Goal: Information Seeking & Learning: Learn about a topic

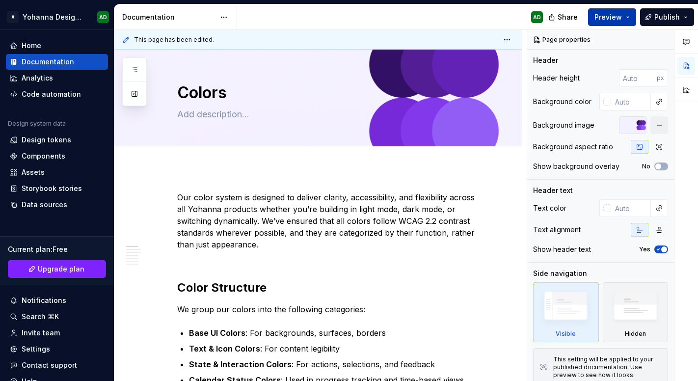
click at [595, 24] on button "Preview" at bounding box center [612, 17] width 48 height 18
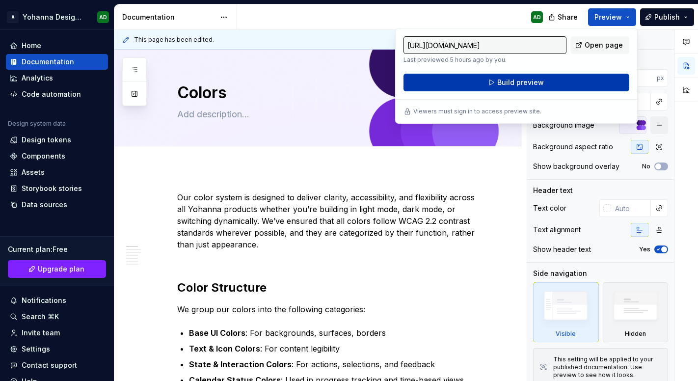
click at [499, 81] on span "Build preview" at bounding box center [520, 83] width 47 height 10
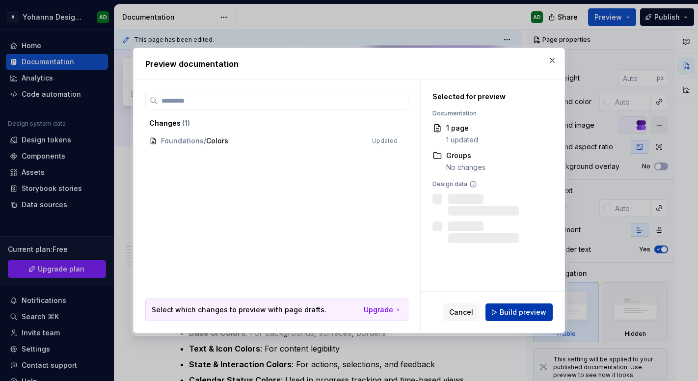
click at [519, 313] on span "Build preview" at bounding box center [523, 312] width 47 height 10
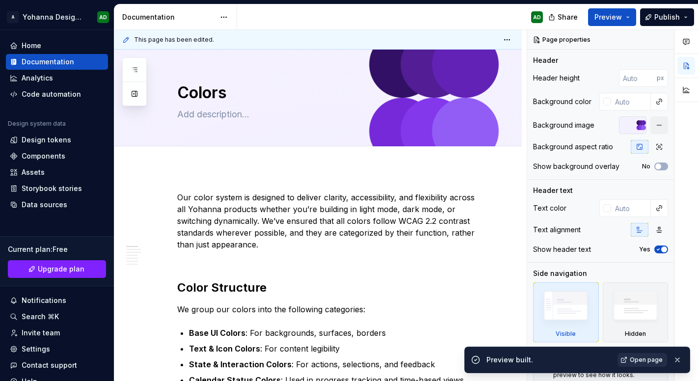
click at [619, 359] on link "Open page" at bounding box center [642, 360] width 50 height 14
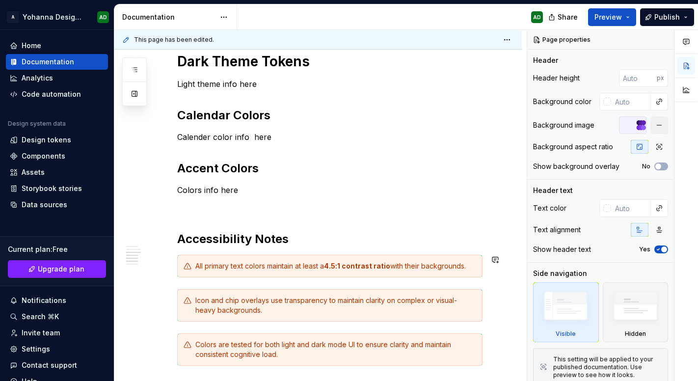
scroll to position [480, 0]
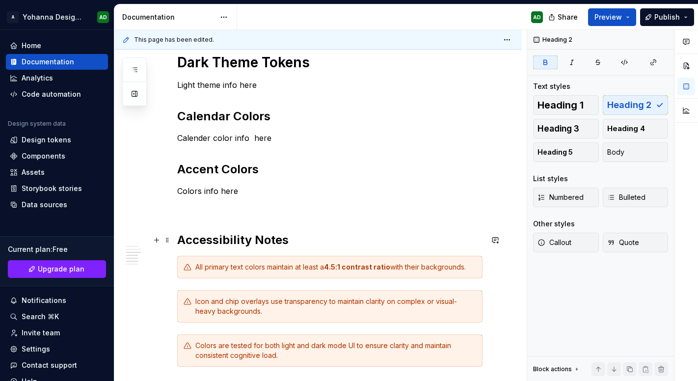
click at [247, 242] on strong "Accessibility Notes" at bounding box center [232, 240] width 111 height 14
click at [262, 245] on strong "Accessibility Notes" at bounding box center [232, 240] width 111 height 14
click at [177, 115] on strong "Calendar Colors" at bounding box center [223, 116] width 93 height 14
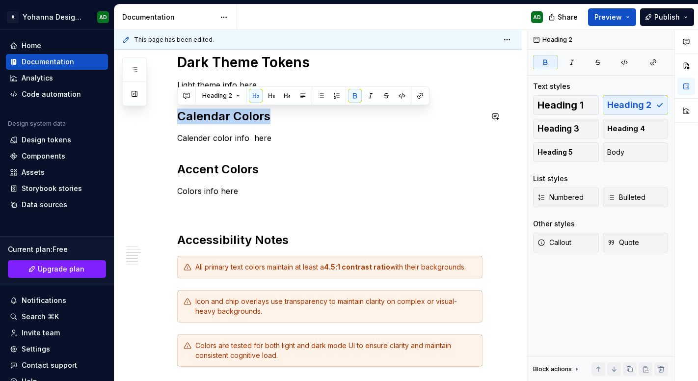
drag, startPoint x: 271, startPoint y: 119, endPoint x: 154, endPoint y: 105, distance: 118.2
click at [154, 105] on div "Our color system is designed to deliver clarity, accessibility, and flexibility…" at bounding box center [317, 171] width 407 height 966
click at [552, 110] on span "Heading 1" at bounding box center [560, 105] width 46 height 10
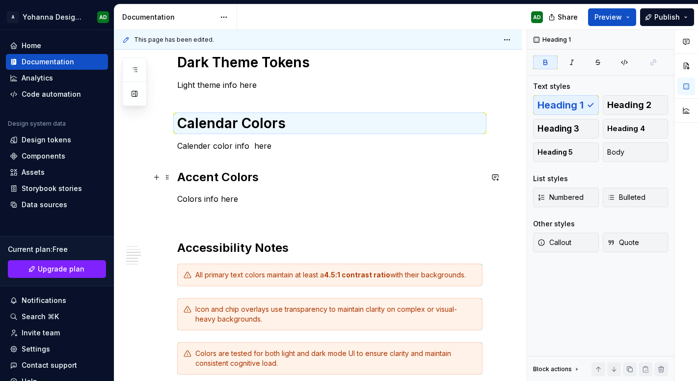
click at [206, 184] on h2 "Accent Colors" at bounding box center [329, 177] width 305 height 16
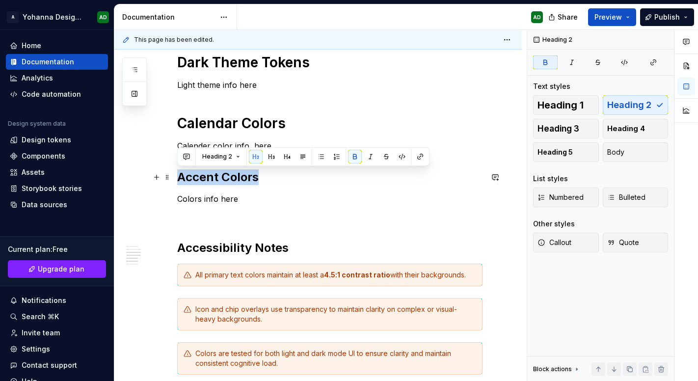
drag, startPoint x: 272, startPoint y: 184, endPoint x: 176, endPoint y: 177, distance: 96.0
click at [176, 177] on div "Our color system is designed to deliver clarity, accessibility, and flexibility…" at bounding box center [317, 175] width 407 height 974
click at [577, 107] on span "Heading 1" at bounding box center [560, 105] width 46 height 10
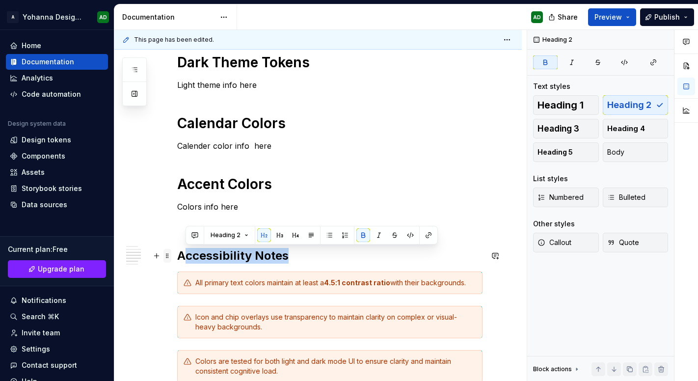
drag, startPoint x: 313, startPoint y: 260, endPoint x: 164, endPoint y: 250, distance: 149.5
click at [177, 250] on div "Our color system is designed to deliver clarity, accessibility, and flexibility…" at bounding box center [329, 134] width 305 height 844
click at [253, 261] on strong "Accessibility Notes" at bounding box center [232, 255] width 111 height 14
drag, startPoint x: 289, startPoint y: 254, endPoint x: 175, endPoint y: 253, distance: 113.4
click at [175, 253] on div "Our color system is designed to deliver clarity, accessibility, and flexibility…" at bounding box center [317, 179] width 407 height 982
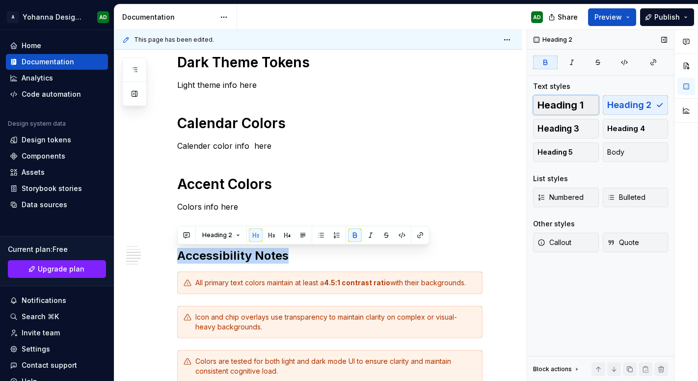
click at [572, 107] on span "Heading 1" at bounding box center [560, 105] width 46 height 10
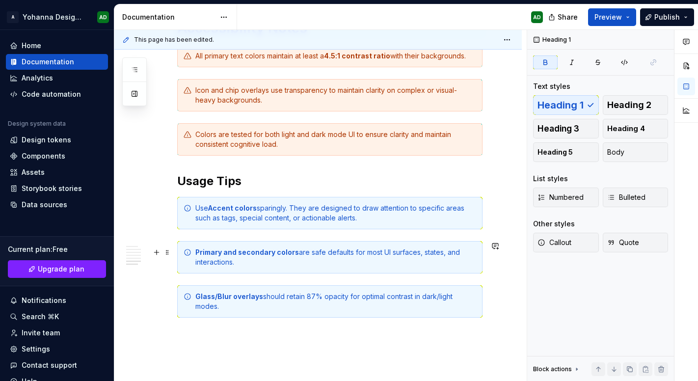
scroll to position [715, 0]
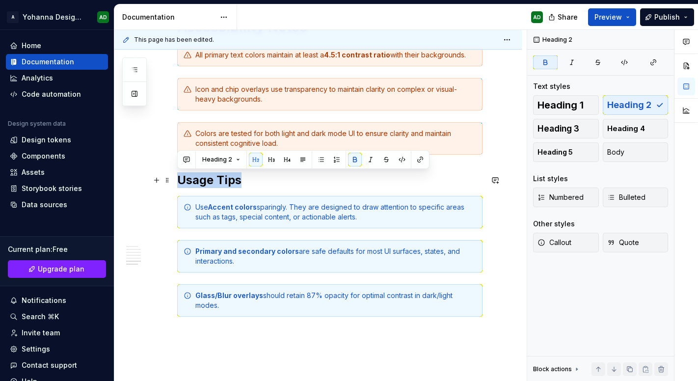
drag, startPoint x: 283, startPoint y: 181, endPoint x: 174, endPoint y: 173, distance: 109.2
click at [568, 109] on span "Heading 1" at bounding box center [560, 105] width 46 height 10
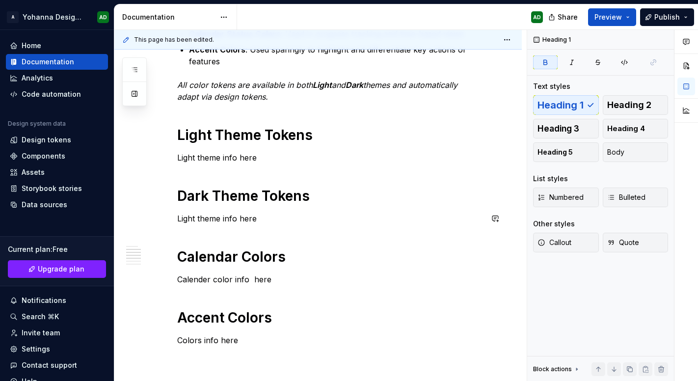
scroll to position [347, 0]
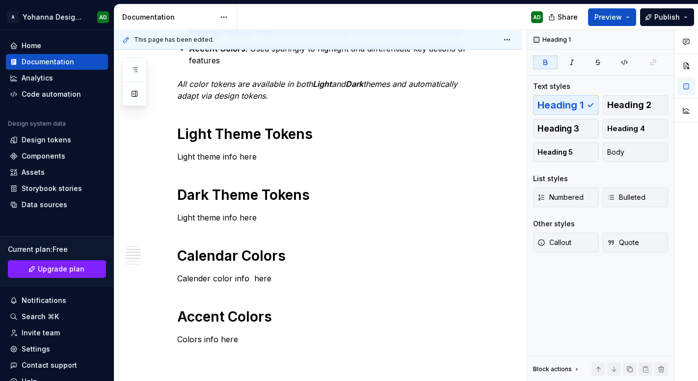
type textarea "*"
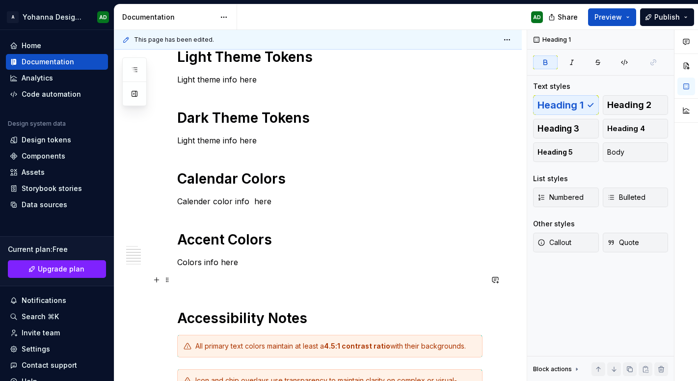
scroll to position [434, 0]
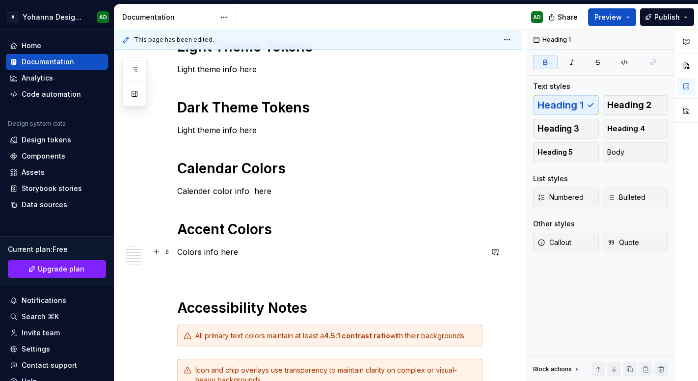
click at [277, 248] on p "Colors info here" at bounding box center [329, 252] width 305 height 12
click at [280, 235] on h1 "Accent Colors" at bounding box center [329, 229] width 305 height 18
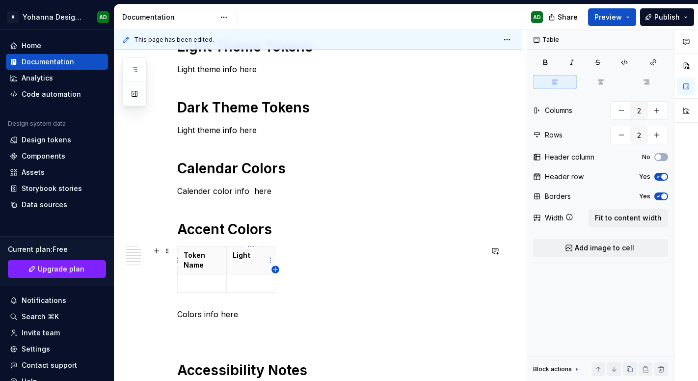
click at [274, 271] on icon "button" at bounding box center [275, 270] width 8 height 8
type input "3"
click at [278, 263] on th at bounding box center [285, 260] width 18 height 28
click at [318, 280] on html "A Yohanna Design System AD Home Documentation Analytics Code automation Design …" at bounding box center [349, 190] width 698 height 381
click at [293, 278] on html "A Yohanna Design System AD Home Documentation Analytics Code automation Design …" at bounding box center [349, 190] width 698 height 381
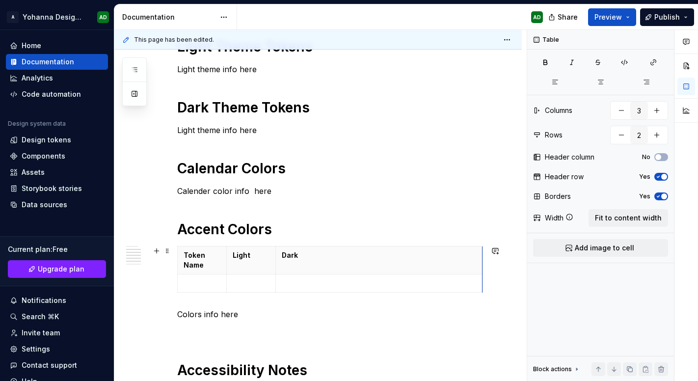
drag, startPoint x: 302, startPoint y: 277, endPoint x: 482, endPoint y: 277, distance: 179.6
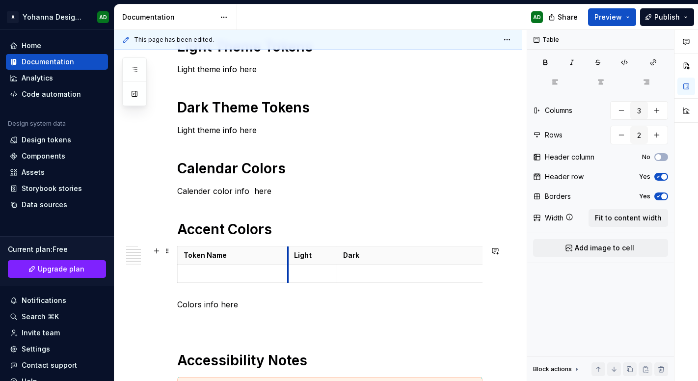
drag, startPoint x: 227, startPoint y: 278, endPoint x: 289, endPoint y: 279, distance: 61.4
click at [289, 279] on td at bounding box center [312, 274] width 49 height 18
drag, startPoint x: 337, startPoint y: 268, endPoint x: 374, endPoint y: 268, distance: 36.3
click at [374, 268] on td at bounding box center [477, 274] width 207 height 18
click at [312, 272] on p at bounding box center [330, 273] width 73 height 10
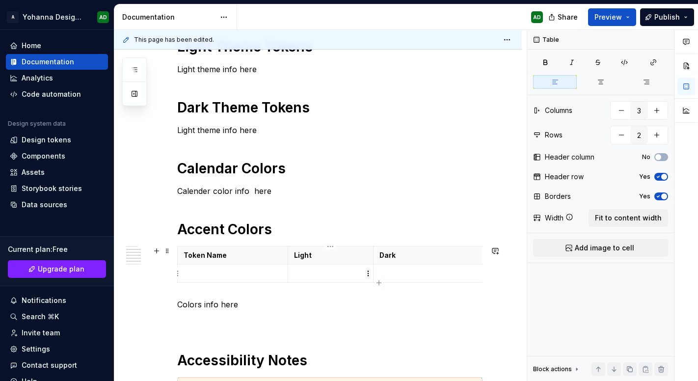
click at [367, 273] on html "A Yohanna Design System AD Home Documentation Analytics Code automation Design …" at bounding box center [349, 190] width 698 height 381
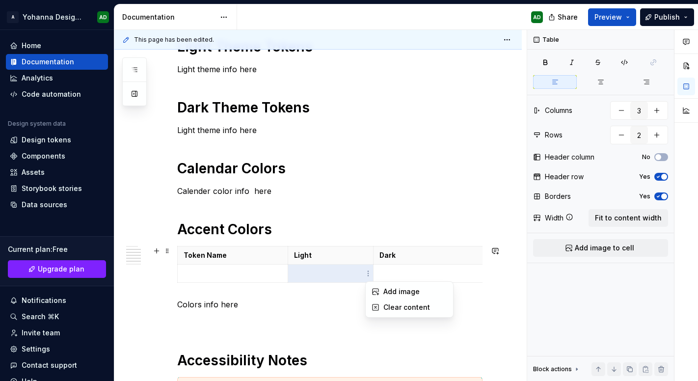
click at [336, 277] on html "A Yohanna Design System AD Home Documentation Analytics Code automation Design …" at bounding box center [349, 190] width 698 height 381
click at [344, 279] on td at bounding box center [330, 274] width 85 height 18
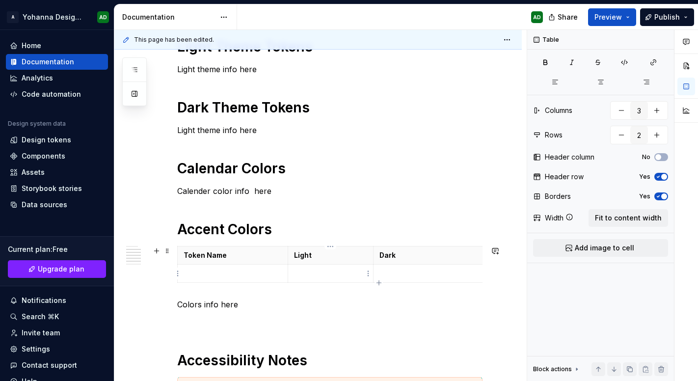
click at [326, 278] on p at bounding box center [330, 273] width 73 height 10
click at [209, 328] on div "Our color system is designed to deliver clarity, accessibility, and flexibility…" at bounding box center [329, 207] width 305 height 901
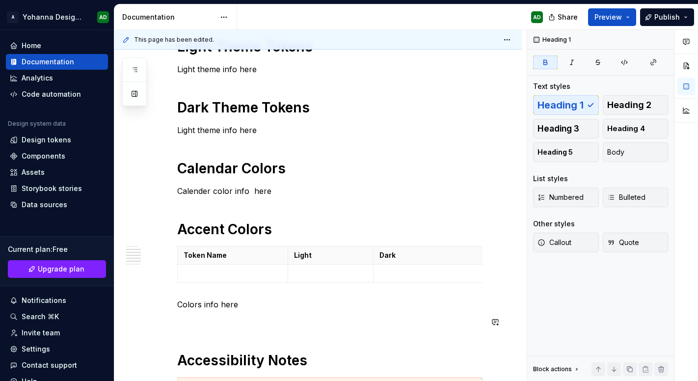
click at [254, 313] on div "Our color system is designed to deliver clarity, accessibility, and flexibility…" at bounding box center [329, 207] width 305 height 901
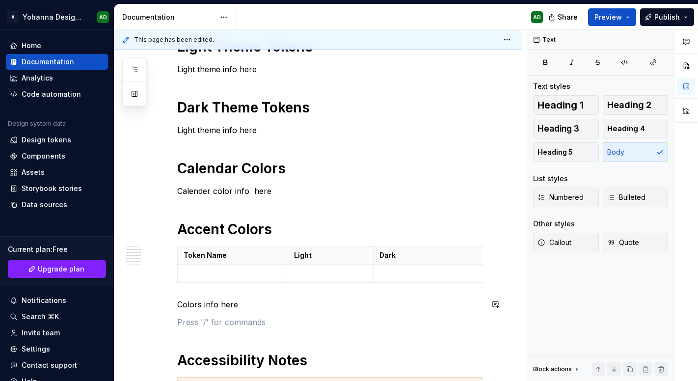
click at [263, 293] on div "Our color system is designed to deliver clarity, accessibility, and flexibility…" at bounding box center [329, 207] width 305 height 901
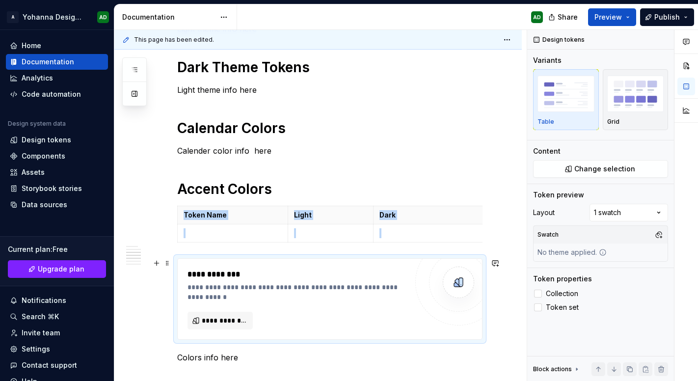
type textarea "*"
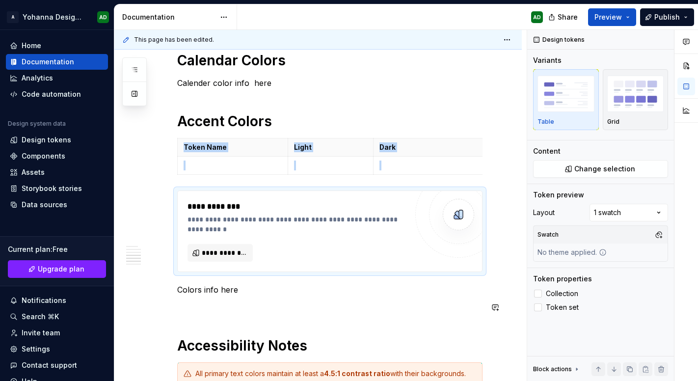
scroll to position [543, 0]
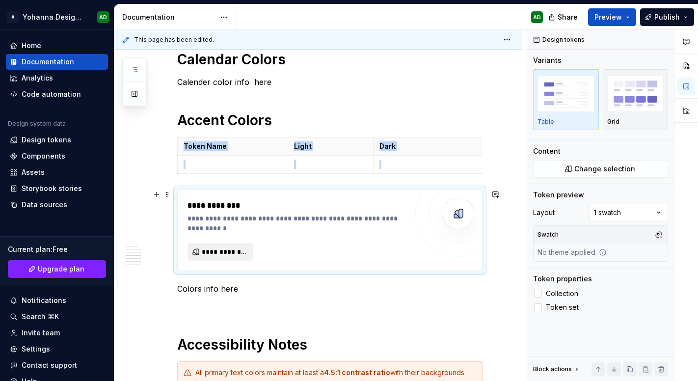
click at [218, 252] on span "**********" at bounding box center [224, 252] width 45 height 10
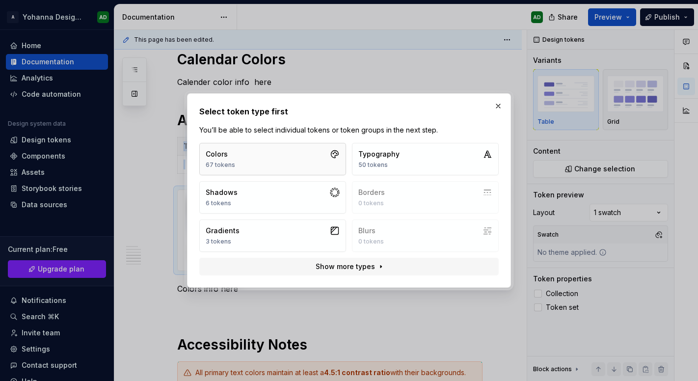
click at [244, 162] on button "Colors 67 tokens" at bounding box center [272, 159] width 147 height 32
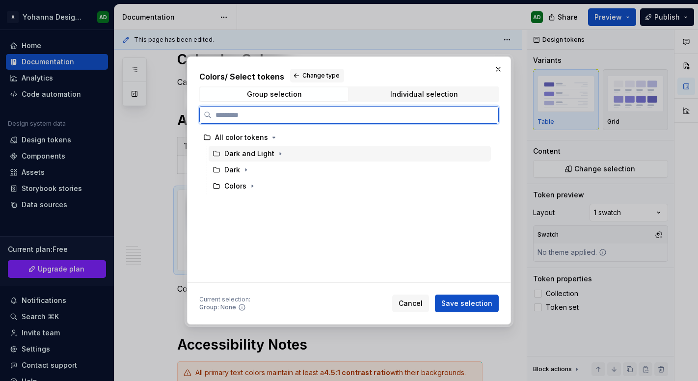
click at [229, 149] on div "Dark and Light" at bounding box center [249, 154] width 50 height 10
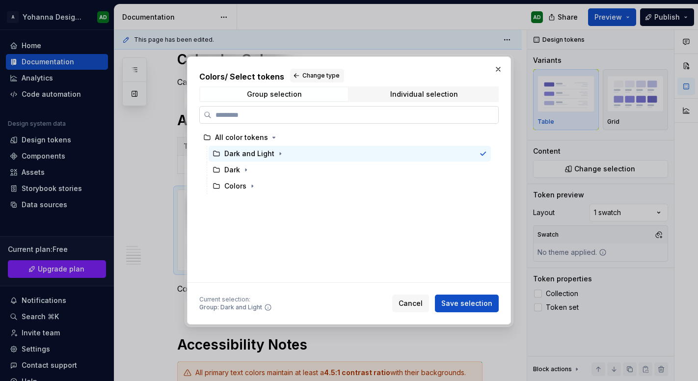
click at [239, 111] on input "search" at bounding box center [355, 115] width 287 height 10
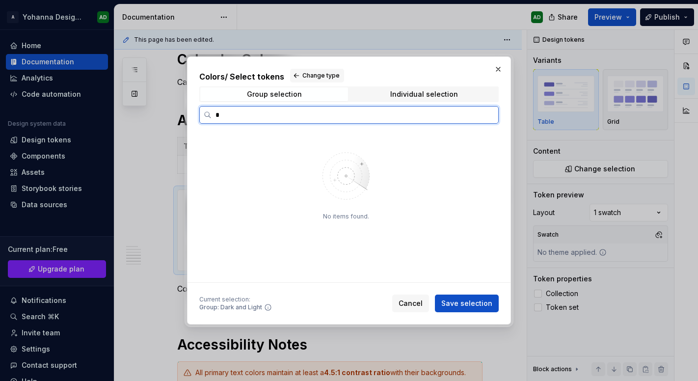
type input "*"
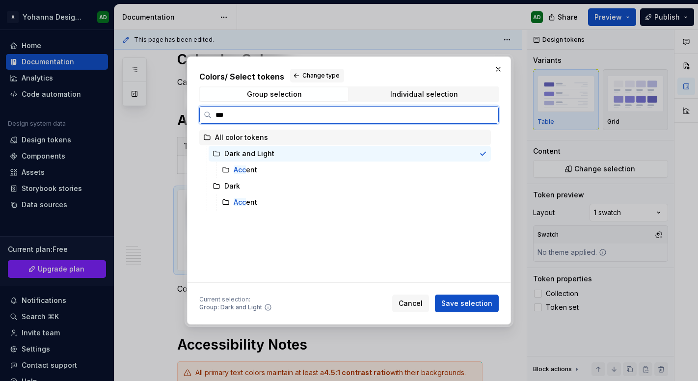
type input "****"
click at [247, 170] on mark "Acce" at bounding box center [242, 169] width 17 height 8
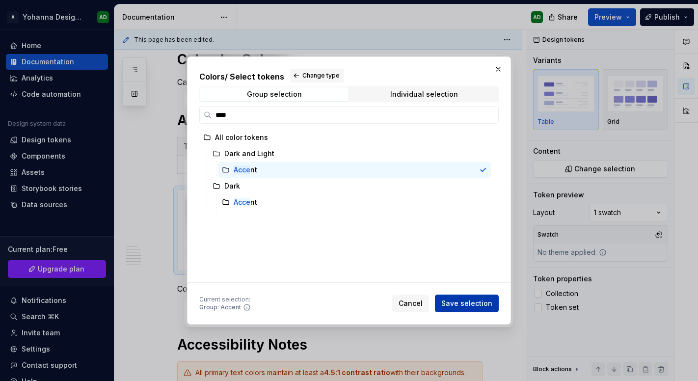
click at [467, 301] on span "Save selection" at bounding box center [466, 303] width 51 height 10
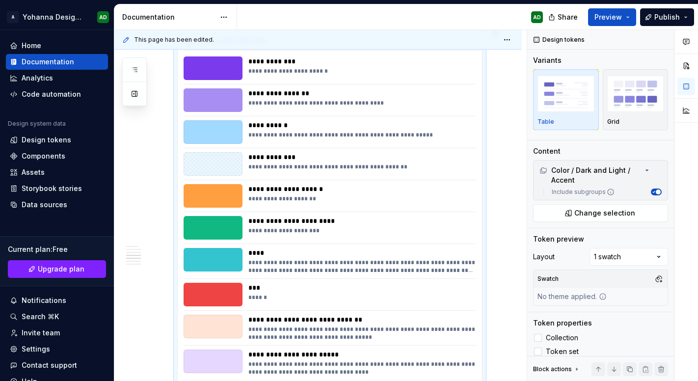
scroll to position [528, 0]
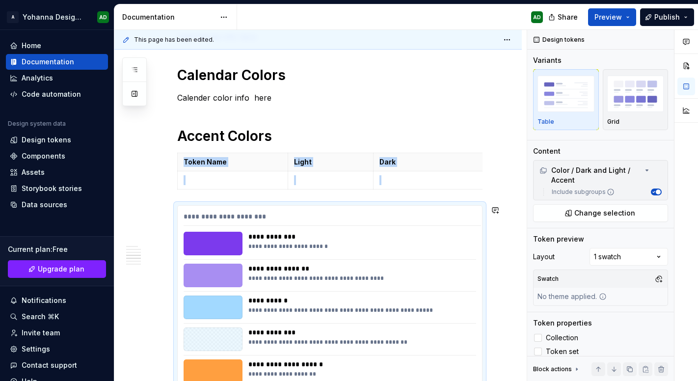
click at [332, 200] on div "**********" at bounding box center [329, 296] width 305 height 1265
click at [305, 205] on div "**********" at bounding box center [329, 381] width 305 height 352
click at [168, 210] on span at bounding box center [167, 210] width 8 height 14
click at [224, 192] on div "Token Name Light Dark" at bounding box center [329, 173] width 305 height 41
click at [208, 207] on div "**********" at bounding box center [330, 381] width 304 height 351
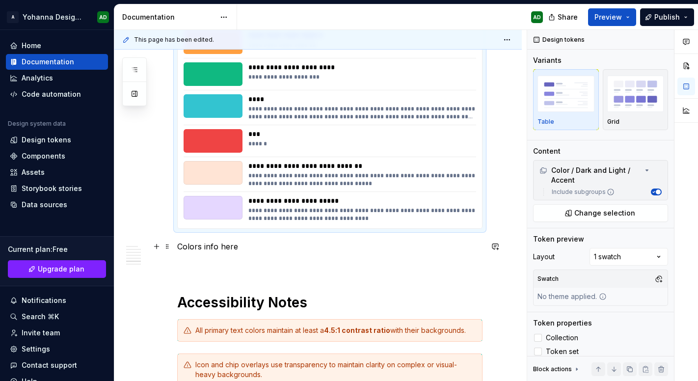
scroll to position [842, 0]
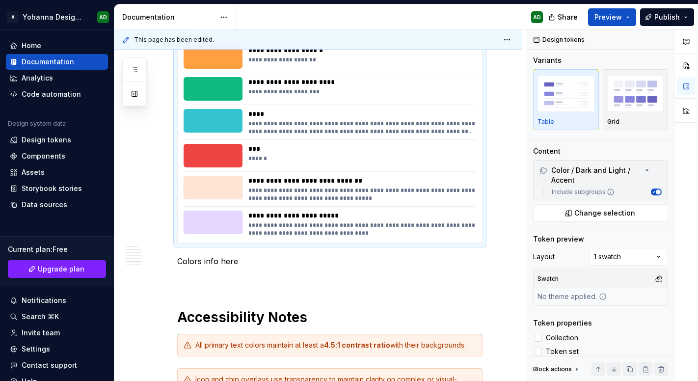
click at [247, 166] on div "*** ******" at bounding box center [330, 156] width 293 height 24
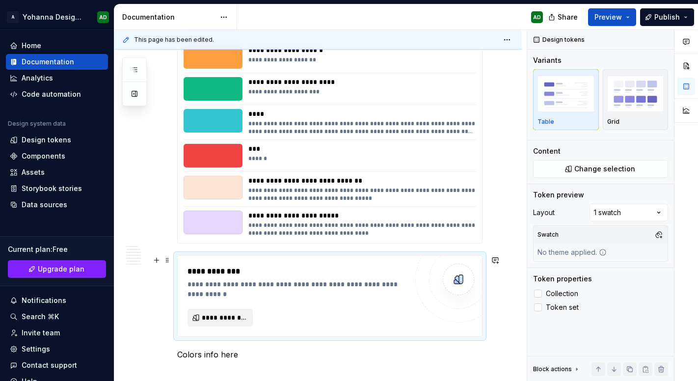
click at [235, 314] on span "**********" at bounding box center [224, 318] width 45 height 10
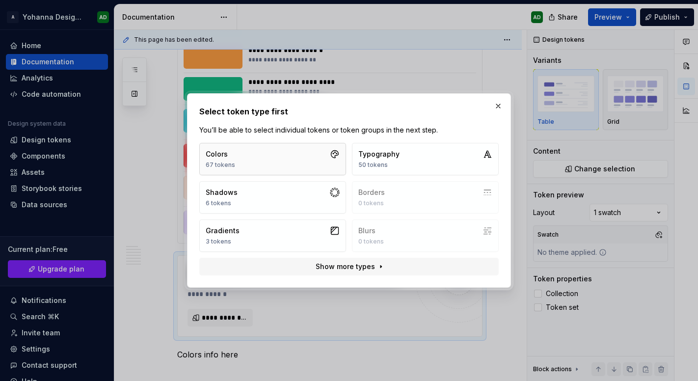
click at [321, 169] on button "Colors 67 tokens" at bounding box center [272, 159] width 147 height 32
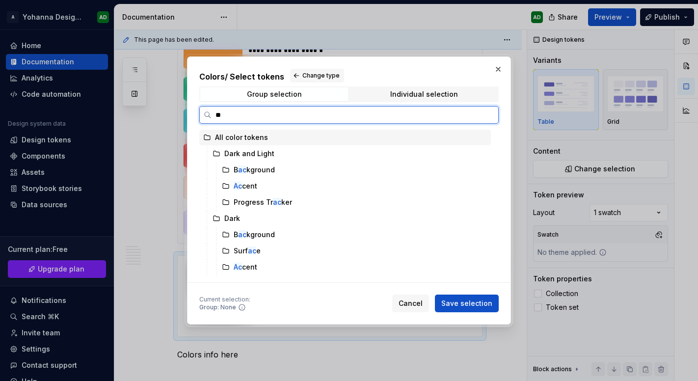
type input "***"
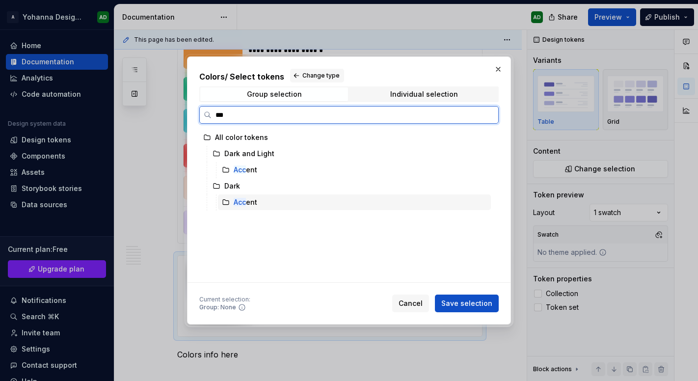
click at [265, 199] on div "Acc ent" at bounding box center [354, 202] width 273 height 16
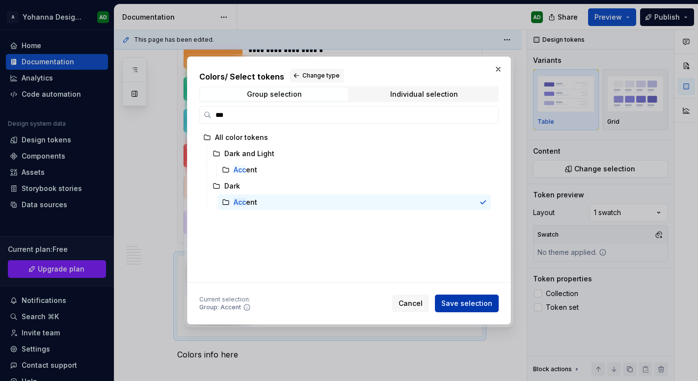
click at [461, 310] on button "Save selection" at bounding box center [467, 303] width 64 height 18
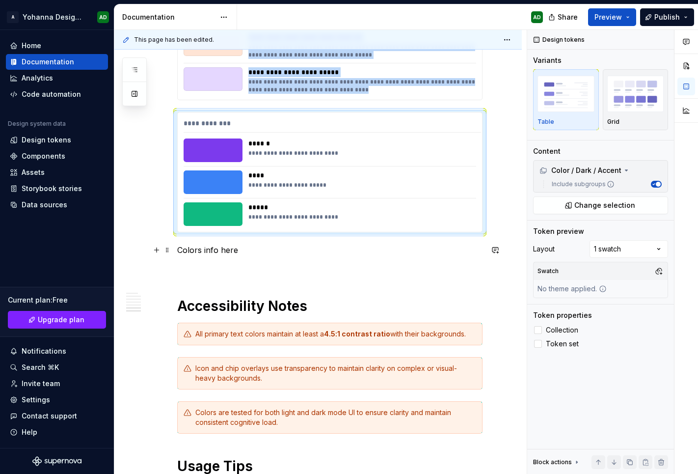
scroll to position [979, 0]
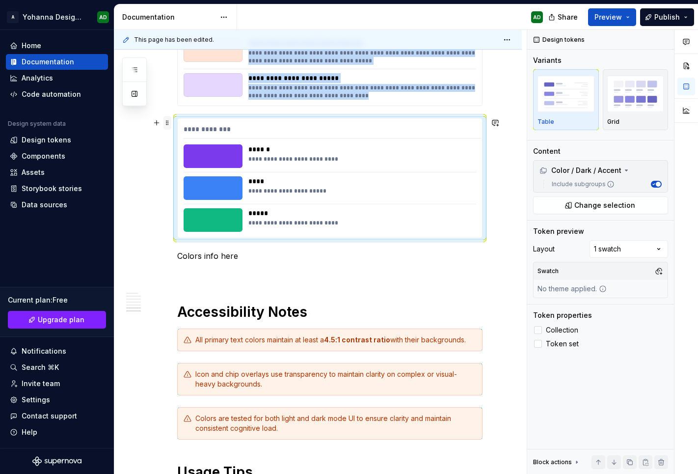
click at [167, 123] on span at bounding box center [167, 123] width 8 height 14
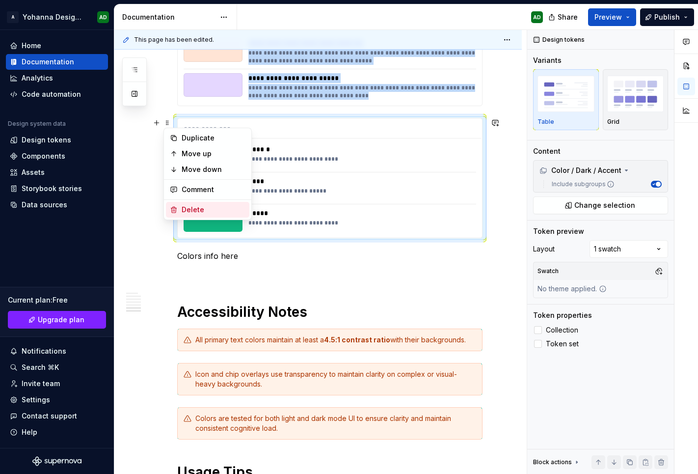
click at [188, 207] on div "Delete" at bounding box center [214, 210] width 64 height 10
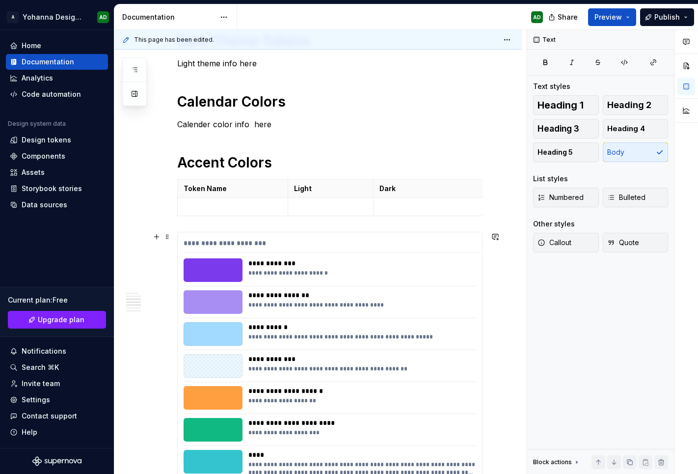
scroll to position [500, 0]
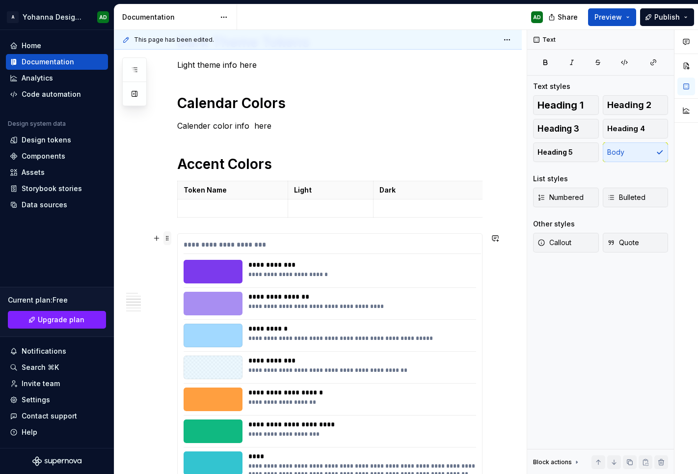
click at [165, 239] on span at bounding box center [167, 238] width 8 height 14
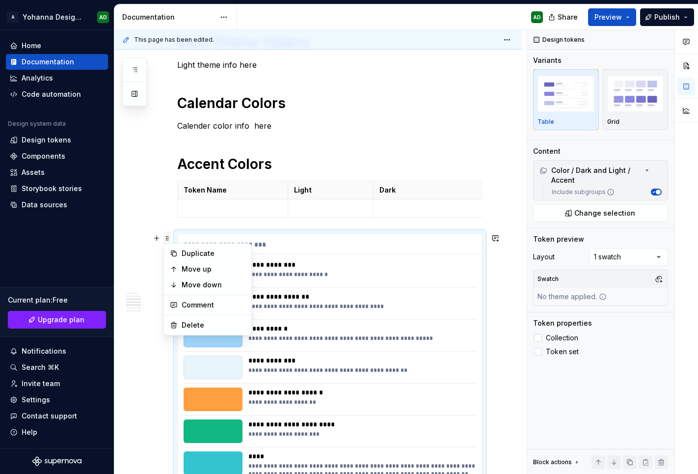
click at [165, 239] on span at bounding box center [167, 238] width 8 height 14
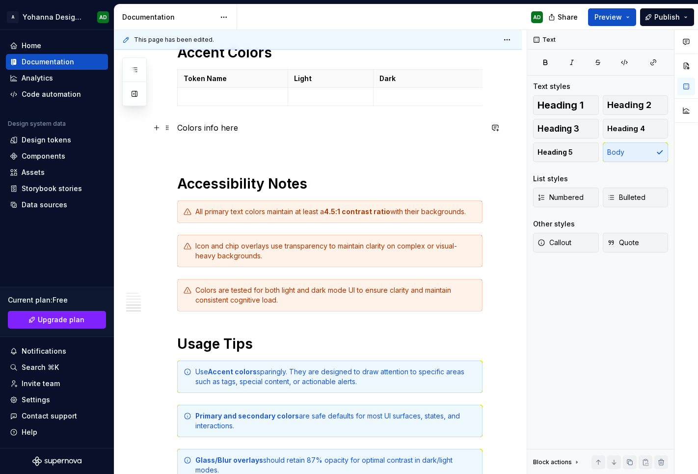
scroll to position [596, 0]
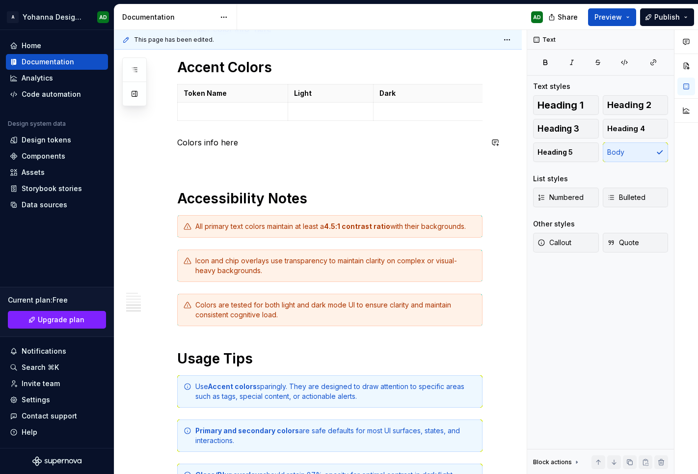
click at [306, 108] on p at bounding box center [330, 112] width 73 height 10
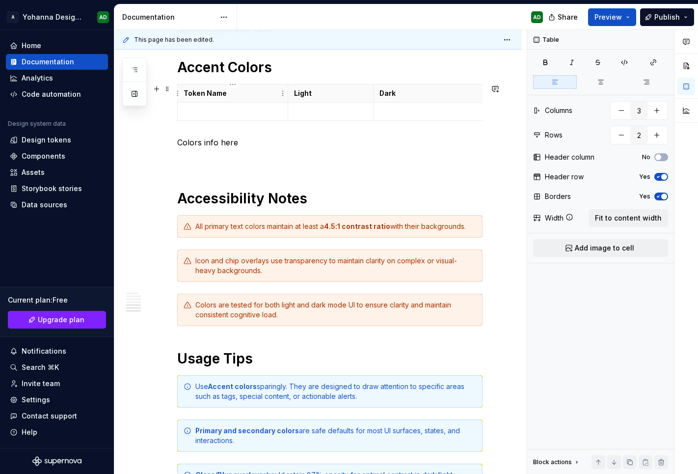
click at [283, 86] on th "Token Name" at bounding box center [233, 93] width 110 height 18
click at [166, 88] on span at bounding box center [167, 89] width 8 height 14
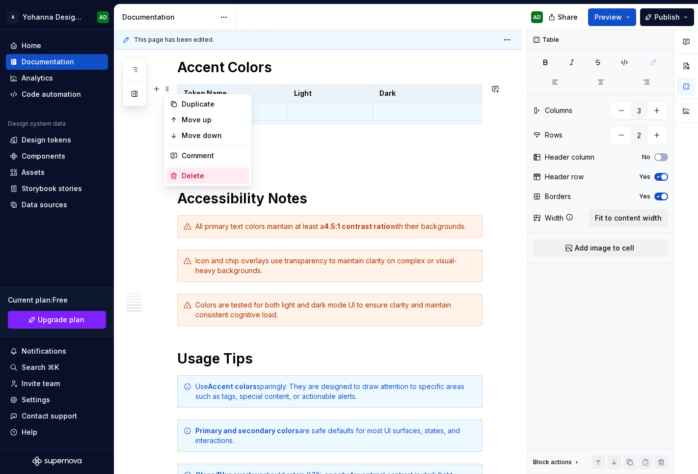
click at [183, 173] on div "Delete" at bounding box center [214, 176] width 64 height 10
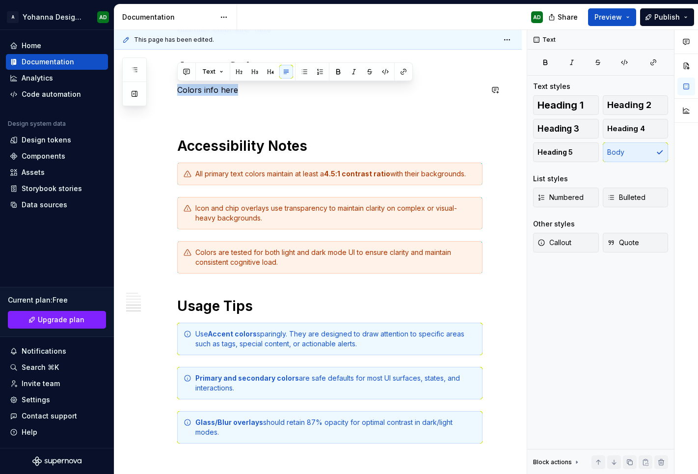
drag, startPoint x: 254, startPoint y: 86, endPoint x: 159, endPoint y: 81, distance: 95.8
click at [159, 81] on div "Our color system is designed to deliver clarity, accessibility, and flexibility…" at bounding box center [317, 85] width 407 height 1026
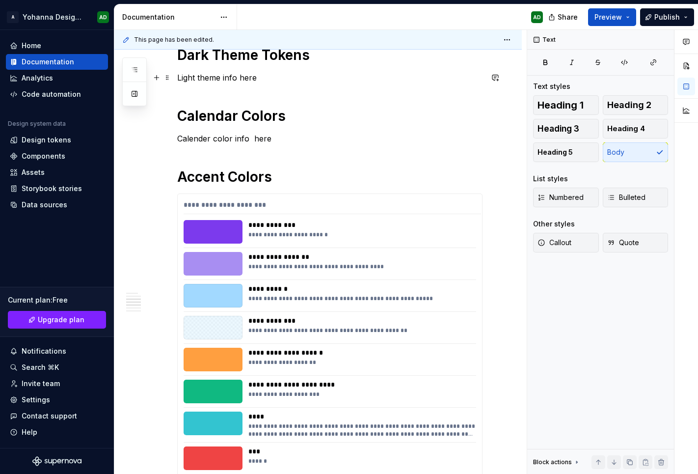
scroll to position [487, 0]
click at [258, 223] on div "**********" at bounding box center [361, 224] width 227 height 10
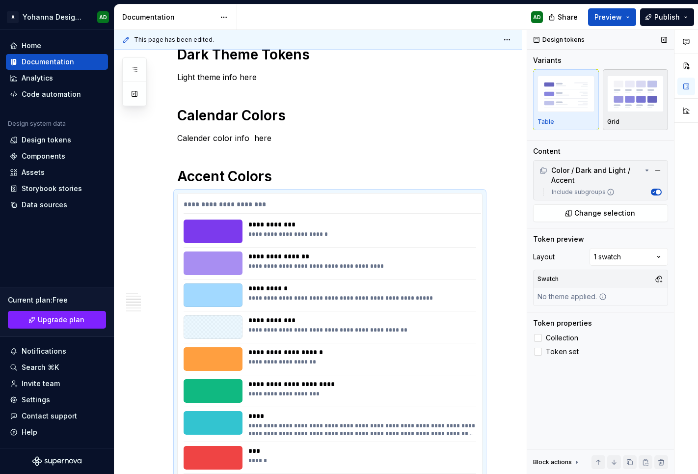
click at [618, 109] on img "button" at bounding box center [635, 94] width 57 height 36
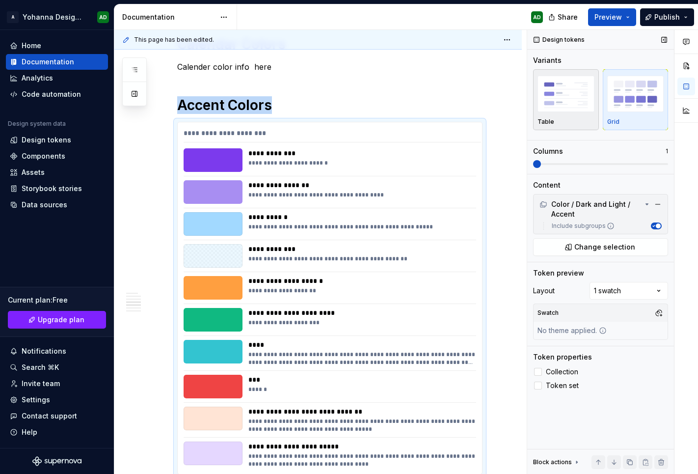
click at [569, 109] on img "button" at bounding box center [565, 94] width 57 height 36
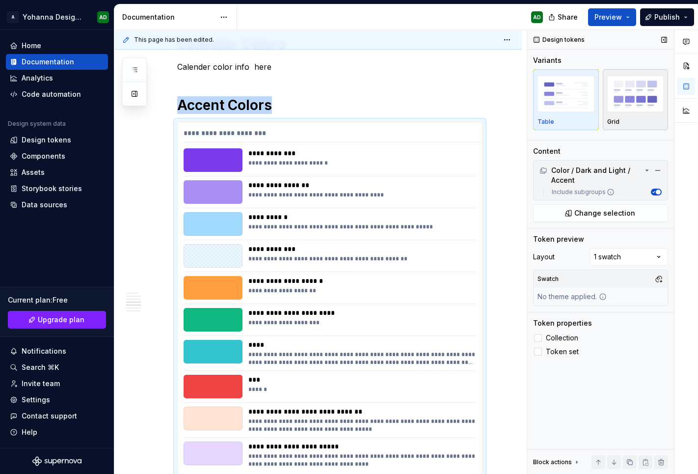
click at [624, 96] on img "button" at bounding box center [635, 94] width 57 height 36
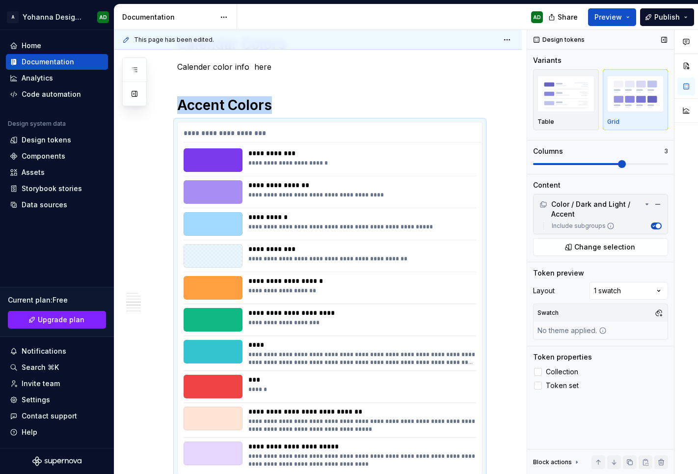
click at [626, 163] on span at bounding box center [622, 164] width 8 height 8
click at [533, 167] on span at bounding box center [537, 164] width 8 height 8
click at [557, 103] on img "button" at bounding box center [565, 94] width 57 height 36
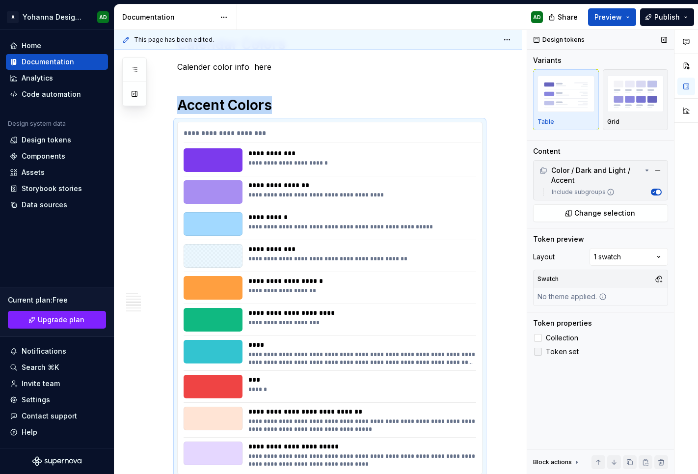
click at [537, 353] on div at bounding box center [538, 352] width 8 height 8
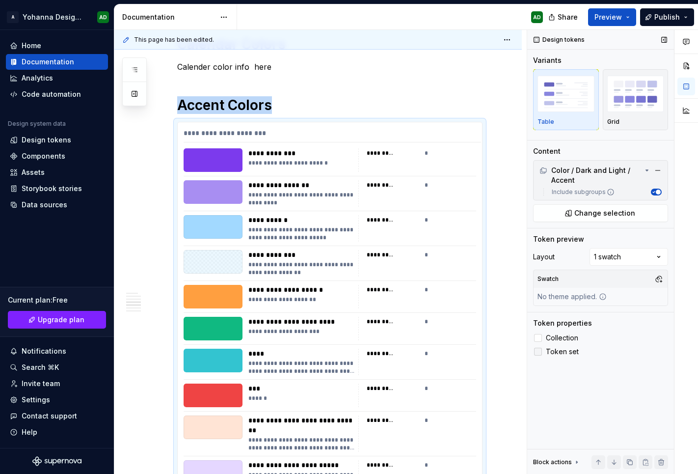
click at [538, 351] on icon at bounding box center [538, 351] width 0 height 0
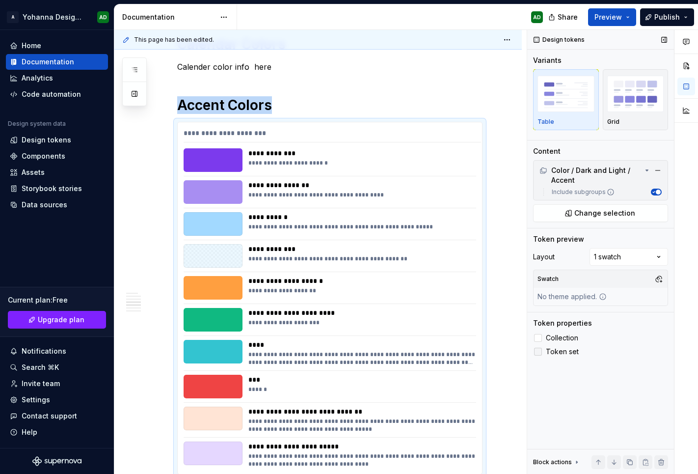
click at [538, 352] on div at bounding box center [538, 352] width 8 height 8
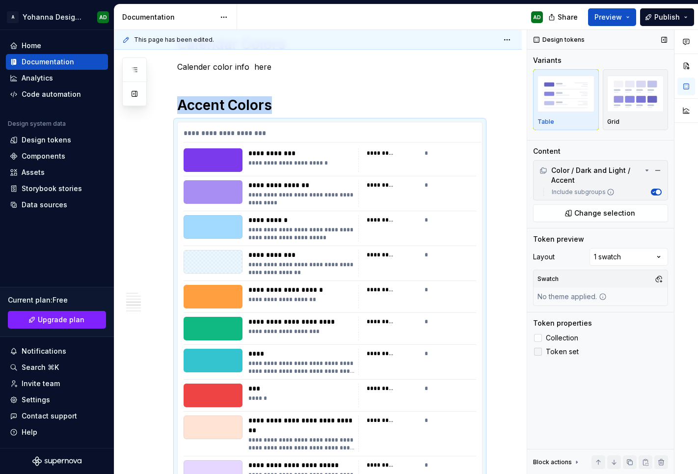
click at [538, 351] on icon at bounding box center [538, 351] width 0 height 0
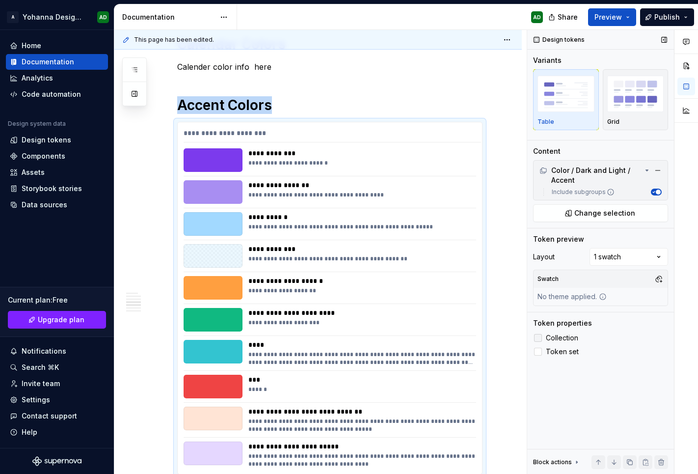
click at [537, 335] on div at bounding box center [538, 338] width 8 height 8
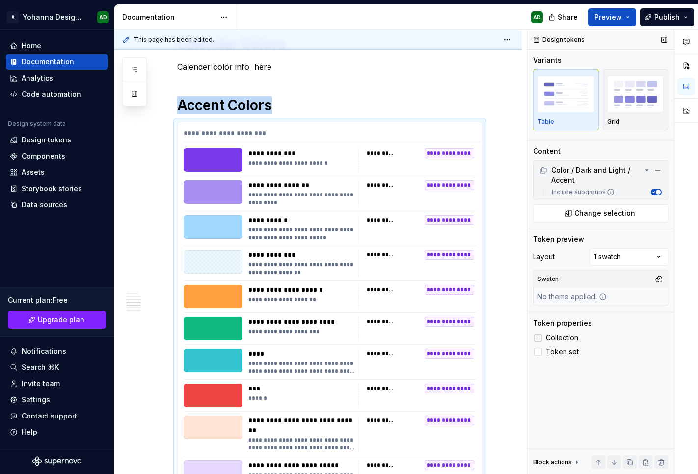
click at [538, 338] on icon at bounding box center [538, 338] width 0 height 0
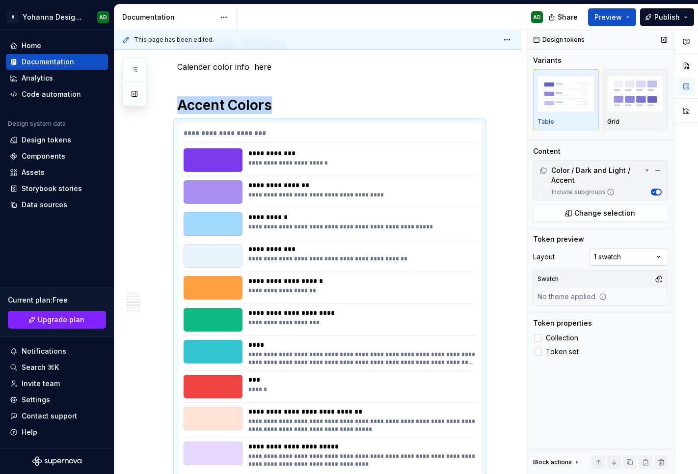
click at [624, 256] on div "Comments Open comments No comments yet Select ‘Comment’ from the block context …" at bounding box center [612, 252] width 171 height 444
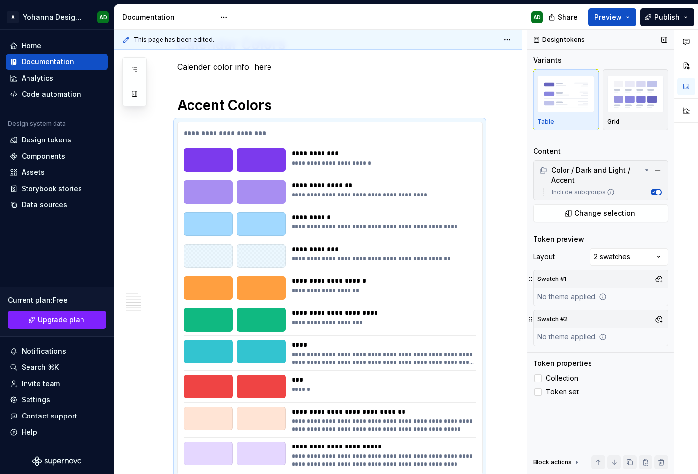
click at [566, 325] on div "Swatch #2" at bounding box center [552, 319] width 34 height 14
click at [565, 350] on div "Layout 2 swatches Swatch #1 No theme applied. Swatch #2 No theme applied." at bounding box center [600, 300] width 135 height 104
click at [656, 317] on button "button" at bounding box center [659, 319] width 14 height 14
click at [563, 374] on span "Light" at bounding box center [606, 372] width 113 height 16
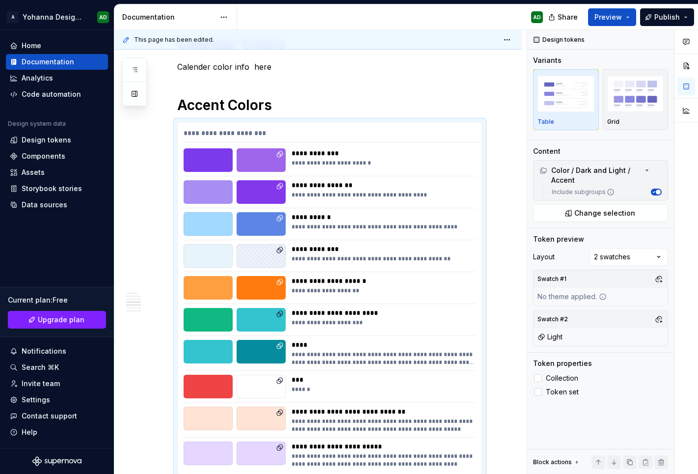
click at [590, 279] on div "Comments Open comments No comments yet Select ‘Comment’ from the block context …" at bounding box center [612, 252] width 171 height 444
click at [662, 276] on button "button" at bounding box center [659, 279] width 14 height 14
click at [559, 318] on div "Suggestions" at bounding box center [558, 316] width 8 height 8
click at [578, 125] on div "Comments Open comments No comments yet Select ‘Comment’ from the block context …" at bounding box center [612, 252] width 171 height 444
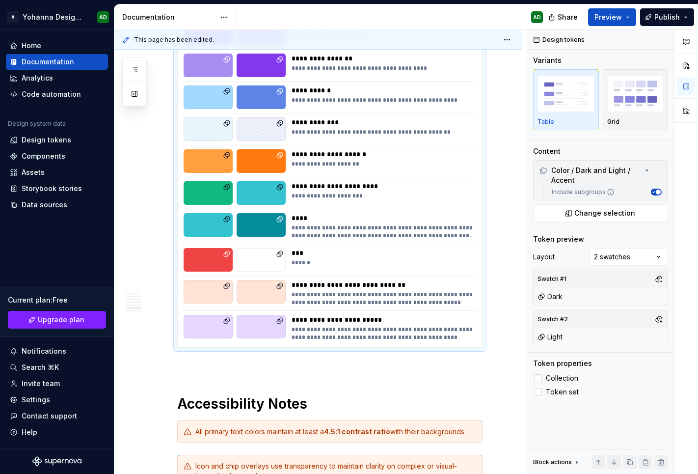
scroll to position [669, 0]
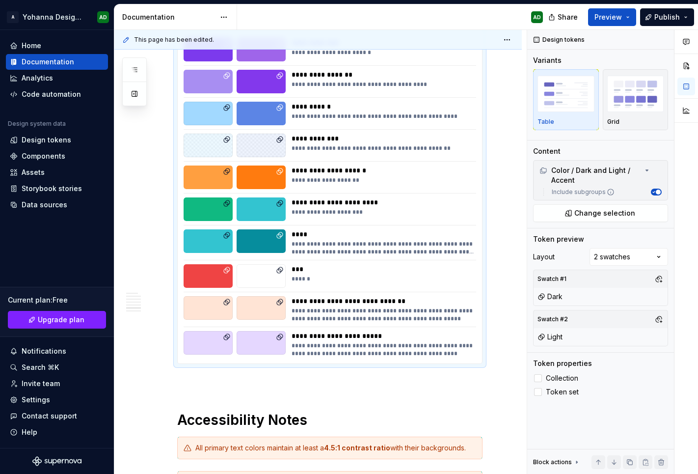
click at [325, 346] on div "**********" at bounding box center [384, 350] width 184 height 16
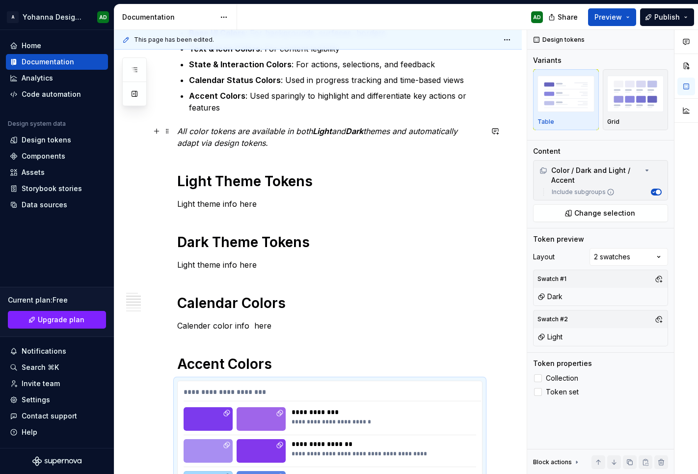
scroll to position [297, 0]
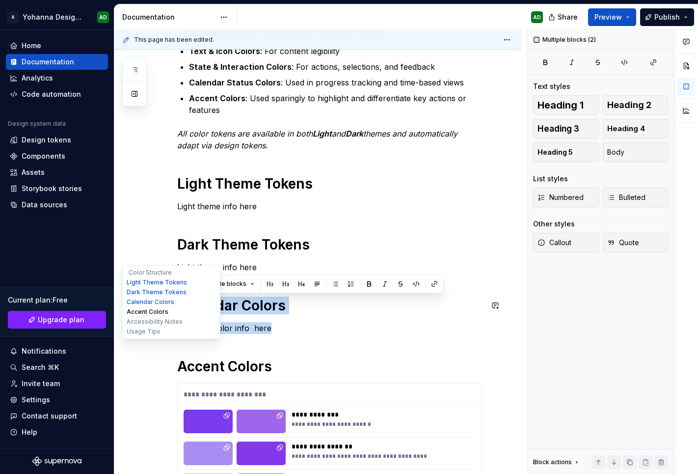
drag, startPoint x: 288, startPoint y: 328, endPoint x: 157, endPoint y: 309, distance: 132.9
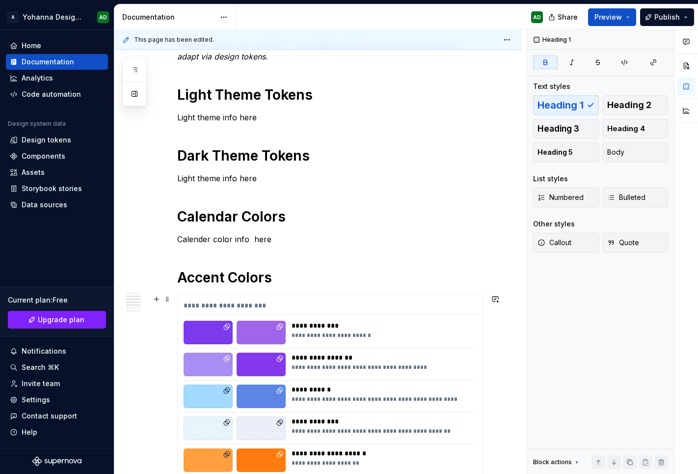
scroll to position [393, 0]
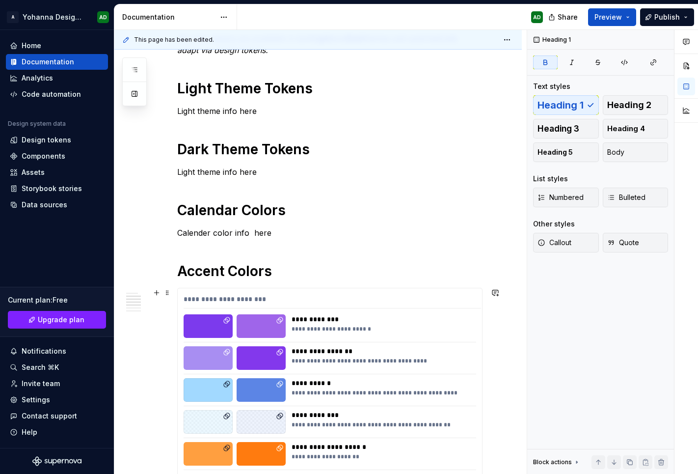
click at [285, 317] on div at bounding box center [261, 326] width 49 height 24
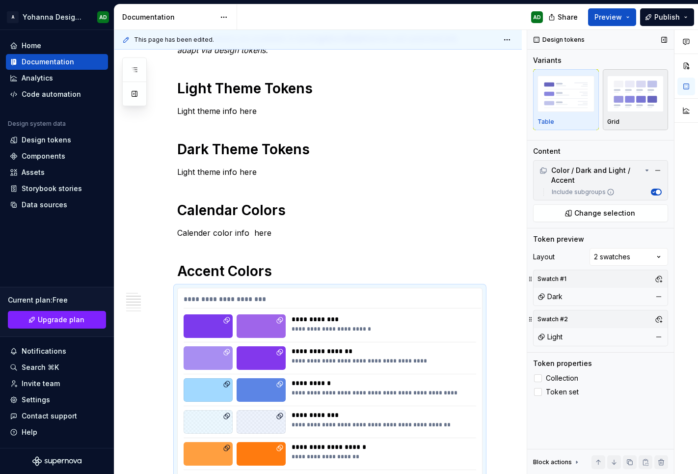
click at [620, 115] on div "Grid" at bounding box center [635, 100] width 57 height 52
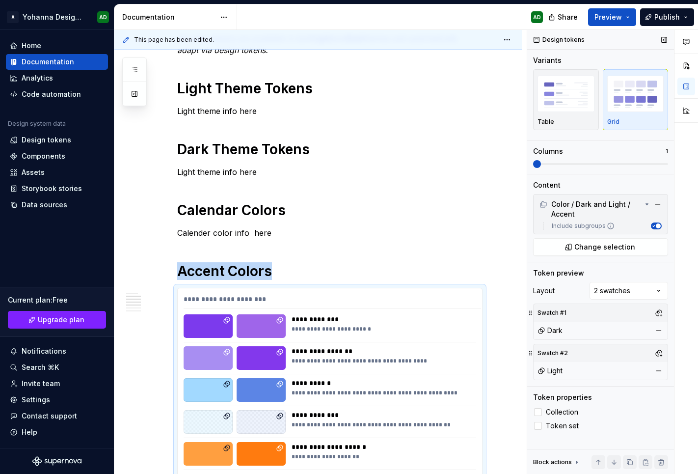
scroll to position [559, 0]
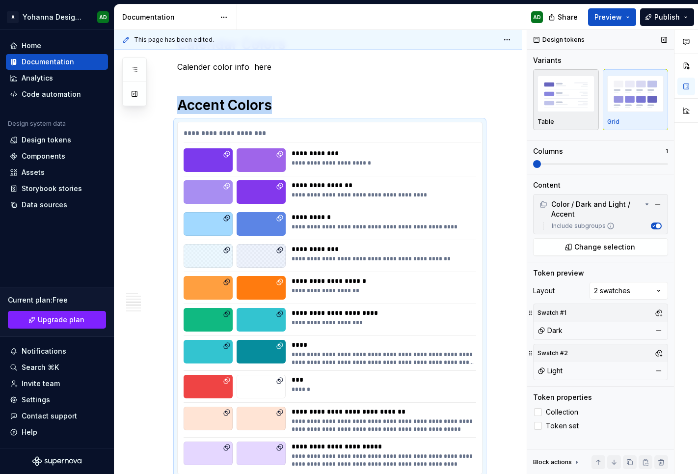
click at [586, 109] on img "button" at bounding box center [565, 94] width 57 height 36
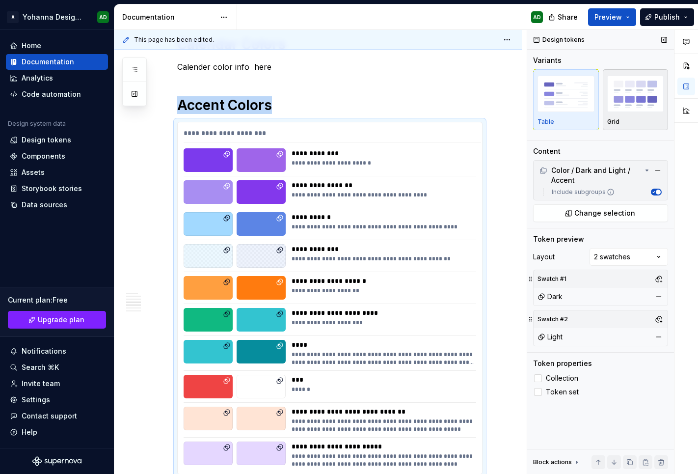
click at [640, 111] on img "button" at bounding box center [635, 94] width 57 height 36
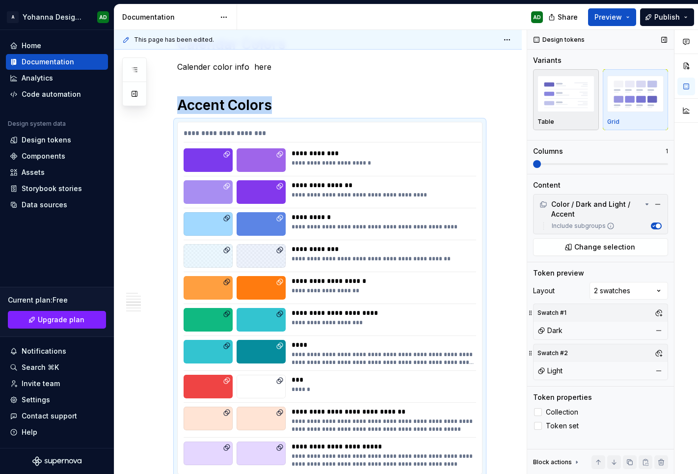
click at [563, 121] on div "Table" at bounding box center [565, 122] width 57 height 8
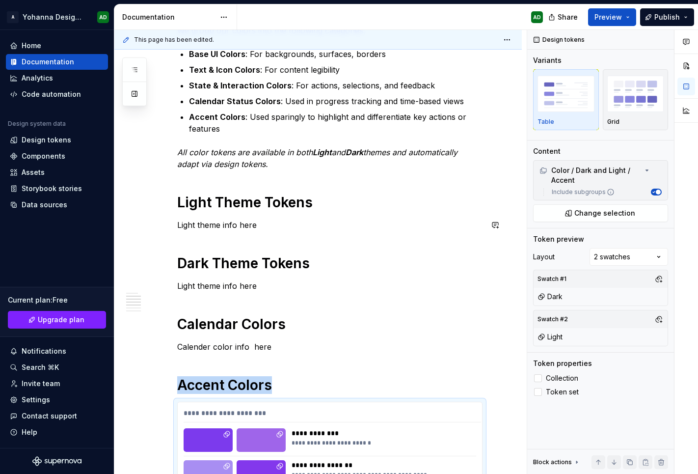
scroll to position [275, 0]
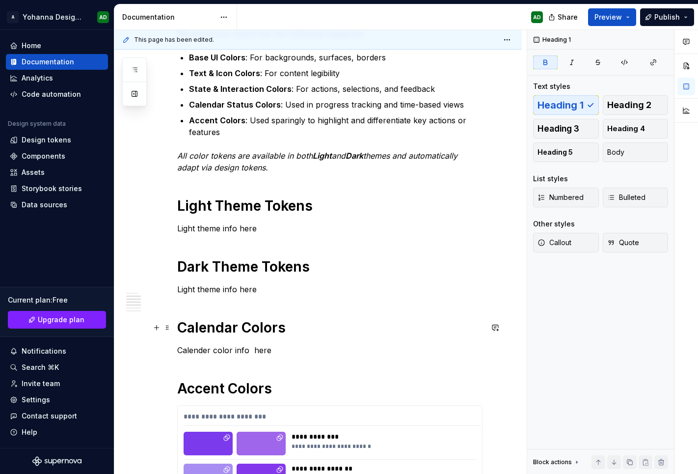
click at [210, 335] on strong "Calendar Colors" at bounding box center [231, 327] width 108 height 17
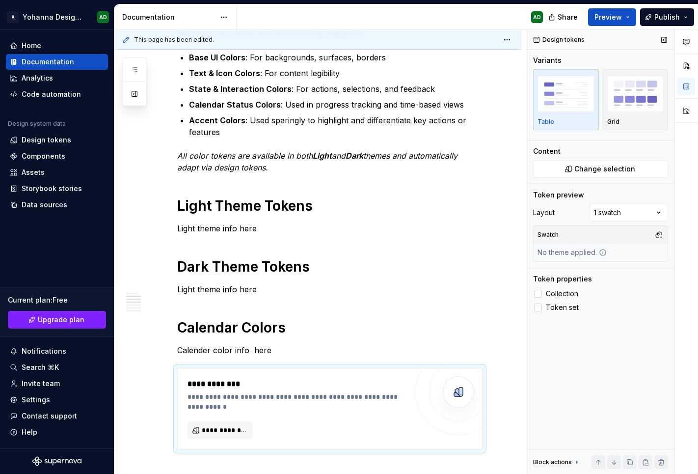
type textarea "*"
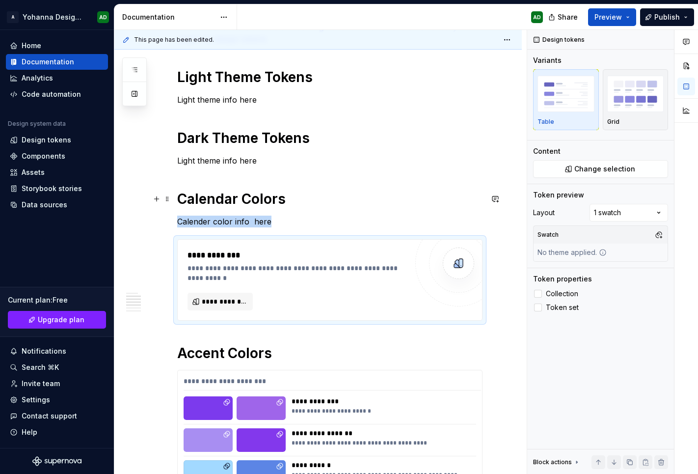
scroll to position [420, 0]
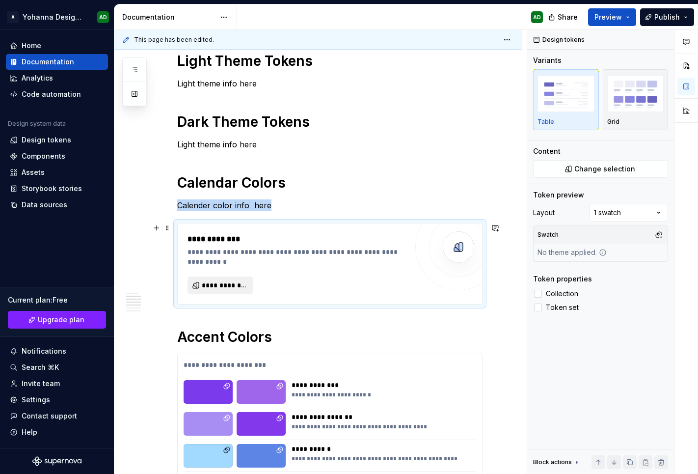
click at [214, 289] on span "**********" at bounding box center [224, 285] width 45 height 10
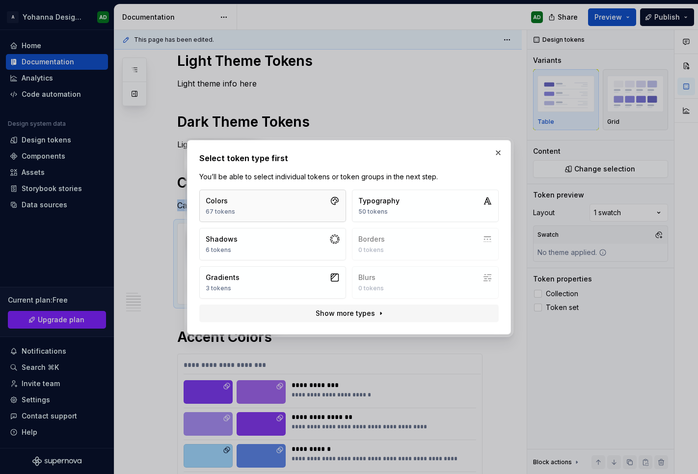
click at [279, 207] on button "Colors 67 tokens" at bounding box center [272, 205] width 147 height 32
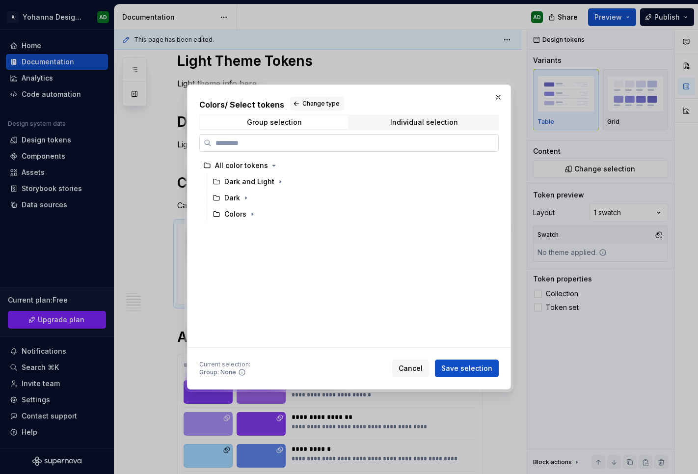
type input "*"
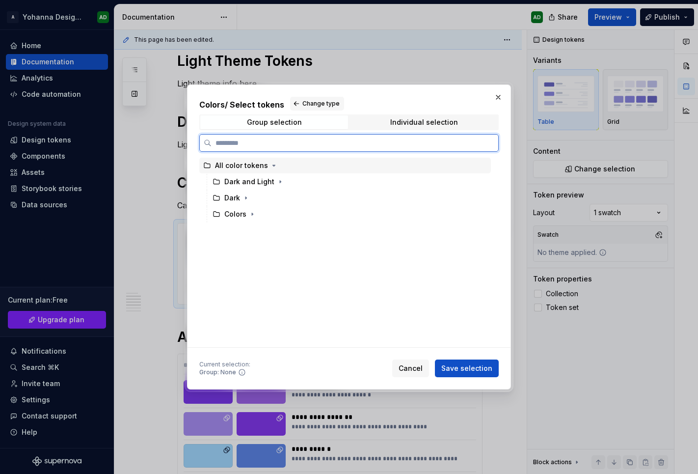
type input "*"
type input "******"
click at [231, 195] on div "Calend er" at bounding box center [243, 198] width 43 height 10
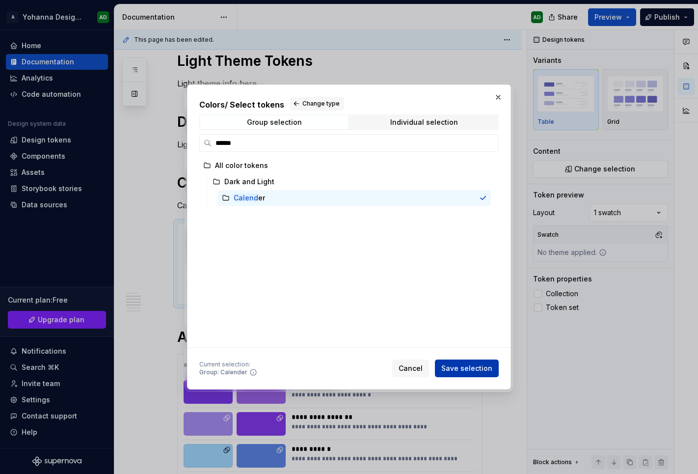
click at [469, 363] on span "Save selection" at bounding box center [466, 368] width 51 height 10
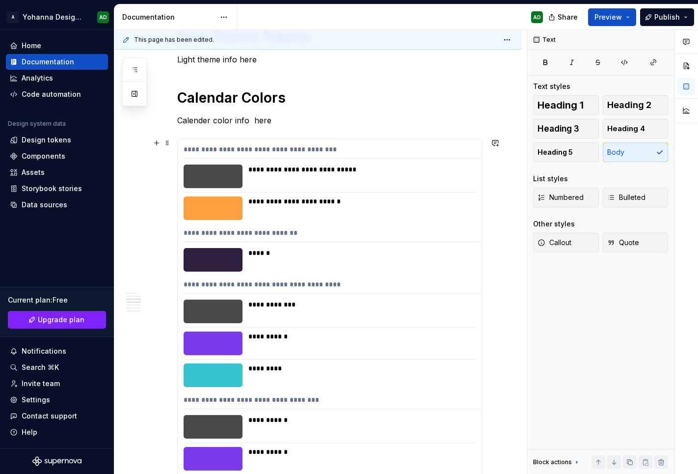
scroll to position [504, 0]
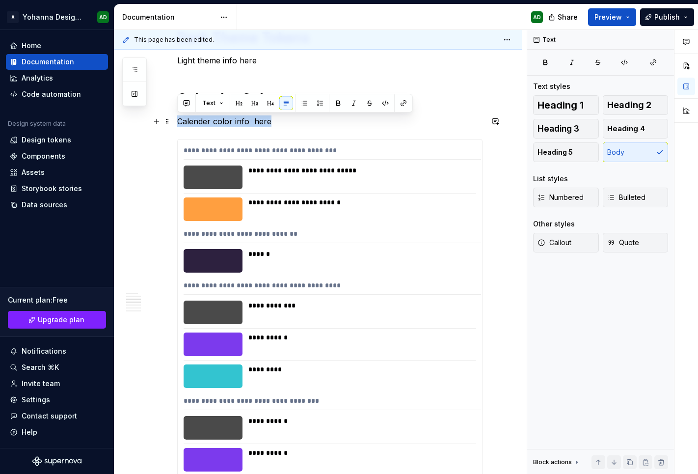
drag, startPoint x: 284, startPoint y: 127, endPoint x: 180, endPoint y: 117, distance: 105.0
click at [180, 117] on p "Calender color info here" at bounding box center [329, 121] width 305 height 12
drag, startPoint x: 246, startPoint y: 122, endPoint x: 179, endPoint y: 122, distance: 66.8
click at [179, 122] on p "Calender color info here" at bounding box center [329, 121] width 305 height 12
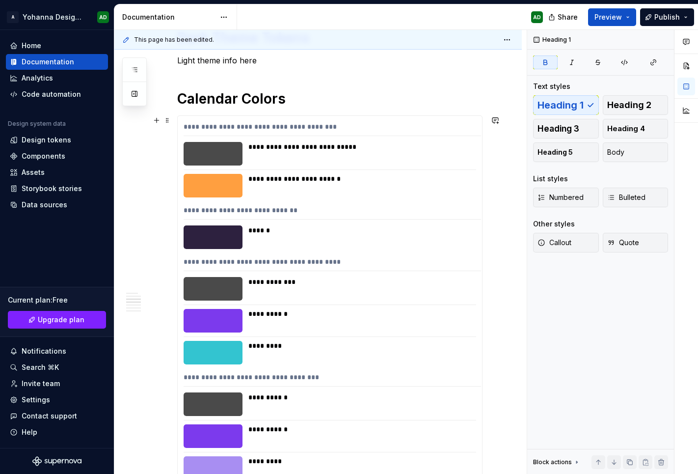
click at [234, 200] on div "**********" at bounding box center [330, 301] width 304 height 370
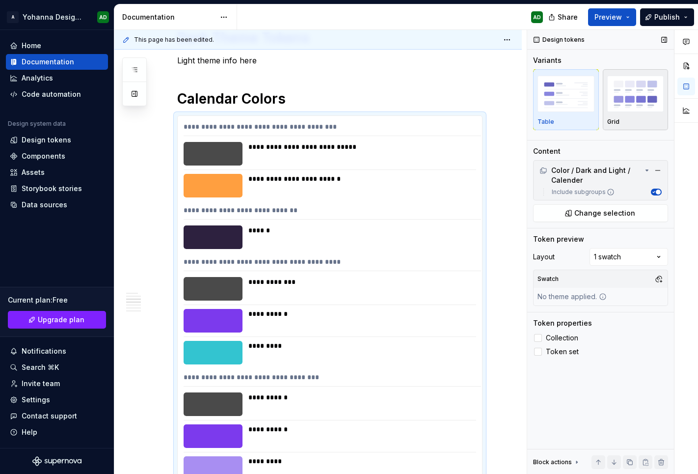
click at [630, 111] on img "button" at bounding box center [635, 94] width 57 height 36
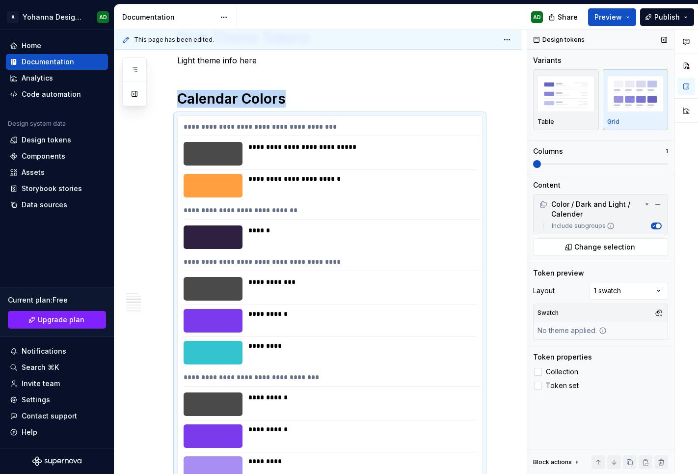
scroll to position [516, 0]
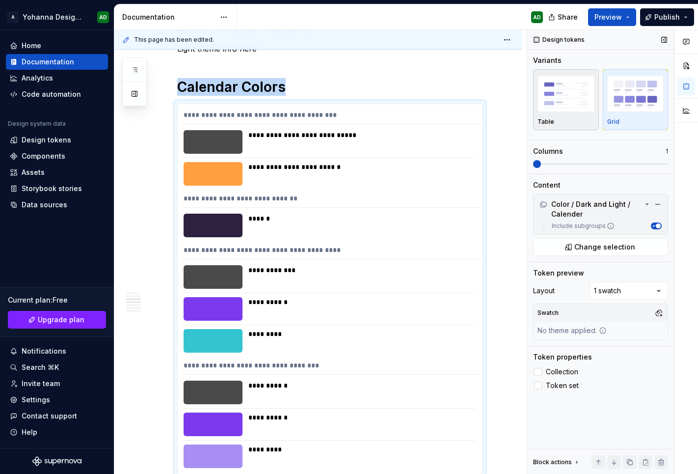
click at [577, 105] on img "button" at bounding box center [565, 94] width 57 height 36
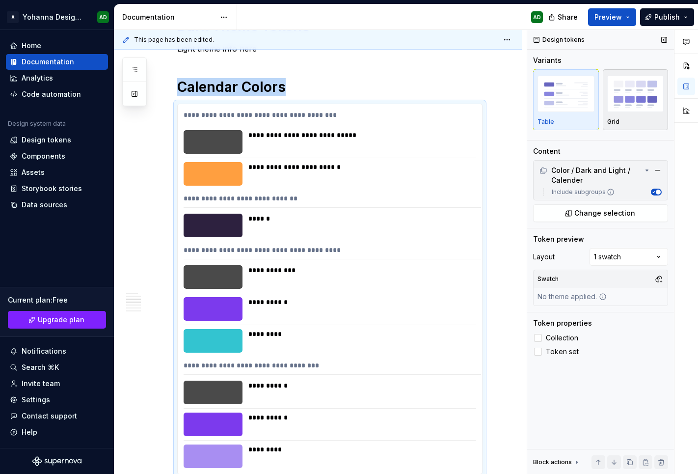
click at [636, 108] on img "button" at bounding box center [635, 94] width 57 height 36
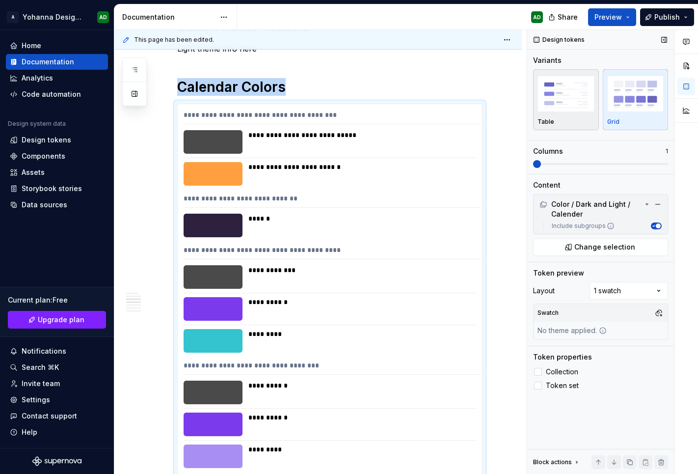
click at [574, 106] on img "button" at bounding box center [565, 94] width 57 height 36
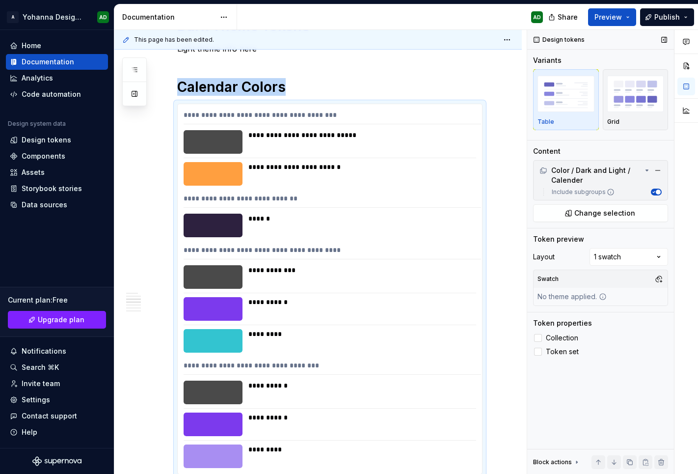
click at [652, 191] on icon "button" at bounding box center [653, 191] width 5 height 5
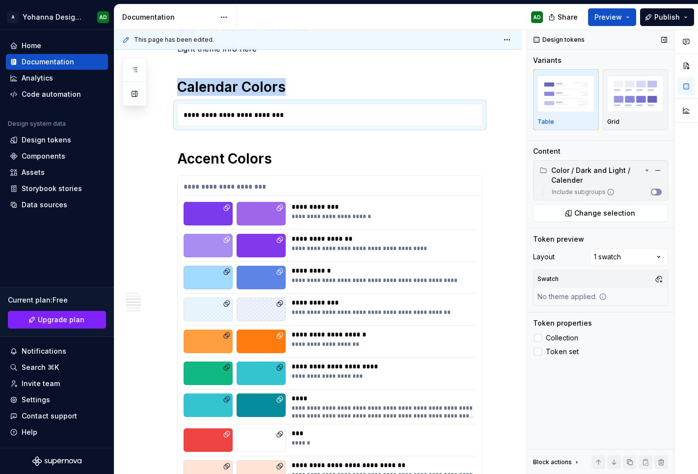
click at [652, 191] on span "button" at bounding box center [654, 191] width 5 height 5
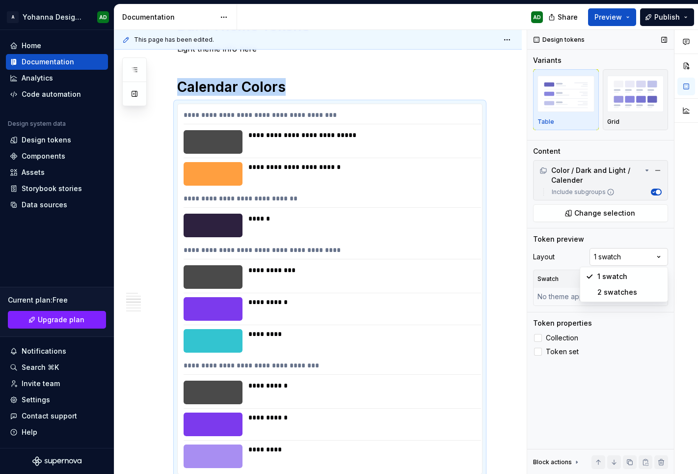
click at [609, 253] on div "Comments Open comments No comments yet Select ‘Comment’ from the block context …" at bounding box center [612, 252] width 171 height 444
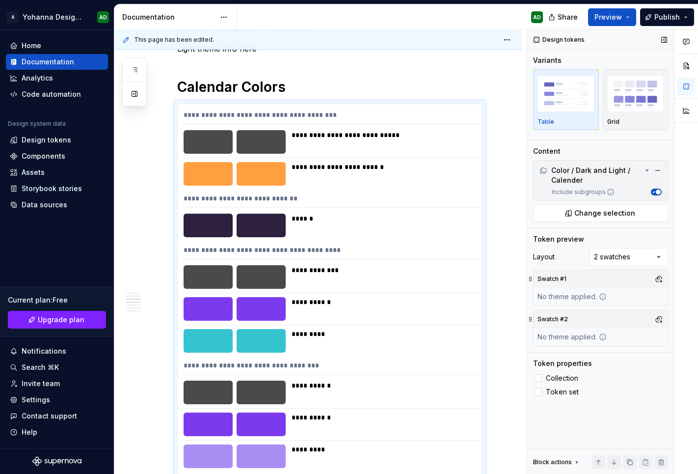
click at [580, 289] on div "No theme applied." at bounding box center [572, 297] width 77 height 18
click at [573, 282] on div "Swatch #1" at bounding box center [601, 279] width 134 height 18
click at [657, 276] on button "button" at bounding box center [659, 279] width 14 height 14
click at [556, 316] on div "Suggestions" at bounding box center [558, 316] width 8 height 8
click at [542, 278] on div "Comments Open comments No comments yet Select ‘Comment’ from the block context …" at bounding box center [612, 252] width 171 height 444
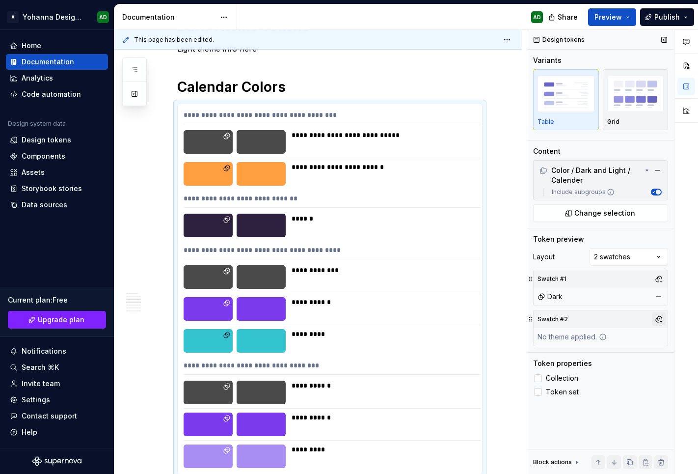
click at [656, 316] on button "button" at bounding box center [659, 319] width 14 height 14
click at [560, 371] on div "Suggestions" at bounding box center [558, 372] width 8 height 8
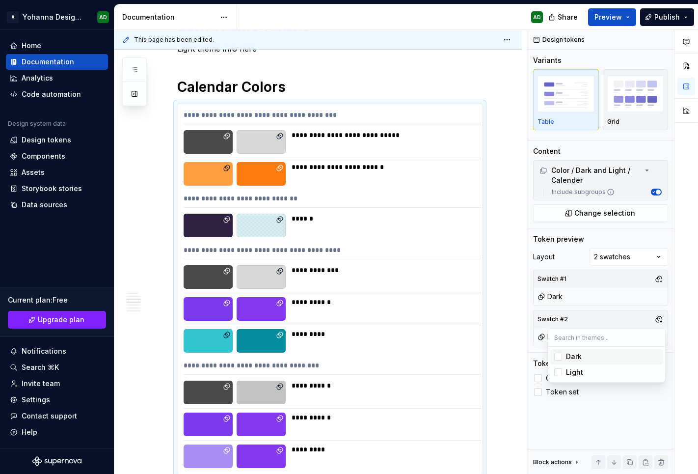
click at [499, 254] on html "A Yohanna Design System AD Home Documentation Analytics Code automation Design …" at bounding box center [349, 237] width 698 height 474
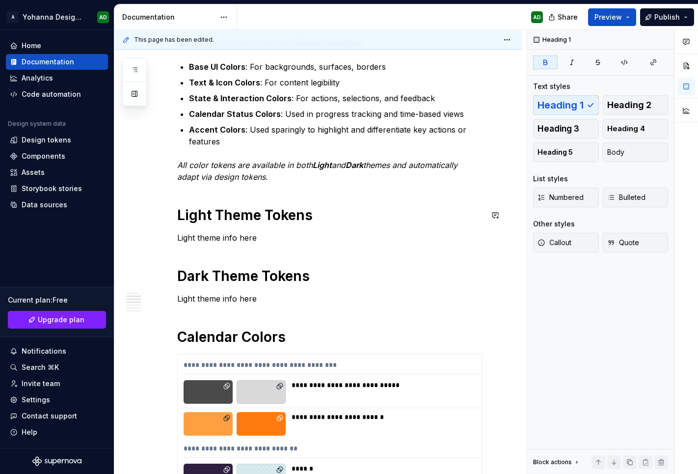
scroll to position [266, 0]
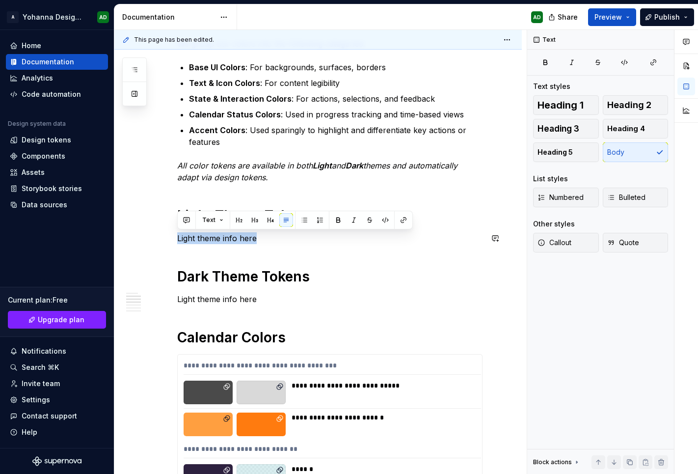
drag, startPoint x: 260, startPoint y: 235, endPoint x: 157, endPoint y: 229, distance: 103.8
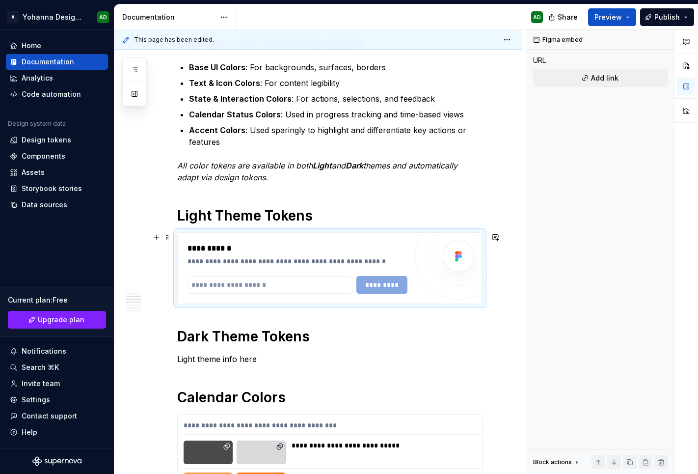
click at [385, 256] on div "**********" at bounding box center [299, 261] width 225 height 10
click at [474, 238] on div at bounding box center [458, 256] width 59 height 59
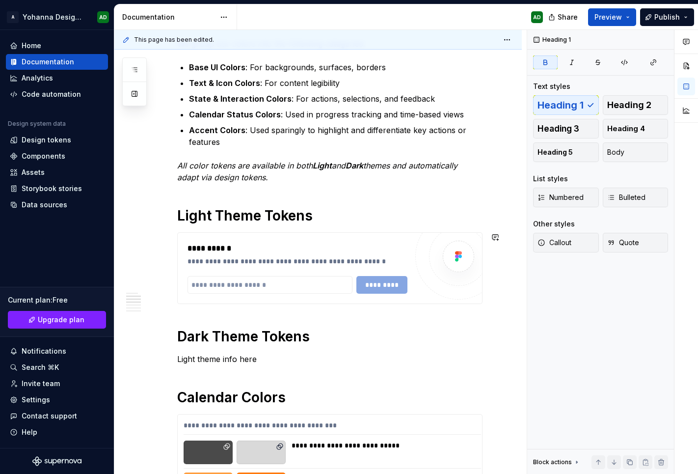
click at [453, 235] on div at bounding box center [458, 256] width 59 height 59
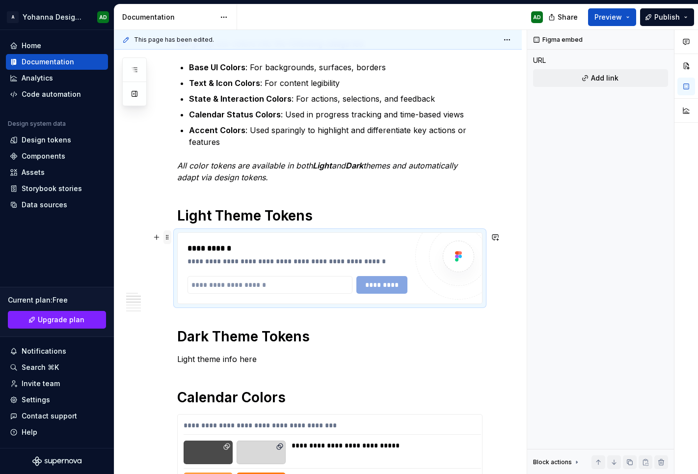
click at [171, 237] on span at bounding box center [167, 237] width 8 height 14
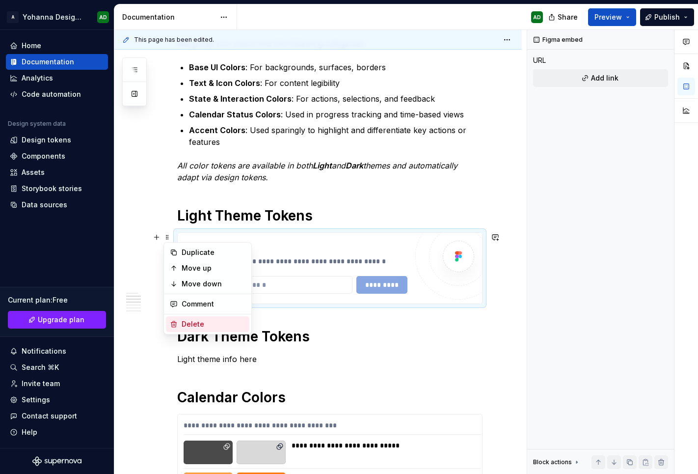
click at [187, 319] on div "Delete" at bounding box center [214, 324] width 64 height 10
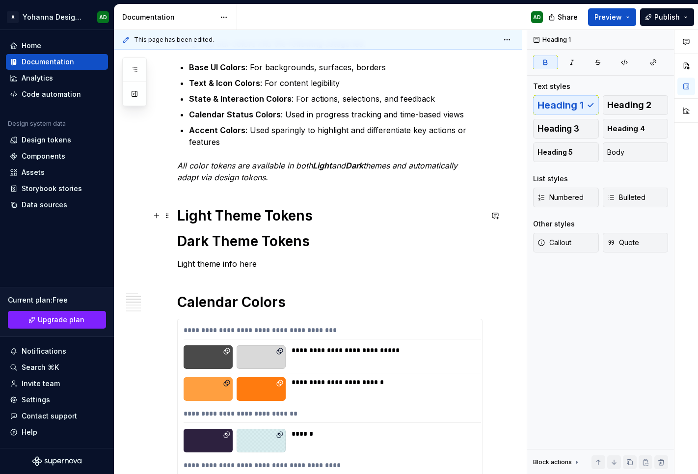
click at [317, 216] on h1 "Light Theme Tokens" at bounding box center [329, 216] width 305 height 18
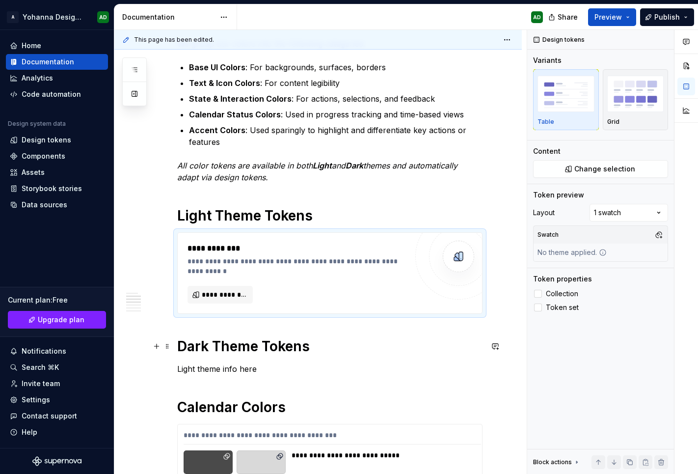
type textarea "*"
click at [227, 296] on span "**********" at bounding box center [224, 295] width 45 height 10
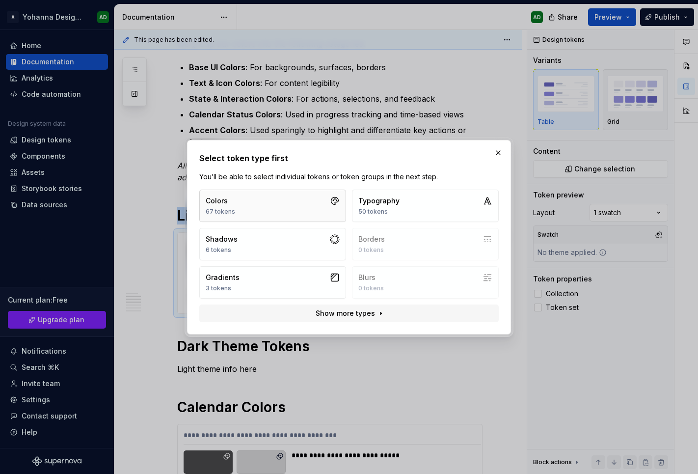
click at [267, 202] on button "Colors 67 tokens" at bounding box center [272, 205] width 147 height 32
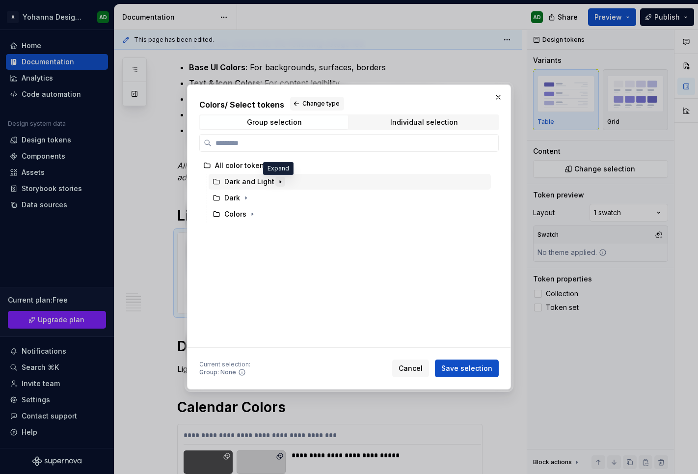
click at [276, 181] on icon "button" at bounding box center [280, 182] width 8 height 8
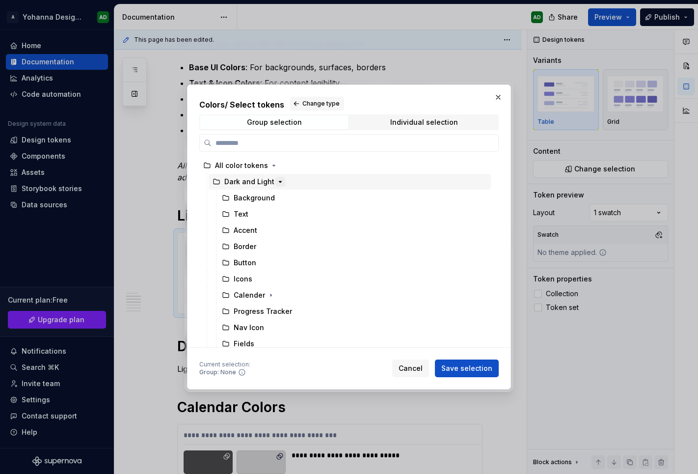
click at [276, 181] on icon "button" at bounding box center [280, 182] width 8 height 8
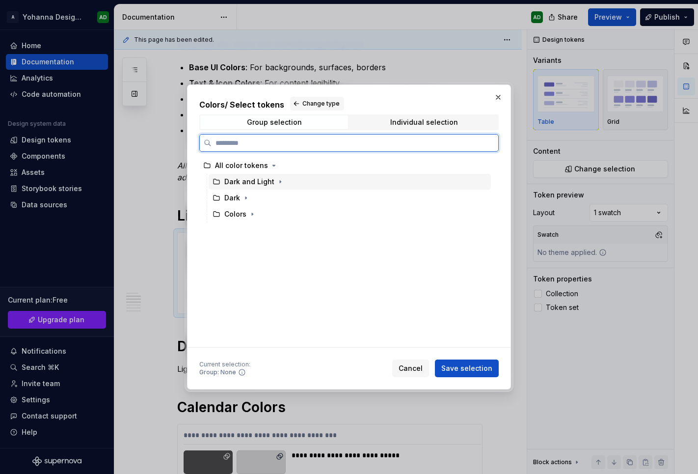
click at [220, 186] on div "Dark and Light" at bounding box center [249, 182] width 73 height 10
click at [253, 183] on div "Dark and Light" at bounding box center [249, 182] width 50 height 10
click at [425, 183] on div "Dark and Light" at bounding box center [350, 182] width 282 height 16
click at [343, 179] on div "Dark and Light" at bounding box center [350, 182] width 282 height 16
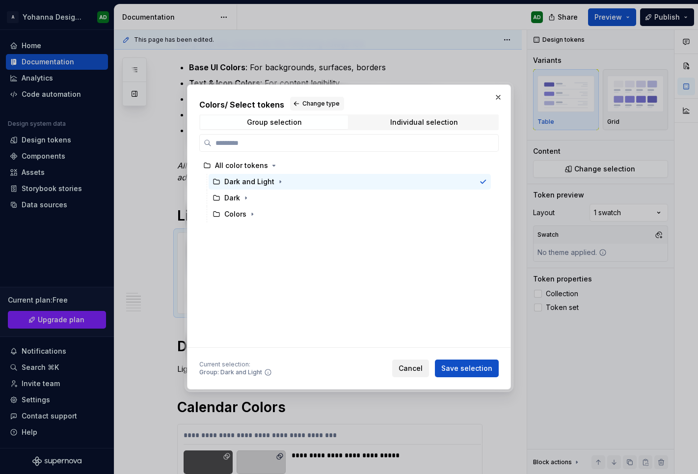
click at [415, 366] on span "Cancel" at bounding box center [411, 368] width 24 height 10
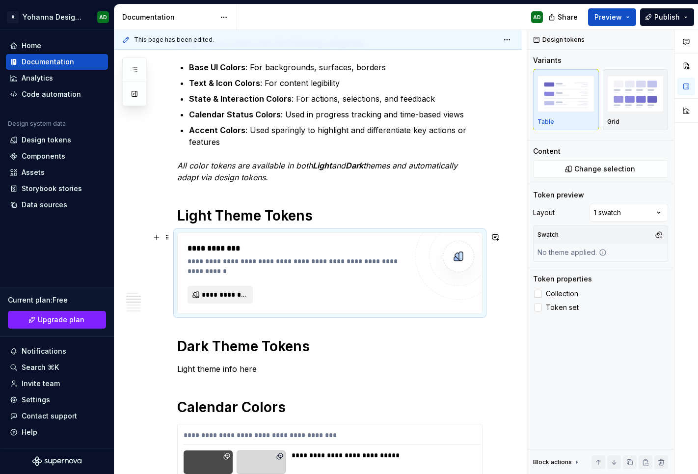
click at [198, 293] on button "**********" at bounding box center [219, 295] width 65 height 18
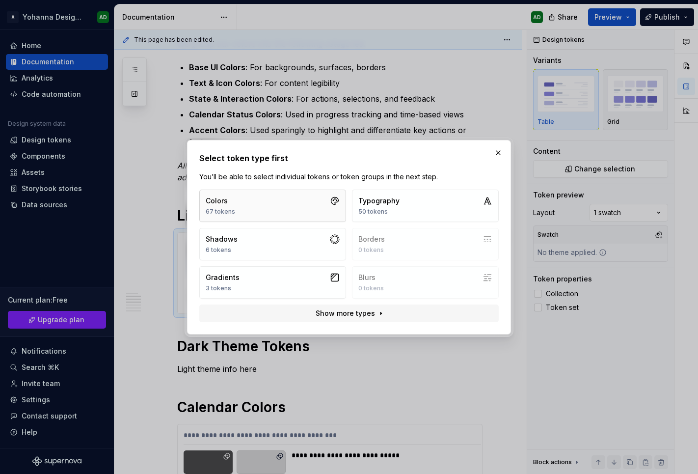
click at [251, 201] on button "Colors 67 tokens" at bounding box center [272, 205] width 147 height 32
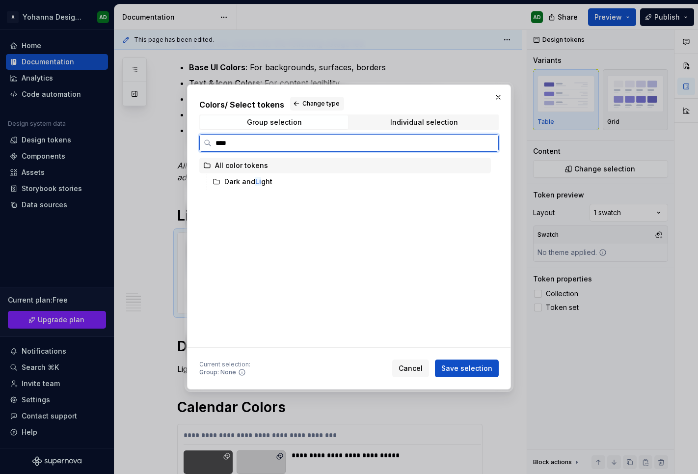
type input "*****"
click at [268, 177] on div "Dark and Light" at bounding box center [248, 182] width 48 height 10
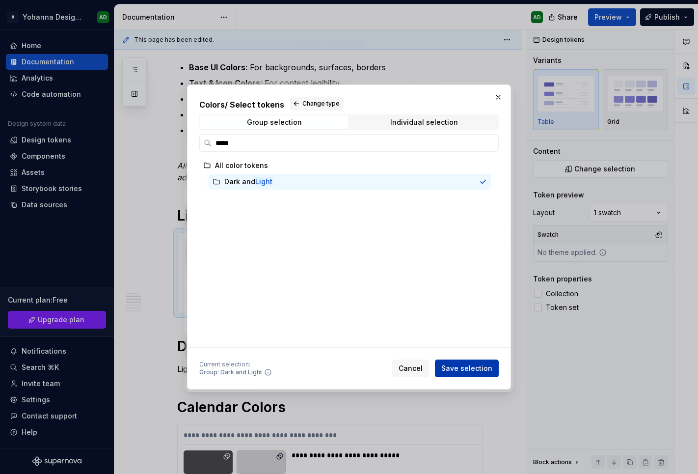
click at [462, 362] on button "Save selection" at bounding box center [467, 368] width 64 height 18
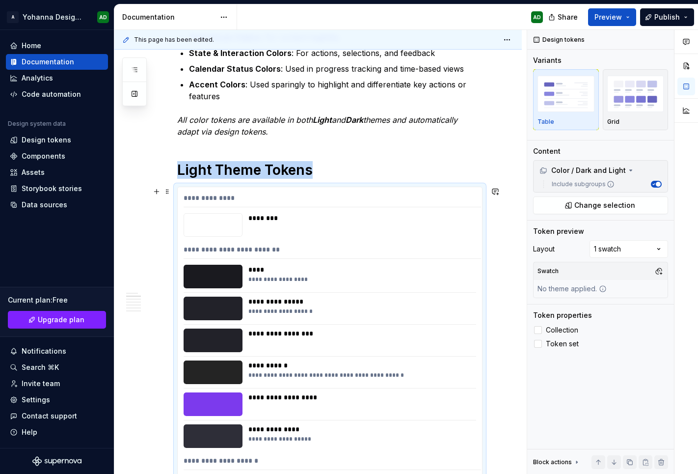
scroll to position [314, 0]
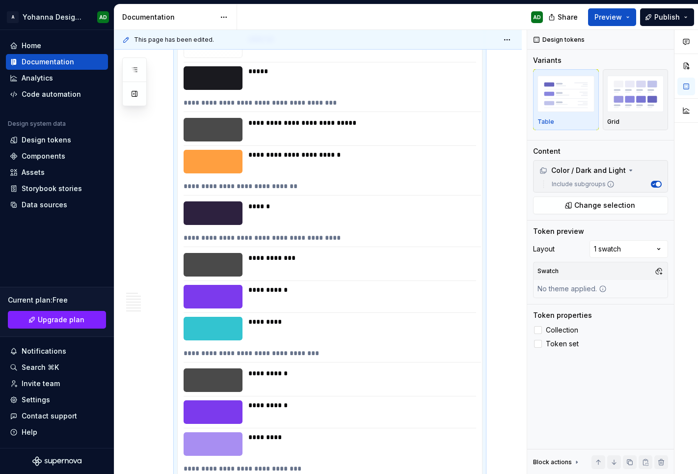
scroll to position [1570, 0]
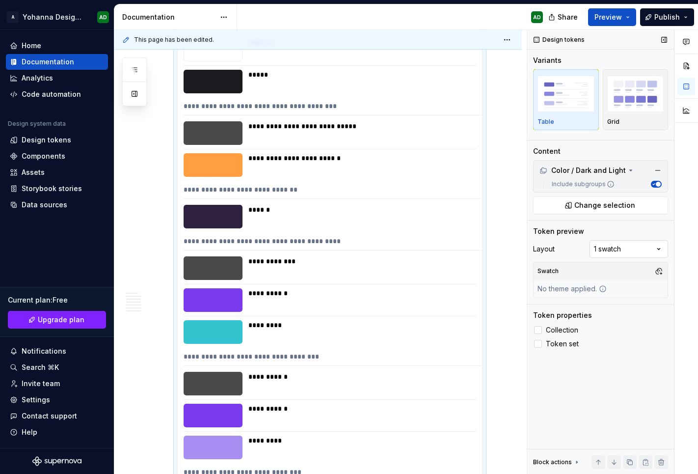
click at [635, 254] on div "Comments Open comments No comments yet Select ‘Comment’ from the block context …" at bounding box center [612, 252] width 171 height 444
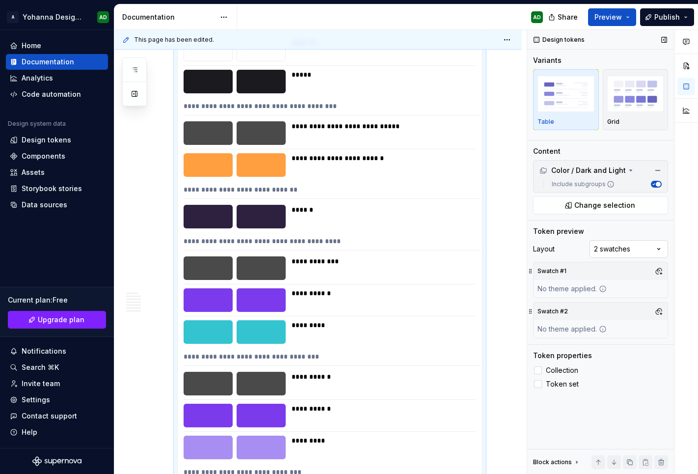
click at [623, 241] on div "Comments Open comments No comments yet Select ‘Comment’ from the block context …" at bounding box center [612, 252] width 171 height 444
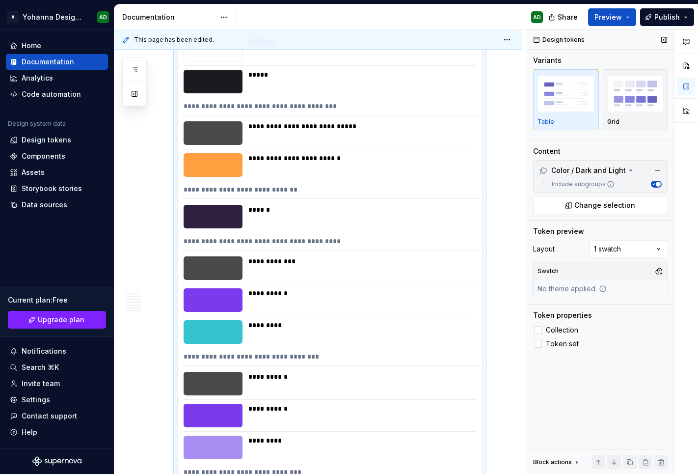
click at [562, 296] on div "No theme applied." at bounding box center [572, 289] width 77 height 18
click at [651, 275] on div "Swatch" at bounding box center [601, 271] width 134 height 18
click at [661, 273] on button "button" at bounding box center [659, 271] width 14 height 14
click at [557, 327] on div "Suggestions" at bounding box center [558, 324] width 8 height 8
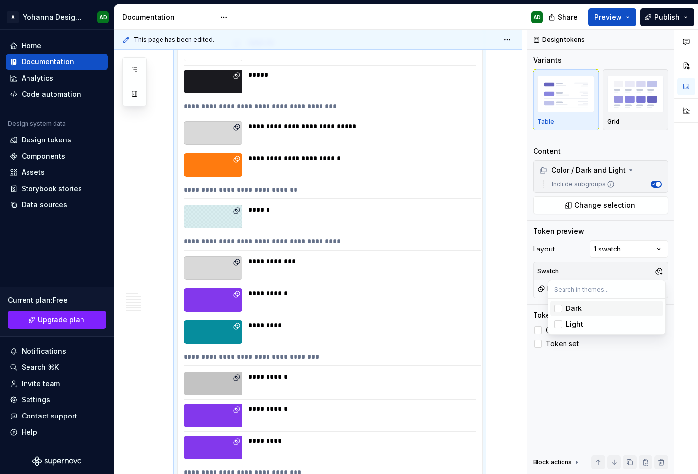
click at [474, 219] on html "A Yohanna Design System AD Home Documentation Analytics Code automation Design …" at bounding box center [349, 237] width 698 height 474
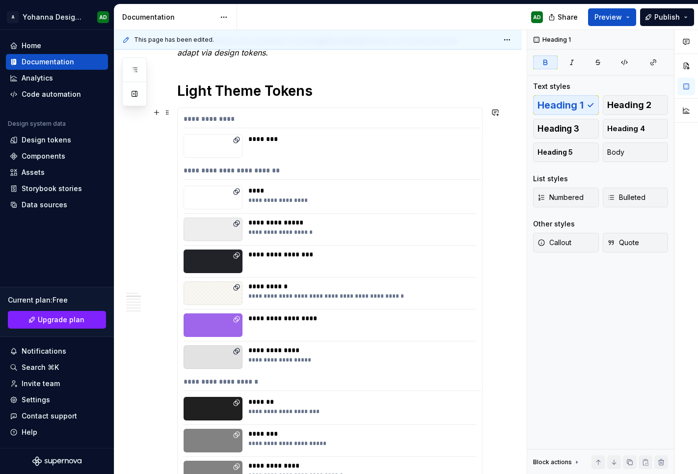
scroll to position [366, 0]
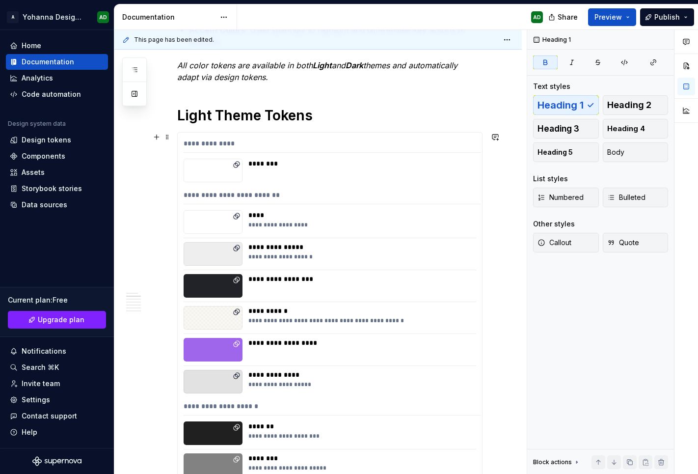
click at [312, 161] on div "********" at bounding box center [361, 164] width 227 height 10
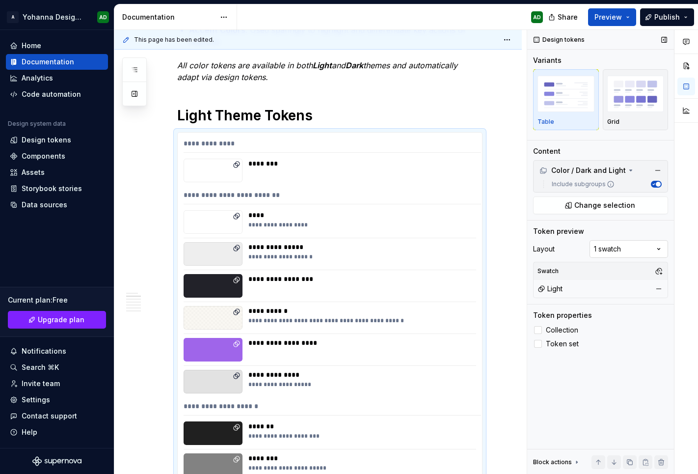
click at [609, 250] on div "Comments Open comments No comments yet Select ‘Comment’ from the block context …" at bounding box center [612, 252] width 171 height 444
click at [536, 345] on div at bounding box center [538, 344] width 8 height 8
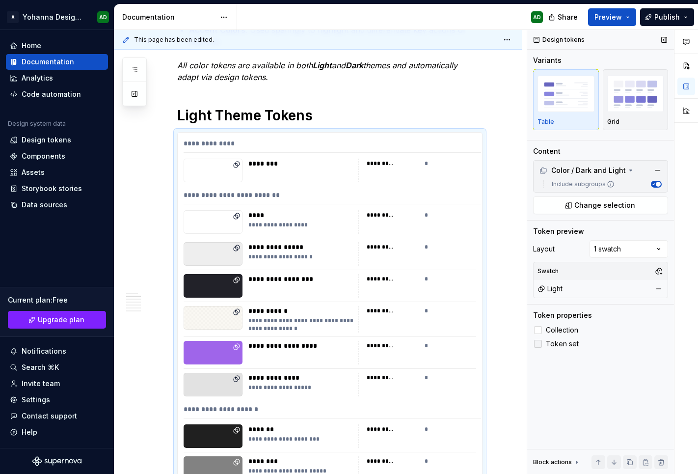
click at [538, 344] on icon at bounding box center [538, 344] width 0 height 0
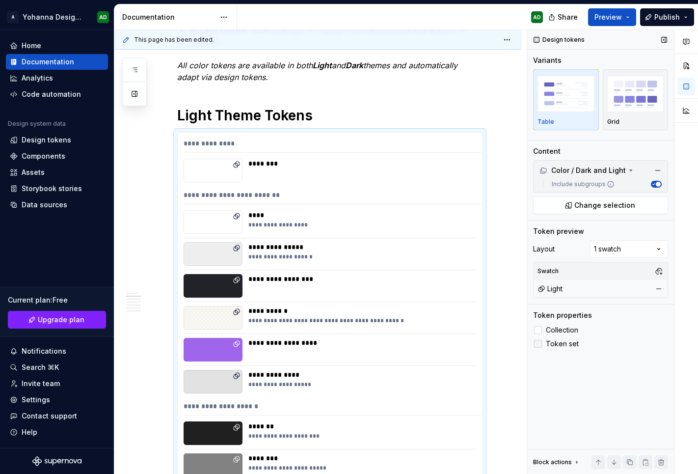
click at [536, 345] on div at bounding box center [538, 344] width 8 height 8
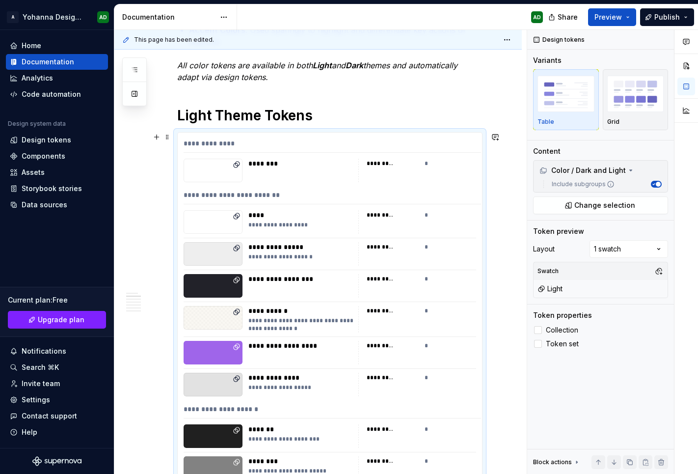
click at [400, 163] on div "*********" at bounding box center [393, 164] width 52 height 10
click at [569, 347] on span "Token set" at bounding box center [562, 344] width 33 height 8
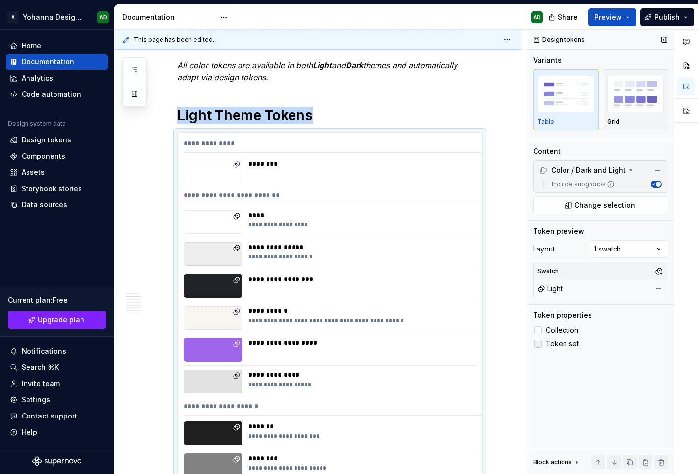
click at [569, 347] on span "Token set" at bounding box center [562, 344] width 33 height 8
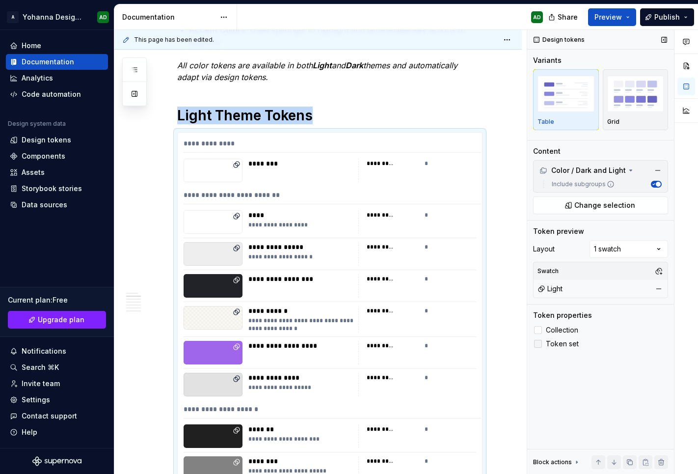
click at [569, 347] on span "Token set" at bounding box center [562, 344] width 33 height 8
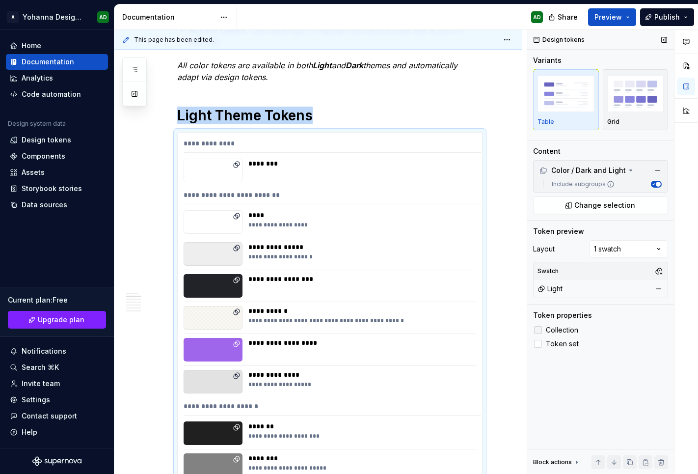
click at [556, 326] on span "Collection" at bounding box center [562, 330] width 32 height 8
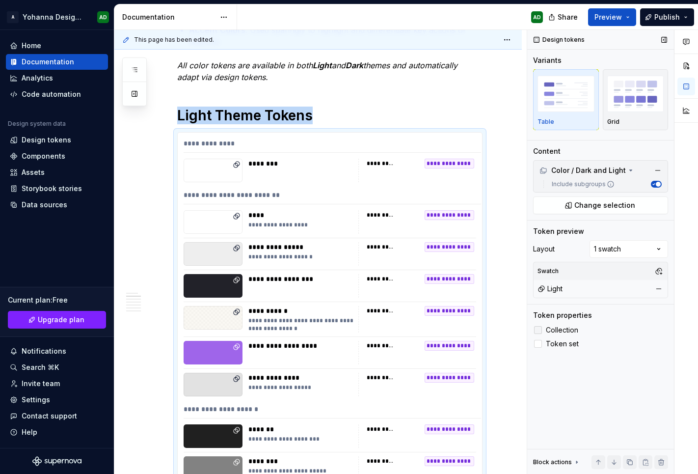
click at [556, 326] on span "Collection" at bounding box center [562, 330] width 32 height 8
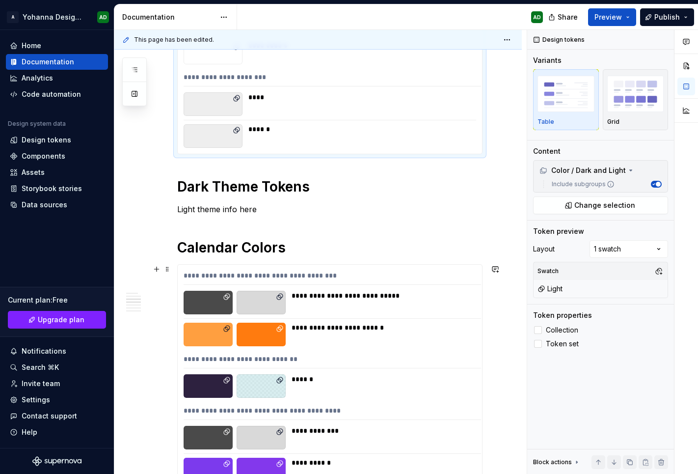
scroll to position [2026, 0]
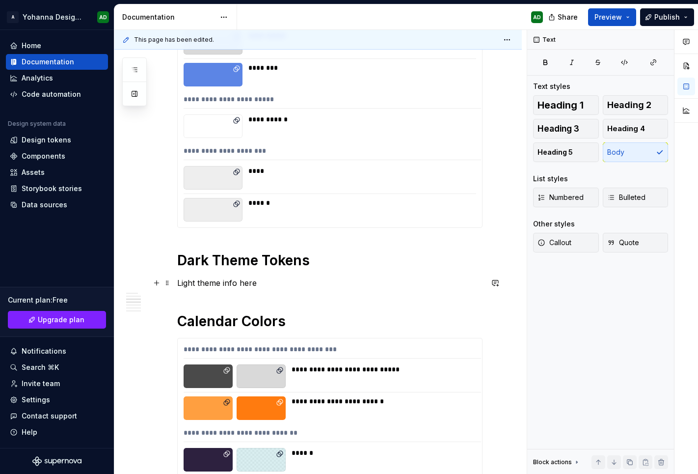
click at [243, 282] on p "Light theme info here" at bounding box center [329, 283] width 305 height 12
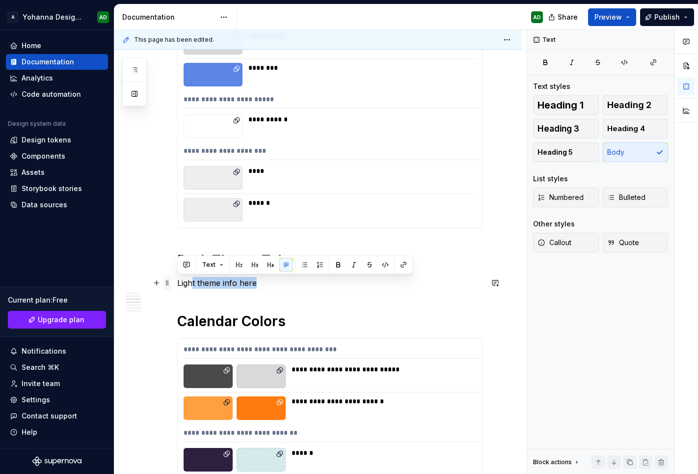
drag, startPoint x: 267, startPoint y: 283, endPoint x: 170, endPoint y: 282, distance: 96.2
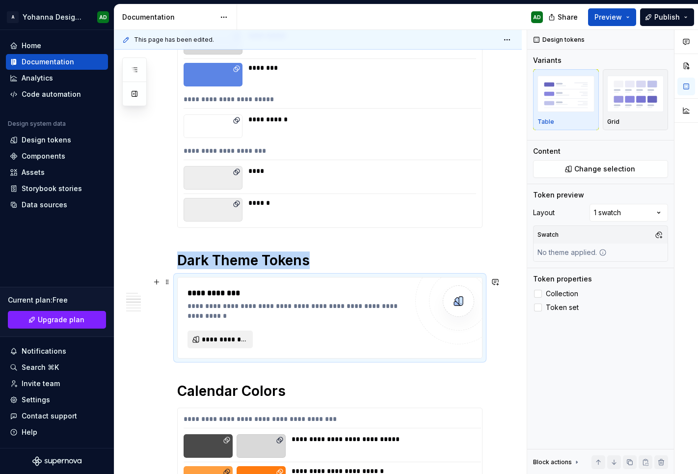
click at [199, 336] on button "**********" at bounding box center [219, 339] width 65 height 18
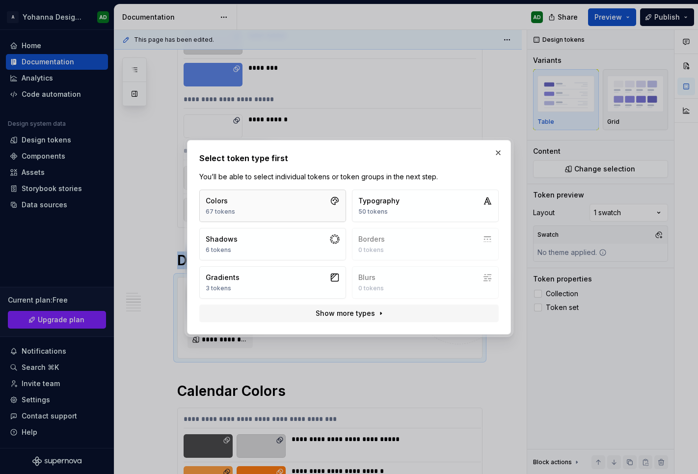
click at [273, 198] on button "Colors 67 tokens" at bounding box center [272, 205] width 147 height 32
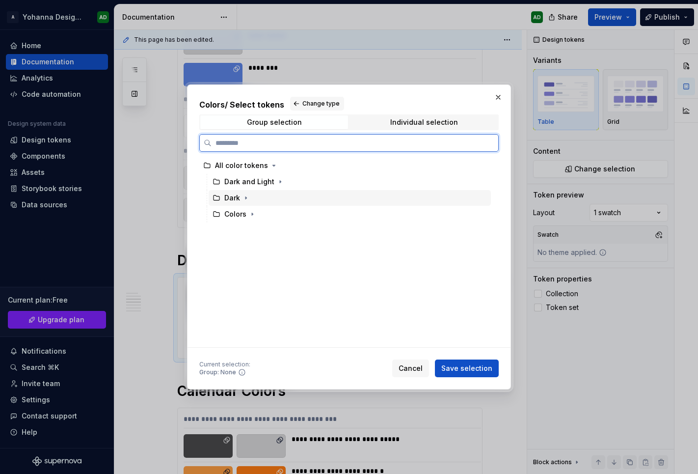
click at [214, 195] on icon at bounding box center [217, 198] width 8 height 8
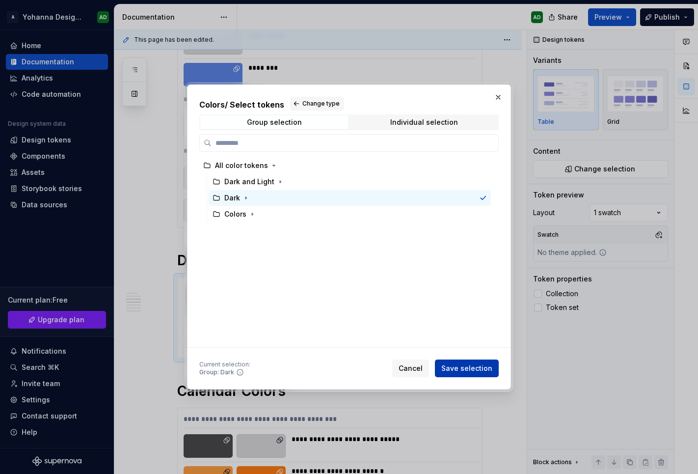
click at [468, 369] on span "Save selection" at bounding box center [466, 368] width 51 height 10
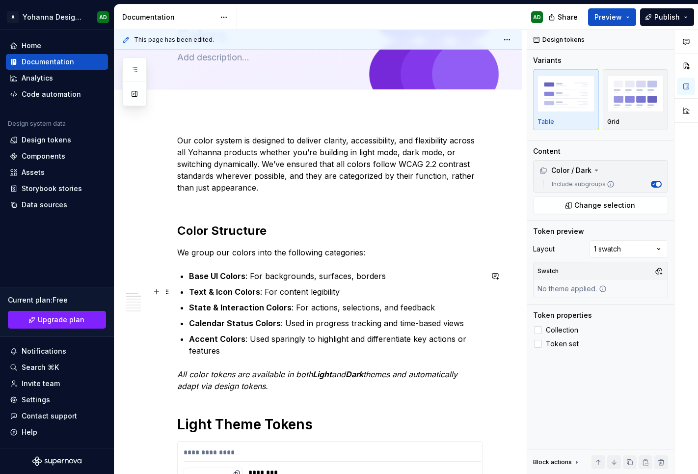
scroll to position [0, 0]
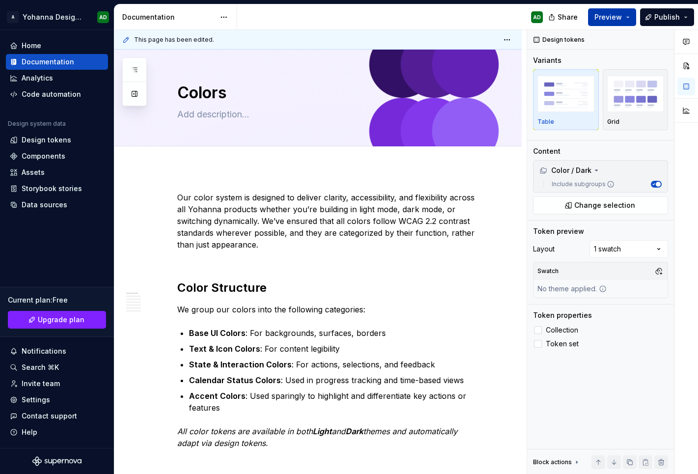
click at [610, 21] on span "Preview" at bounding box center [607, 17] width 27 height 10
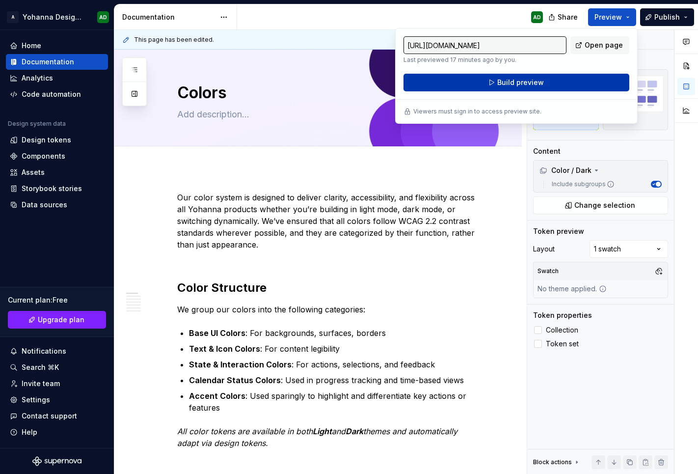
click at [526, 85] on span "Build preview" at bounding box center [520, 83] width 47 height 10
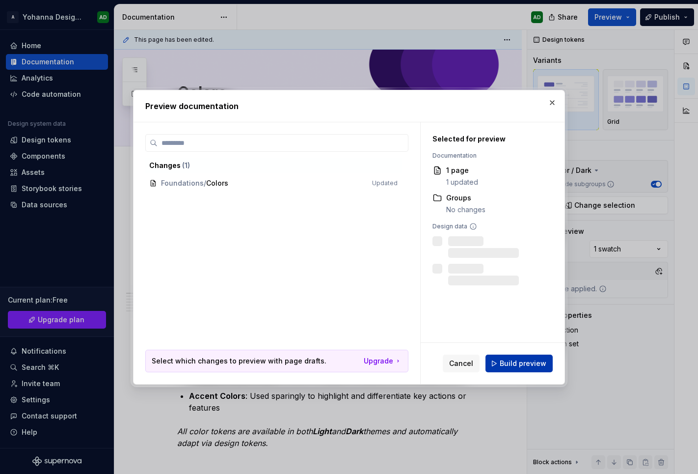
click at [506, 367] on span "Build preview" at bounding box center [523, 363] width 47 height 10
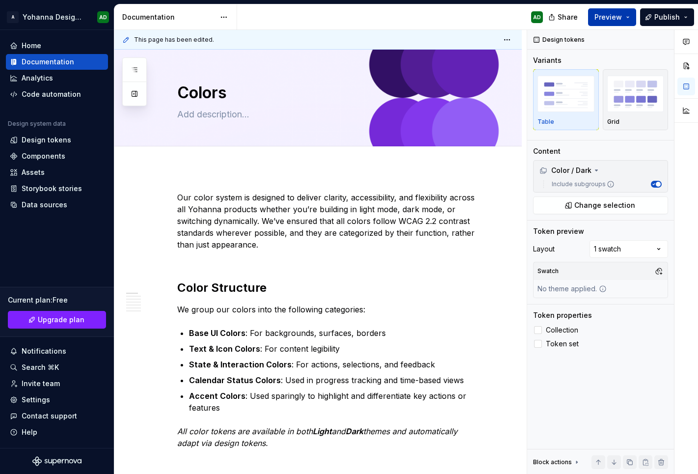
click at [614, 19] on span "Preview" at bounding box center [607, 17] width 27 height 10
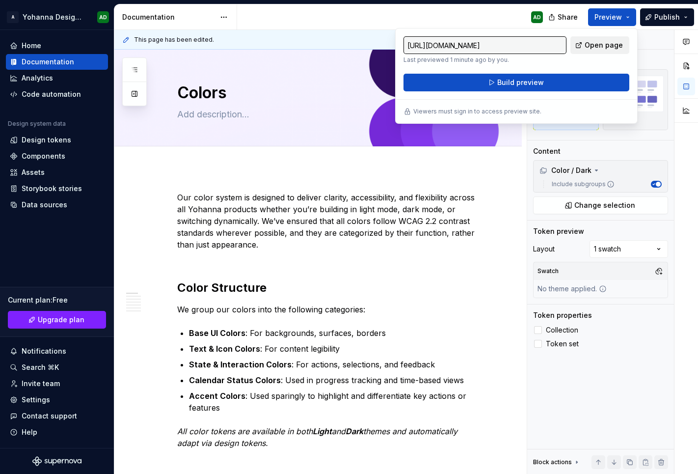
click at [589, 43] on span "Open page" at bounding box center [604, 45] width 38 height 10
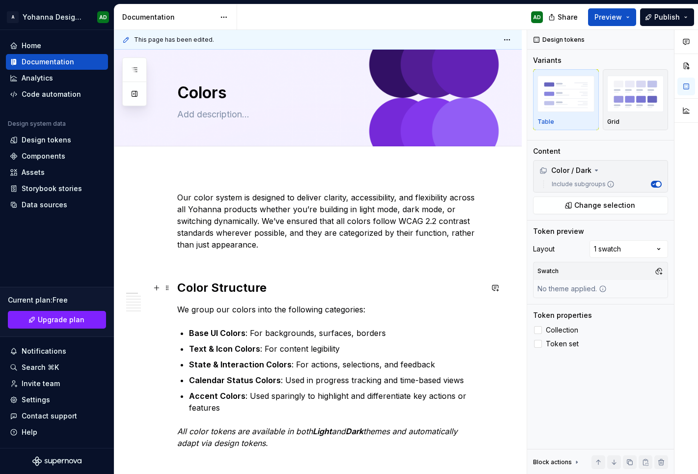
click at [233, 280] on strong "Color Structure" at bounding box center [221, 287] width 89 height 14
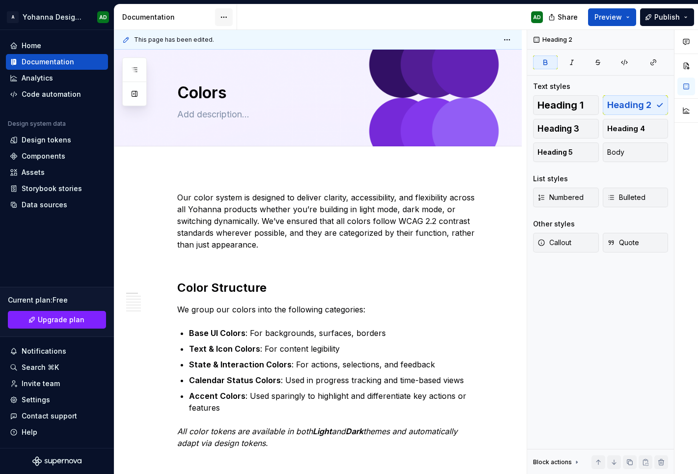
click at [225, 22] on html "A Yohanna Design System AD Home Documentation Analytics Code automation Design …" at bounding box center [349, 237] width 698 height 474
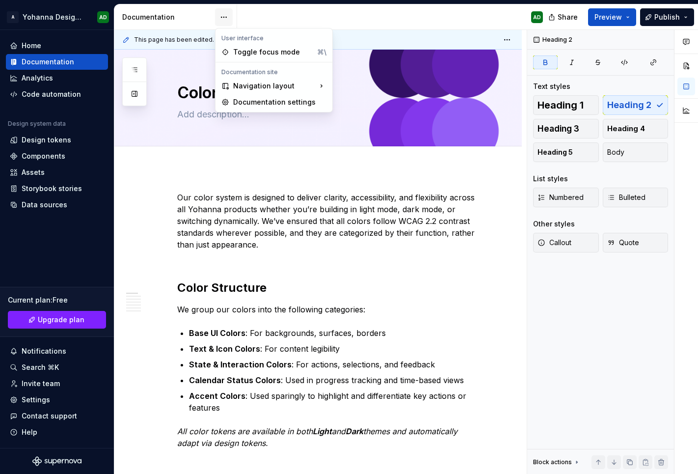
click at [225, 22] on html "A Yohanna Design System AD Home Documentation Analytics Code automation Design …" at bounding box center [349, 237] width 698 height 474
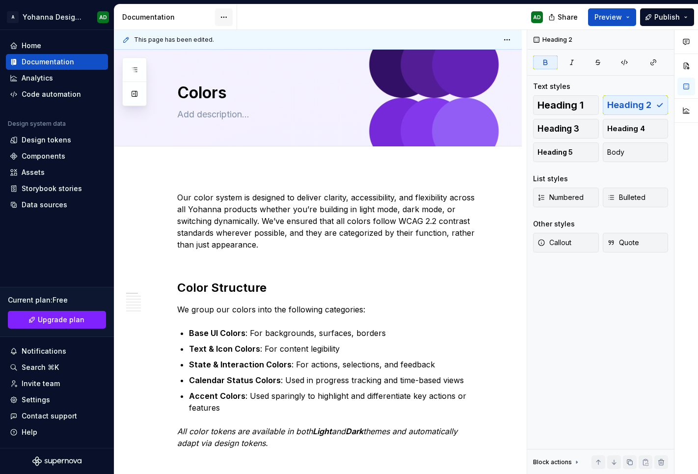
click at [225, 22] on html "A Yohanna Design System AD Home Documentation Analytics Code automation Design …" at bounding box center [349, 237] width 698 height 474
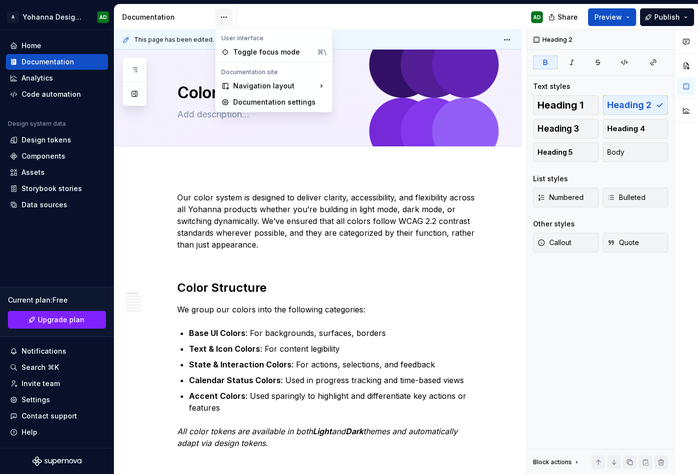
click at [225, 22] on html "A Yohanna Design System AD Home Documentation Analytics Code automation Design …" at bounding box center [349, 237] width 698 height 474
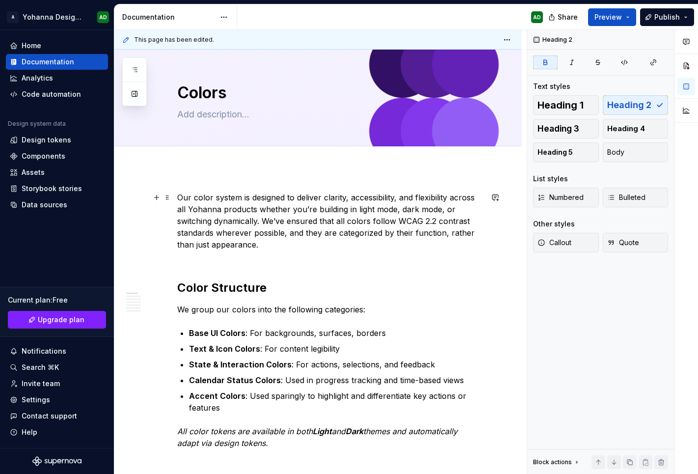
click at [427, 251] on p "Our color system is designed to deliver clarity, accessibility, and flexibility…" at bounding box center [329, 226] width 305 height 71
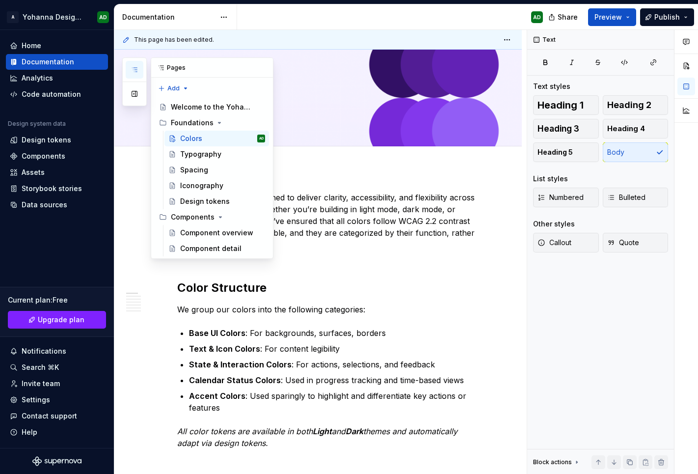
click at [130, 61] on button "button" at bounding box center [135, 70] width 18 height 18
click at [246, 139] on button "Page tree" at bounding box center [245, 139] width 14 height 14
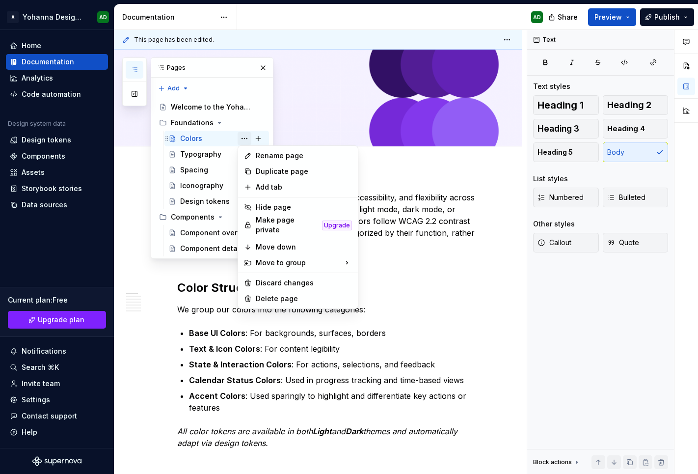
click at [246, 139] on div "Pages Add Accessibility guide for tree Page tree. Navigate the tree with the ar…" at bounding box center [197, 157] width 151 height 201
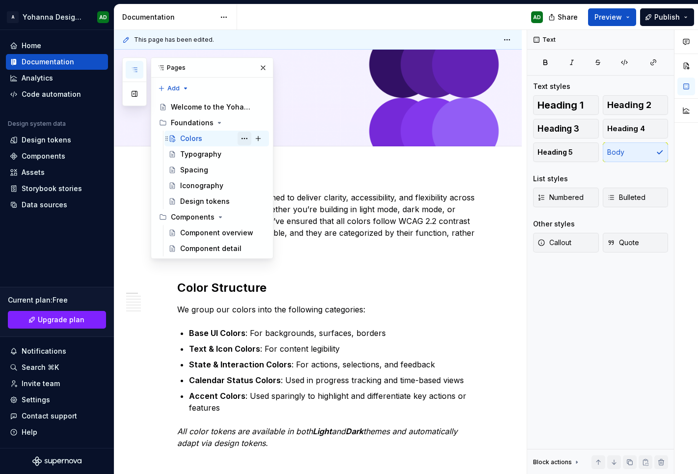
click at [246, 139] on button "Page tree" at bounding box center [245, 139] width 14 height 14
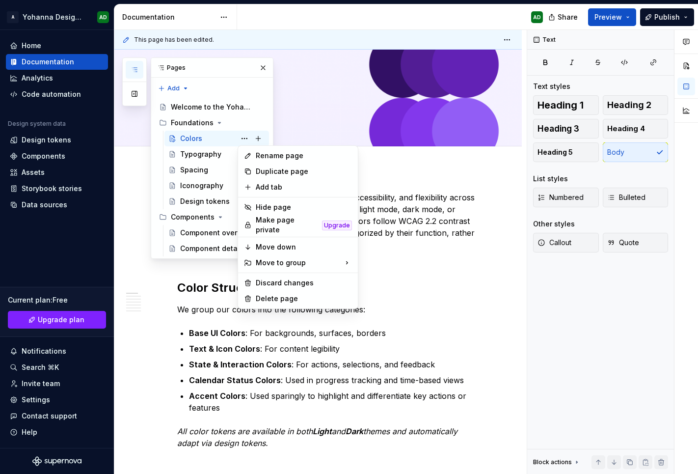
click at [244, 139] on div "Pages Add Accessibility guide for tree Page tree. Navigate the tree with the ar…" at bounding box center [197, 157] width 151 height 201
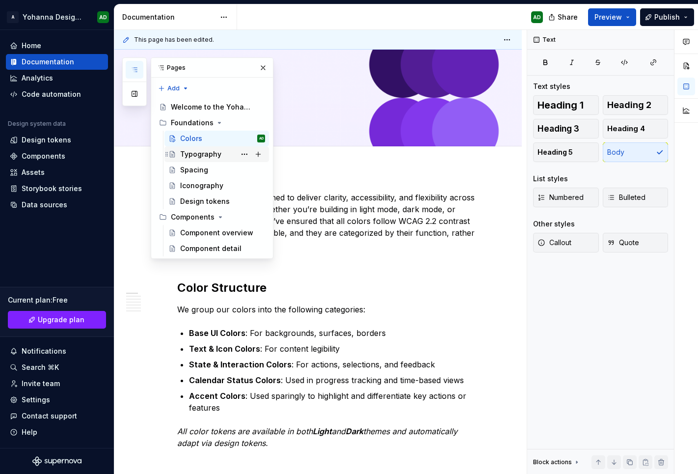
click at [176, 155] on div "Typography" at bounding box center [216, 154] width 97 height 14
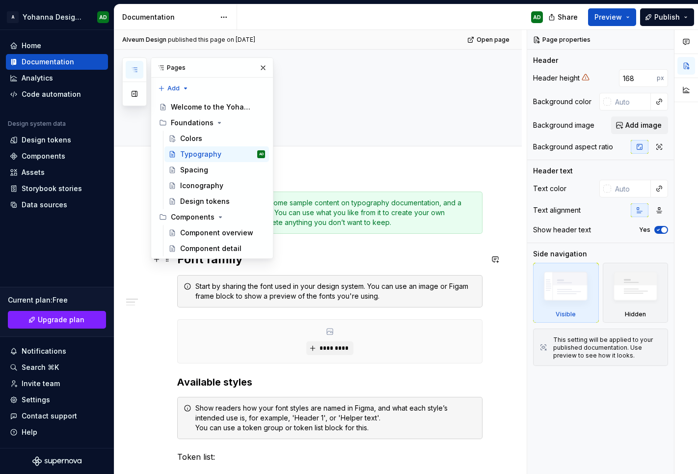
click at [305, 258] on h2 "Font family" at bounding box center [329, 259] width 305 height 16
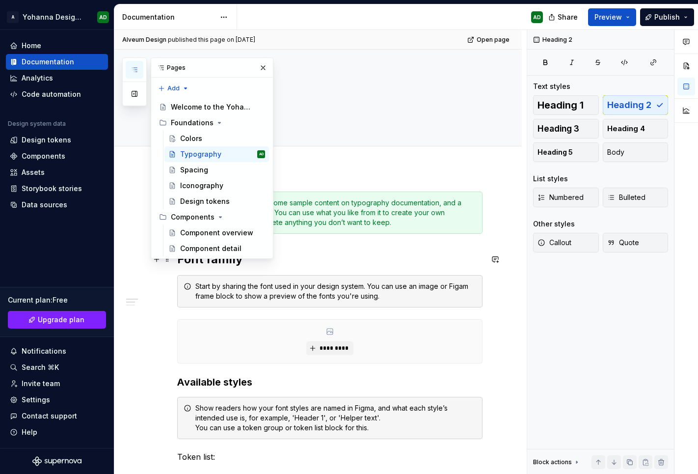
click at [342, 255] on h2 "Font family" at bounding box center [329, 259] width 305 height 16
click at [261, 67] on button "button" at bounding box center [263, 68] width 14 height 14
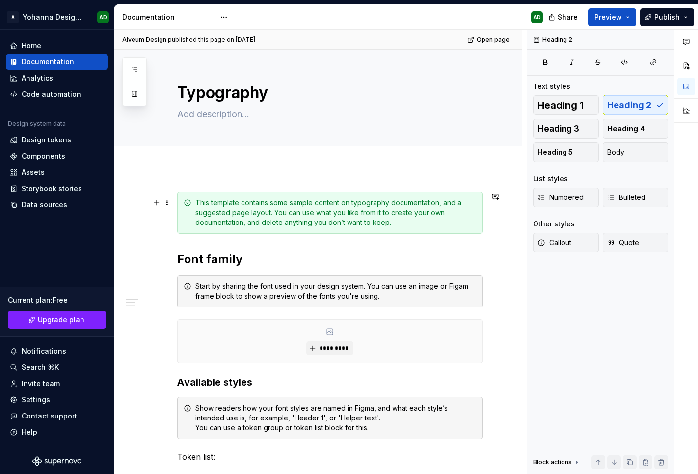
click at [177, 198] on div "This template contains some sample content on typography documentation, and a s…" at bounding box center [329, 212] width 305 height 42
click at [178, 208] on div "This template contains some sample content on typography documentation, and a s…" at bounding box center [329, 212] width 305 height 42
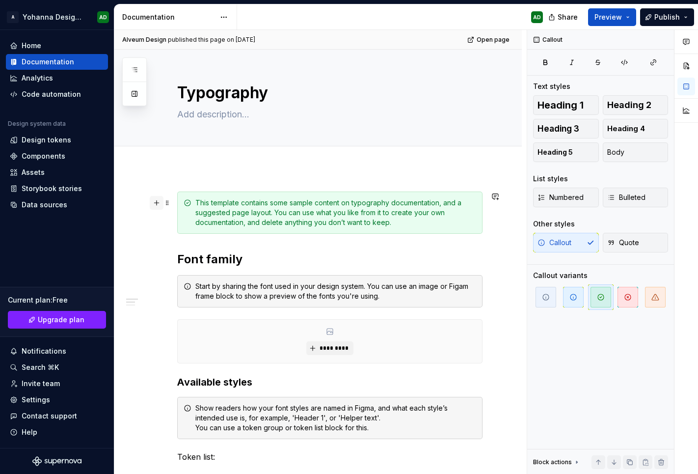
click at [154, 201] on button "button" at bounding box center [157, 203] width 14 height 14
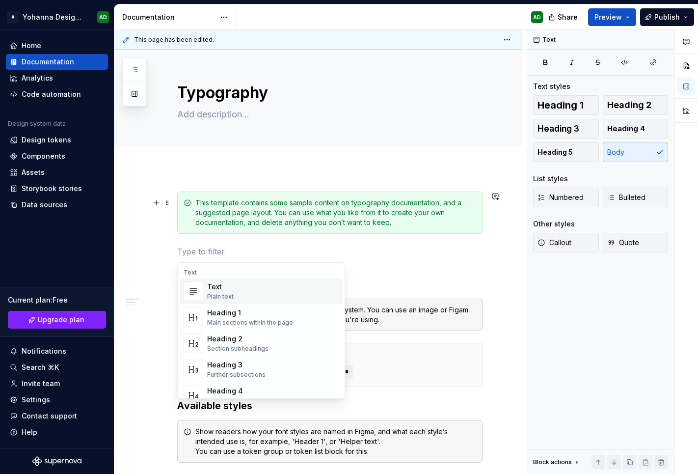
click at [178, 251] on p at bounding box center [329, 251] width 305 height 12
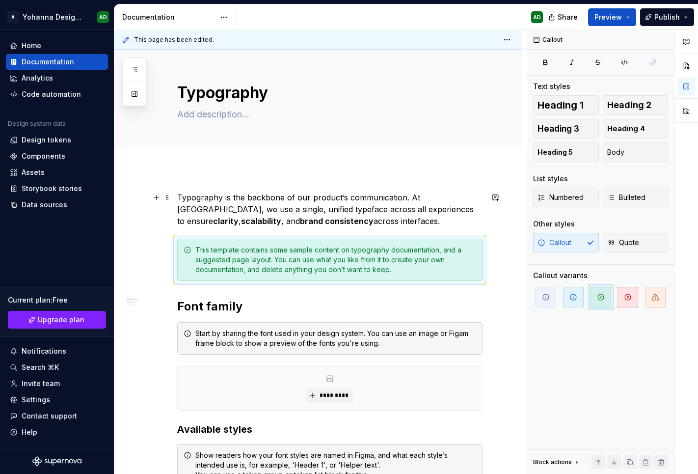
click at [215, 202] on p "Typography is the backbone of our product’s communication. At [GEOGRAPHIC_DATA]…" at bounding box center [329, 208] width 305 height 35
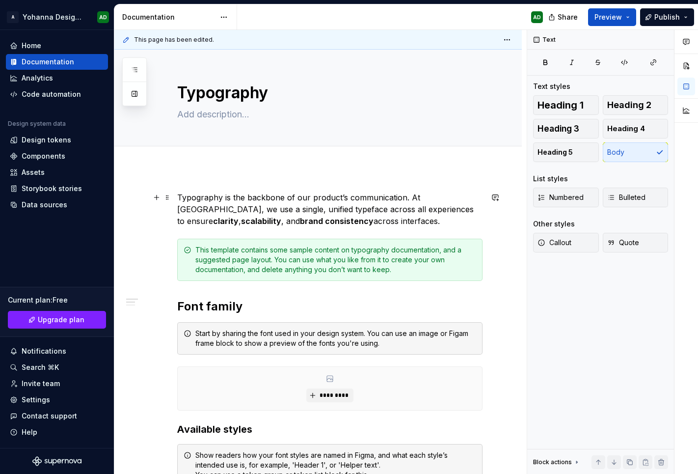
click at [317, 221] on p "Typography is the backbone of our product’s communication. At [GEOGRAPHIC_DATA]…" at bounding box center [329, 208] width 305 height 35
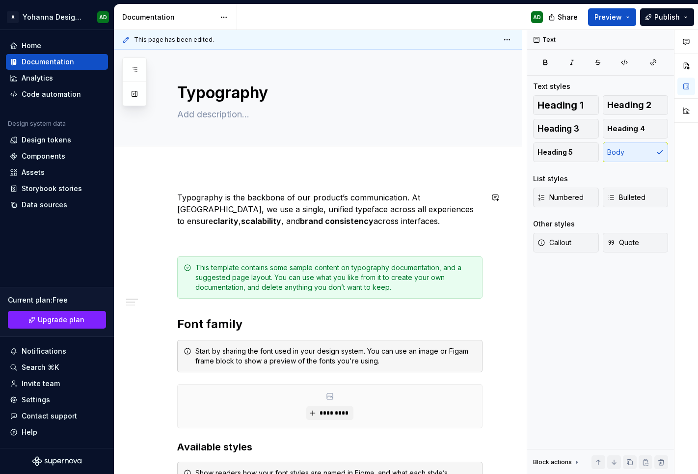
type textarea "*"
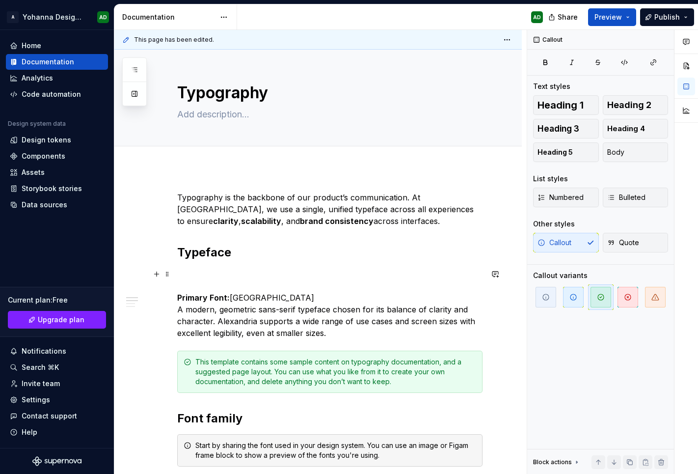
click at [220, 277] on p "Primary Font: [GEOGRAPHIC_DATA] A modern, geometric sans-serif typeface chosen …" at bounding box center [329, 303] width 305 height 71
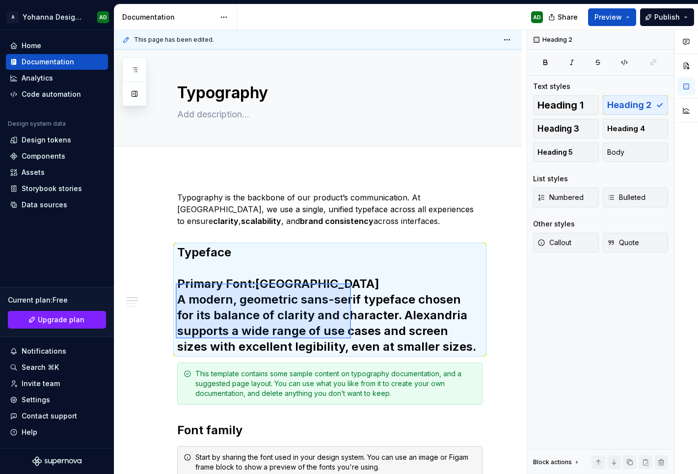
drag, startPoint x: 176, startPoint y: 283, endPoint x: 351, endPoint y: 338, distance: 183.6
click at [351, 338] on div "**********" at bounding box center [320, 252] width 412 height 444
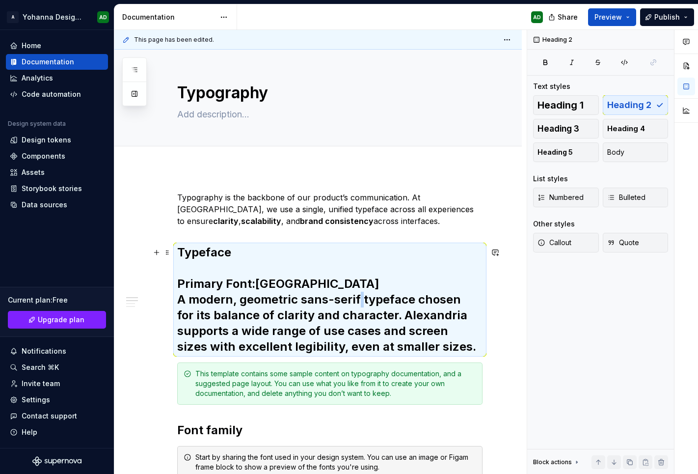
click at [358, 294] on h2 "Typeface Primary Font: [GEOGRAPHIC_DATA] A modern, geometric sans-serif typefac…" at bounding box center [329, 299] width 305 height 110
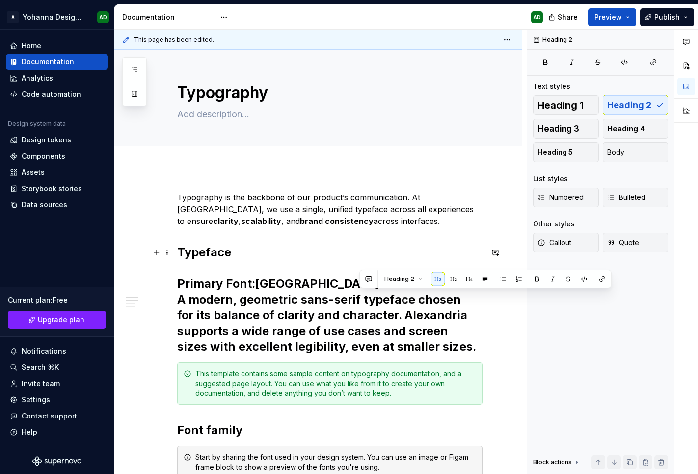
click at [210, 258] on strong "Typeface" at bounding box center [204, 252] width 54 height 14
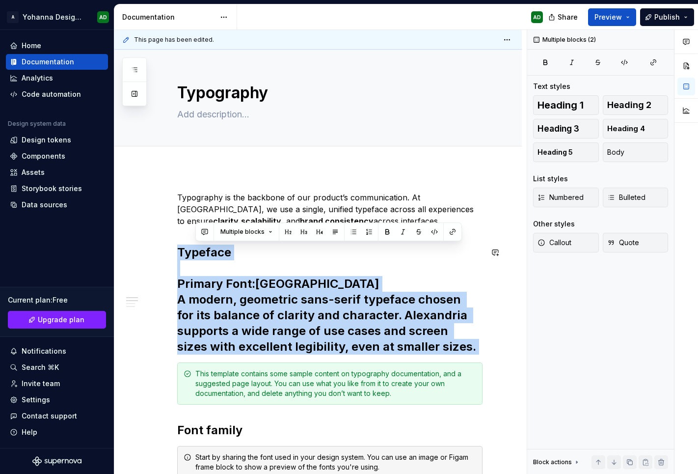
drag, startPoint x: 272, startPoint y: 270, endPoint x: 399, endPoint y: 358, distance: 153.7
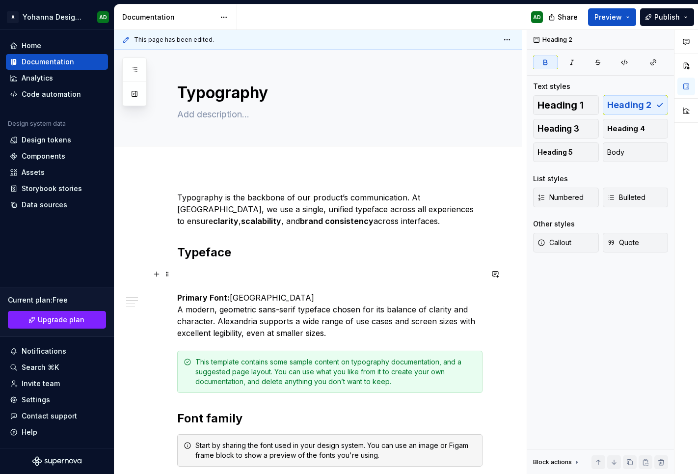
click at [252, 293] on p "Primary Font: [GEOGRAPHIC_DATA] A modern, geometric sans-serif typeface chosen …" at bounding box center [329, 303] width 305 height 71
click at [196, 281] on p "Primary Font: [GEOGRAPHIC_DATA] A modern, geometric sans-serif typeface chosen …" at bounding box center [329, 303] width 305 height 71
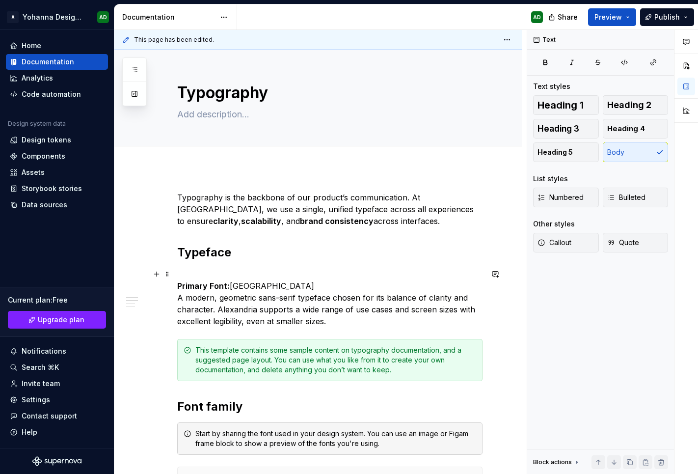
drag, startPoint x: 187, startPoint y: 268, endPoint x: 224, endPoint y: 272, distance: 37.0
click at [224, 272] on p "Primary Font: [GEOGRAPHIC_DATA] A modern, geometric sans-serif typeface chosen …" at bounding box center [329, 297] width 305 height 59
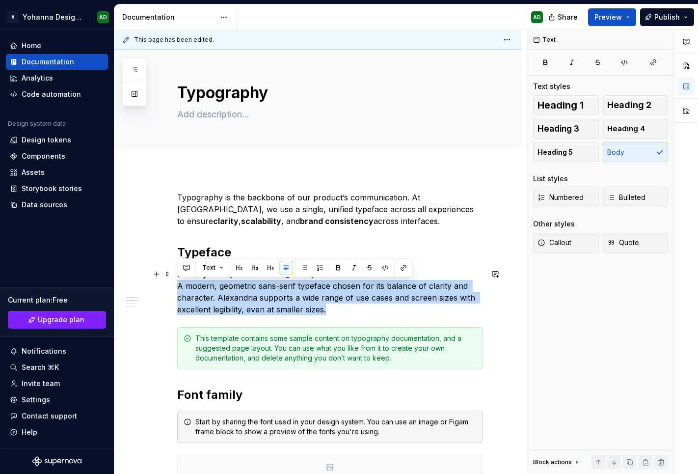
drag, startPoint x: 341, startPoint y: 307, endPoint x: 172, endPoint y: 287, distance: 169.6
click at [560, 245] on span "Callout" at bounding box center [554, 243] width 34 height 10
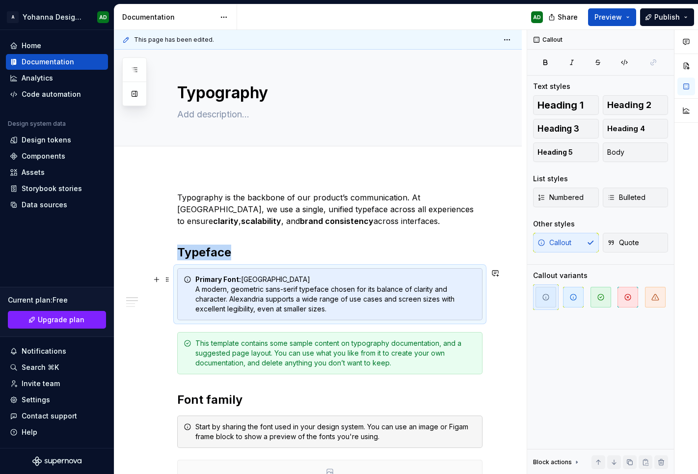
click at [234, 287] on div "Primary Font: [GEOGRAPHIC_DATA] A modern, geometric sans-serif typeface chosen …" at bounding box center [335, 293] width 281 height 39
click at [269, 274] on div "Primary Font: [GEOGRAPHIC_DATA] A modern, geometric sans-serif typeface chosen …" at bounding box center [335, 293] width 281 height 39
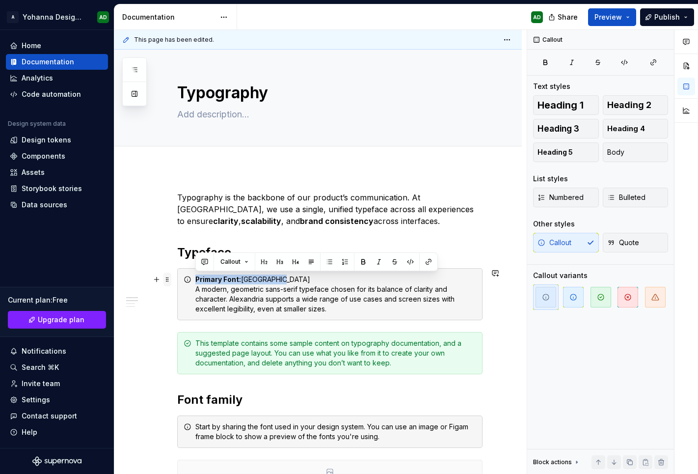
drag, startPoint x: 284, startPoint y: 276, endPoint x: 166, endPoint y: 278, distance: 117.8
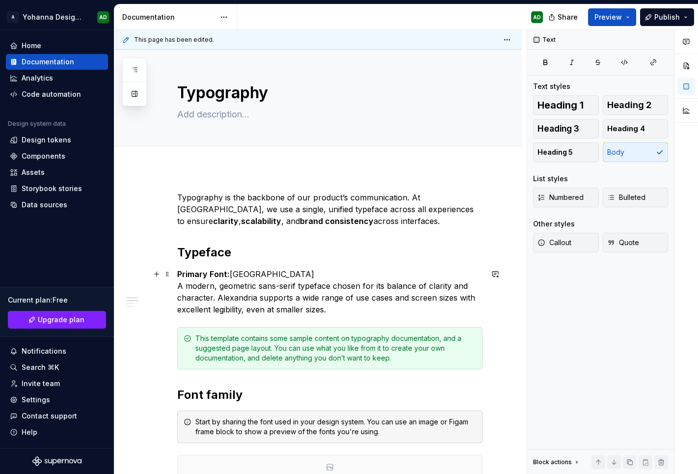
click at [274, 280] on p "Primary Font: [GEOGRAPHIC_DATA] A modern, geometric sans-serif typeface chosen …" at bounding box center [329, 291] width 305 height 47
click at [277, 268] on p "Primary Font: [GEOGRAPHIC_DATA] A modern, geometric sans-serif typeface chosen …" at bounding box center [329, 291] width 305 height 47
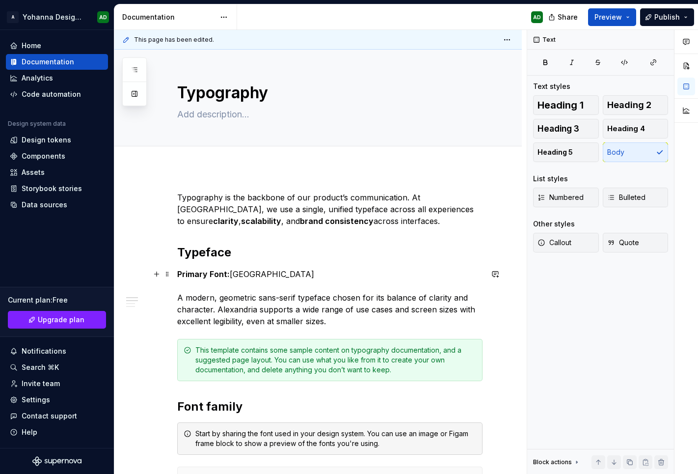
click at [189, 304] on p "Primary Font: [GEOGRAPHIC_DATA] A modern, geometric sans-serif typeface chosen …" at bounding box center [329, 297] width 305 height 59
click at [177, 291] on p "Primary Font: [GEOGRAPHIC_DATA] A modern, geometric sans-serif typeface chosen …" at bounding box center [329, 297] width 305 height 59
click at [174, 312] on div "**********" at bounding box center [320, 252] width 412 height 444
drag, startPoint x: 177, startPoint y: 292, endPoint x: 244, endPoint y: 285, distance: 67.6
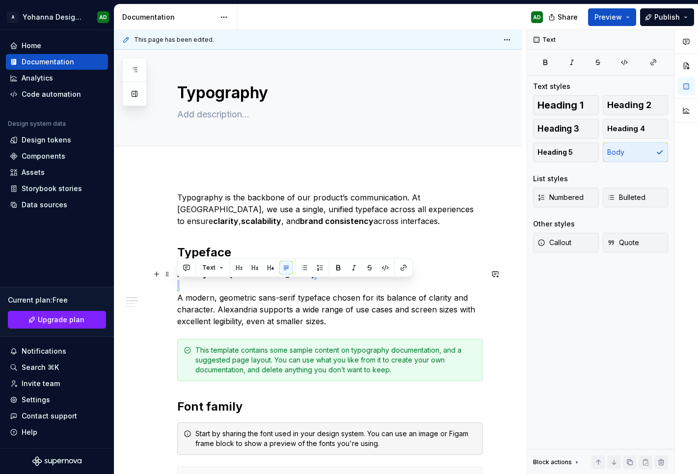
click at [244, 285] on p "Primary Font: [GEOGRAPHIC_DATA] A modern, geometric sans-serif typeface chosen …" at bounding box center [329, 297] width 305 height 59
click at [167, 277] on span at bounding box center [167, 274] width 8 height 14
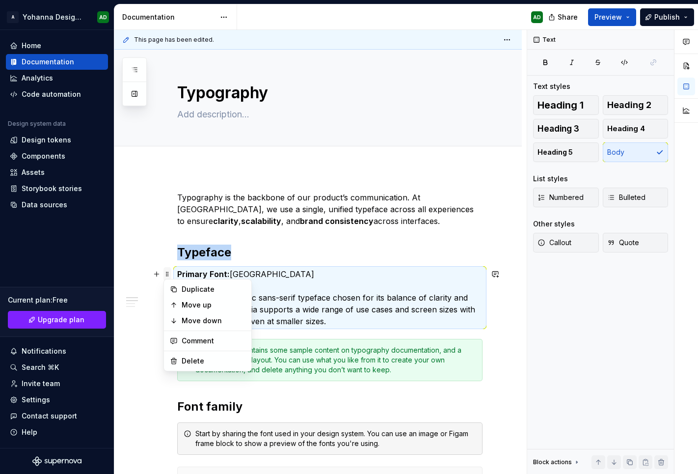
click at [167, 277] on span at bounding box center [167, 274] width 8 height 14
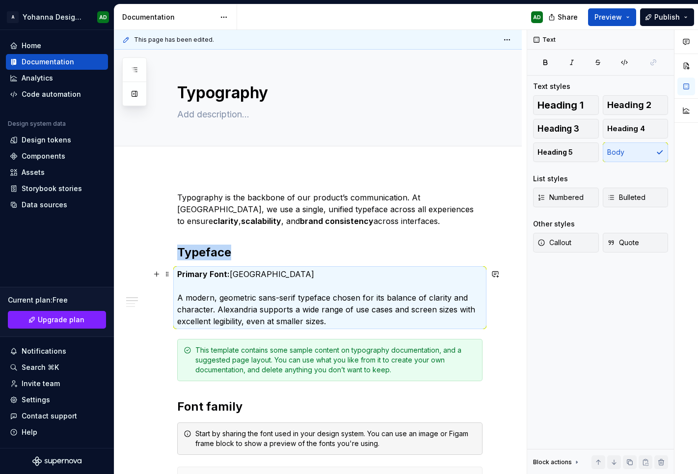
click at [192, 285] on p "Primary Font: [GEOGRAPHIC_DATA] A modern, geometric sans-serif typeface chosen …" at bounding box center [329, 297] width 305 height 59
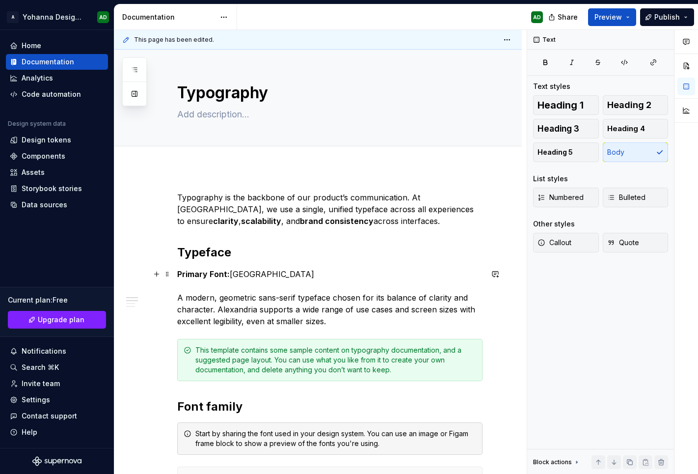
click at [188, 288] on p "Primary Font: [GEOGRAPHIC_DATA] A modern, geometric sans-serif typeface chosen …" at bounding box center [329, 297] width 305 height 59
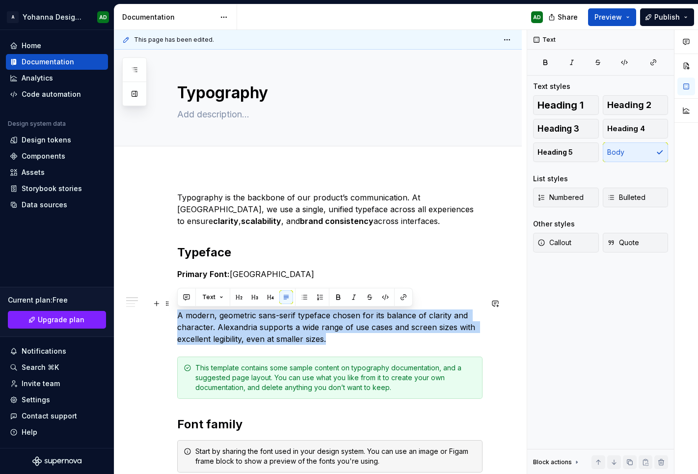
drag, startPoint x: 332, startPoint y: 341, endPoint x: 149, endPoint y: 316, distance: 184.8
click at [545, 245] on icon "button" at bounding box center [541, 243] width 8 height 8
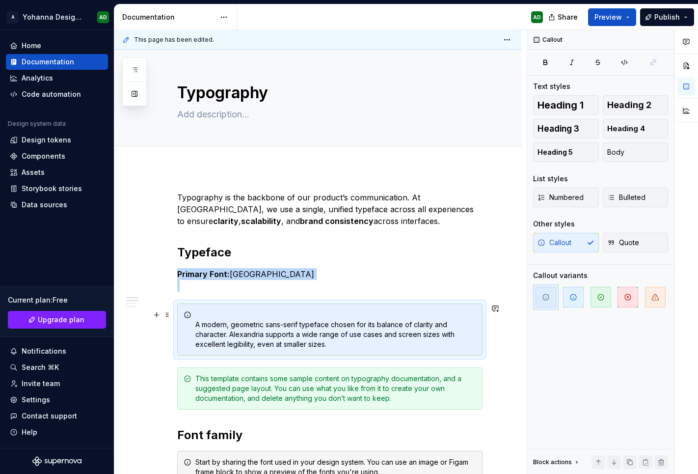
click at [203, 317] on div "A modern, geometric sans-serif typeface chosen for its balance of clarity and c…" at bounding box center [335, 329] width 281 height 39
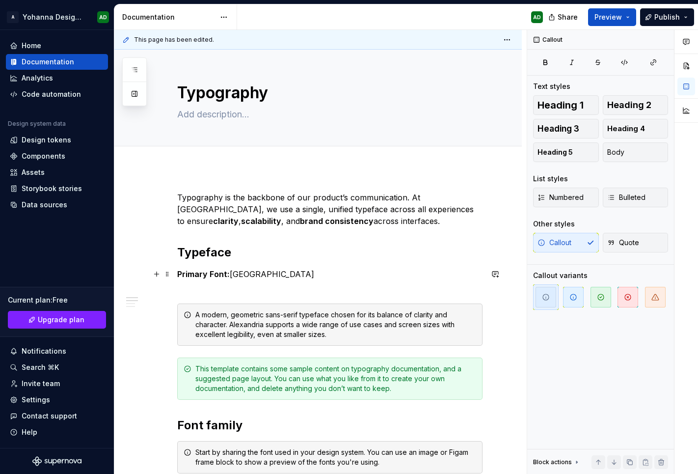
click at [186, 291] on p "Primary Font: [GEOGRAPHIC_DATA]" at bounding box center [329, 280] width 305 height 24
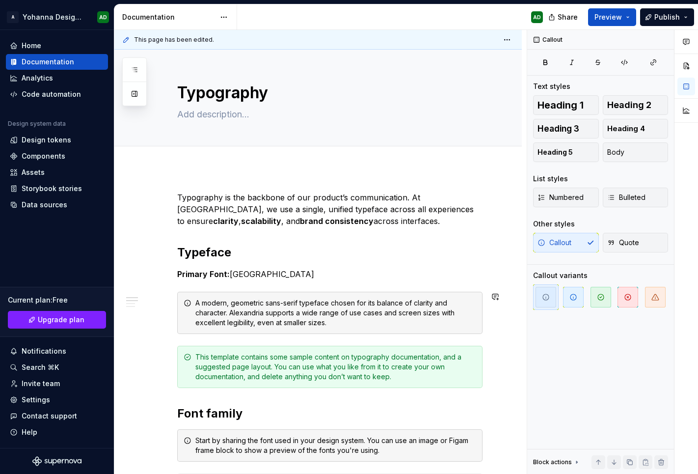
click at [166, 360] on span at bounding box center [167, 357] width 8 height 14
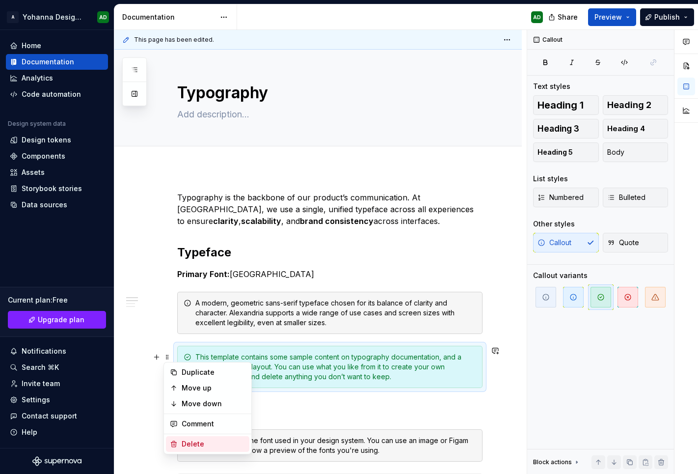
click at [176, 380] on div "Delete" at bounding box center [207, 444] width 83 height 16
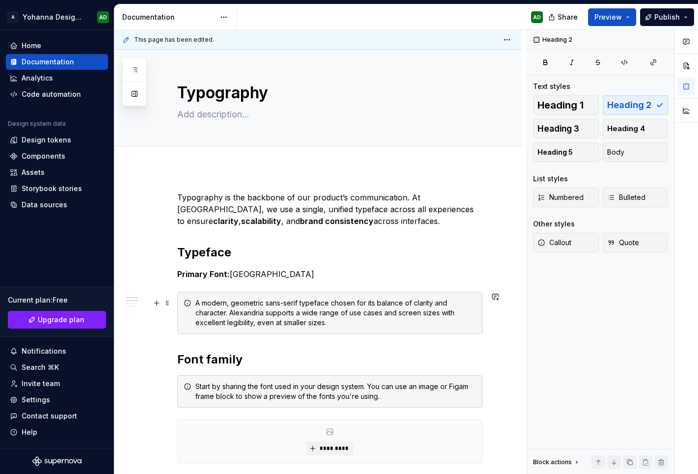
click at [268, 316] on div "A modern, geometric sans-serif typeface chosen for its balance of clarity and c…" at bounding box center [335, 312] width 281 height 29
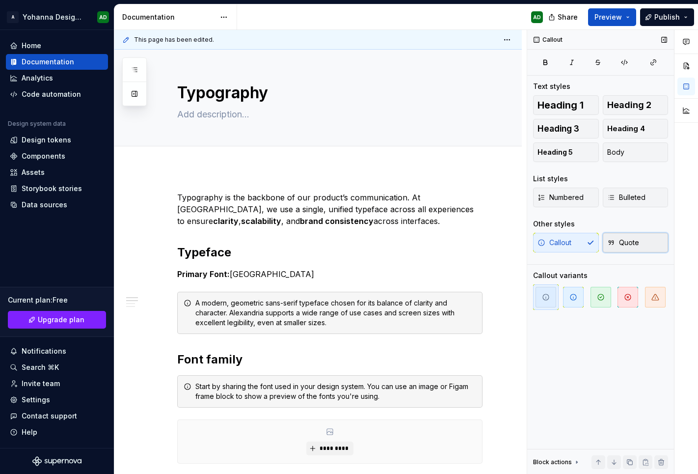
click at [625, 248] on button "Quote" at bounding box center [636, 243] width 66 height 20
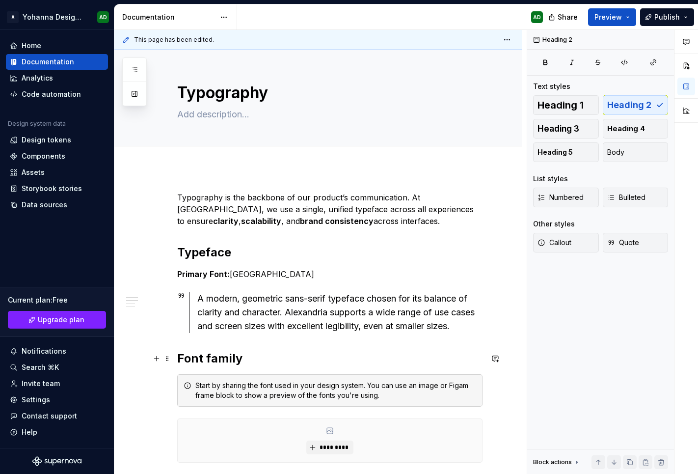
click at [252, 354] on h2 "Font family" at bounding box center [329, 358] width 305 height 16
click at [262, 314] on div "A modern, geometric sans-serif typeface chosen for its balance of clarity and c…" at bounding box center [339, 312] width 285 height 41
click at [242, 358] on h2 "Font family" at bounding box center [329, 358] width 305 height 16
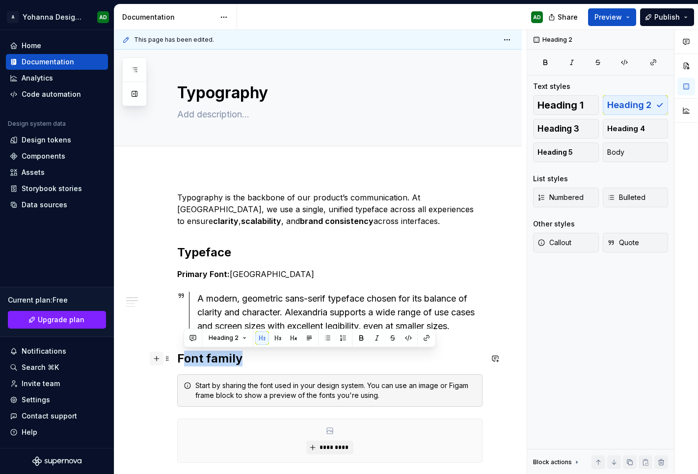
drag, startPoint x: 245, startPoint y: 356, endPoint x: 159, endPoint y: 361, distance: 86.5
click at [203, 365] on h2 "Font family" at bounding box center [329, 358] width 305 height 16
drag, startPoint x: 241, startPoint y: 357, endPoint x: 178, endPoint y: 357, distance: 63.3
click at [178, 357] on h2 "Font family" at bounding box center [329, 358] width 305 height 16
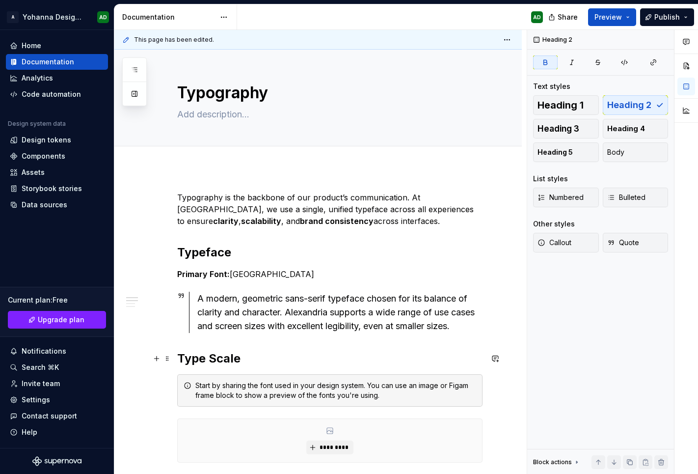
click at [242, 362] on h2 "Type Scale" at bounding box center [329, 358] width 305 height 16
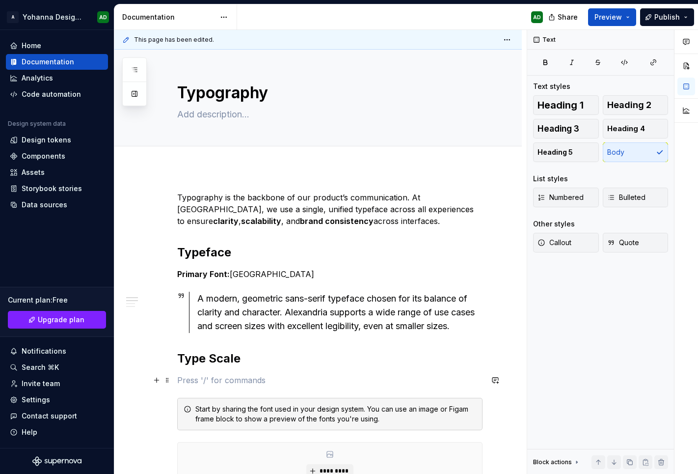
click at [192, 380] on p at bounding box center [329, 380] width 305 height 12
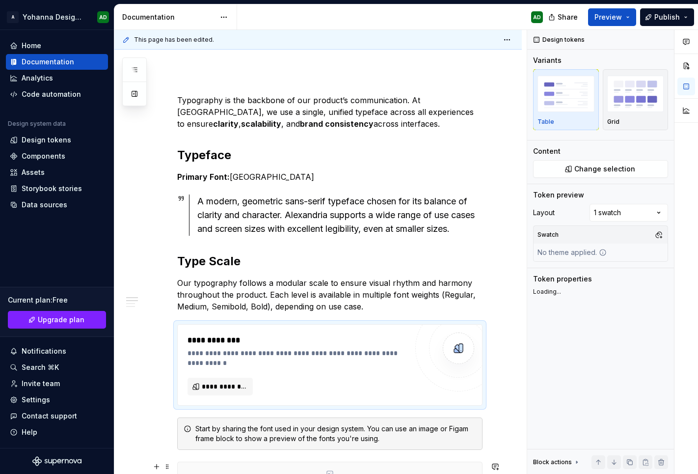
scroll to position [133, 0]
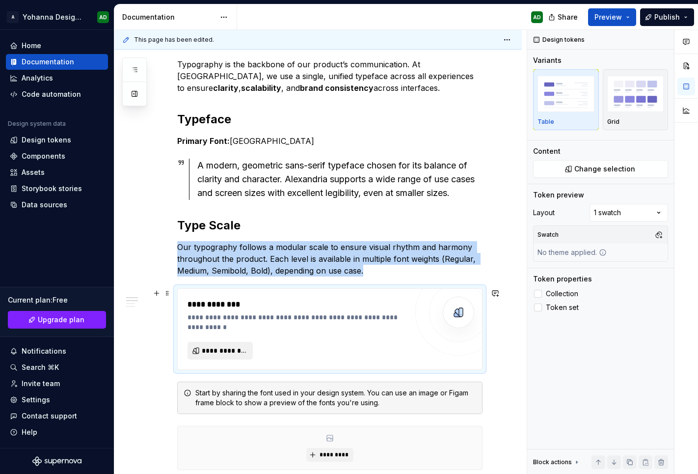
click at [224, 352] on span "**********" at bounding box center [224, 351] width 45 height 10
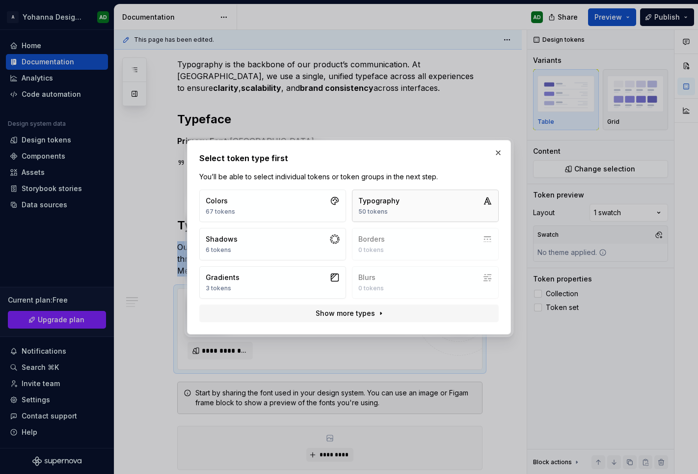
click at [393, 209] on div "50 tokens" at bounding box center [378, 212] width 41 height 8
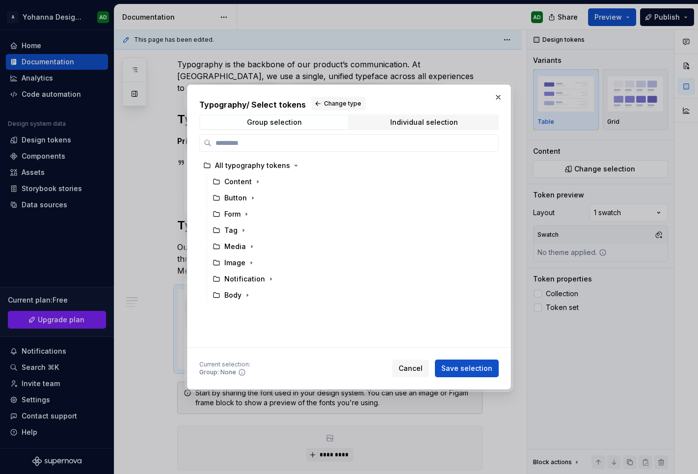
click at [456, 350] on div "Typography / Select tokens Change type Group selection Individual selection All…" at bounding box center [348, 237] width 299 height 280
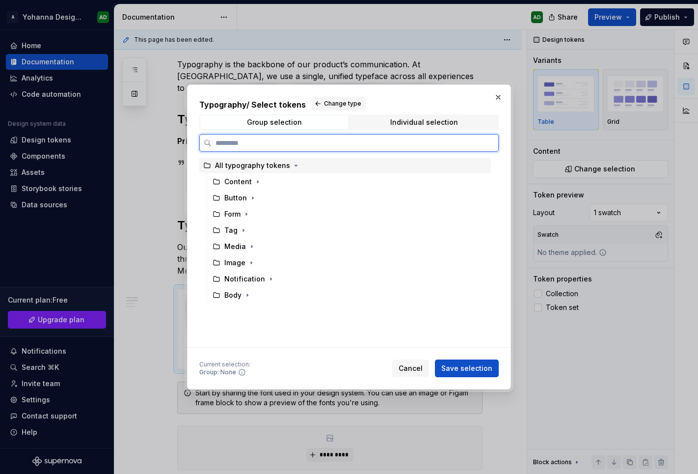
click at [230, 167] on div "All typography tokens" at bounding box center [252, 166] width 75 height 10
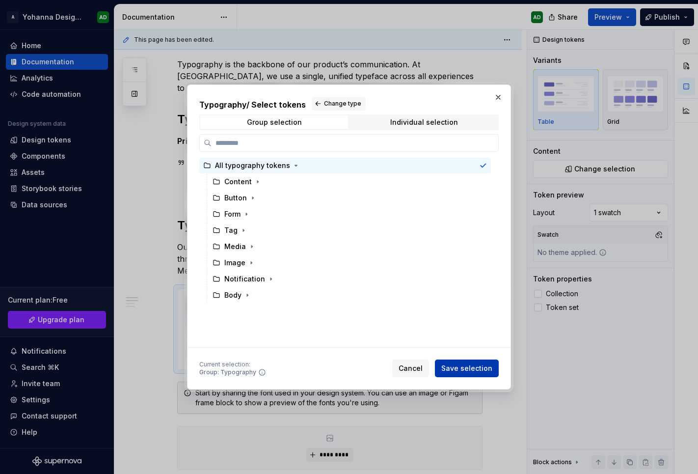
click at [474, 368] on span "Save selection" at bounding box center [466, 368] width 51 height 10
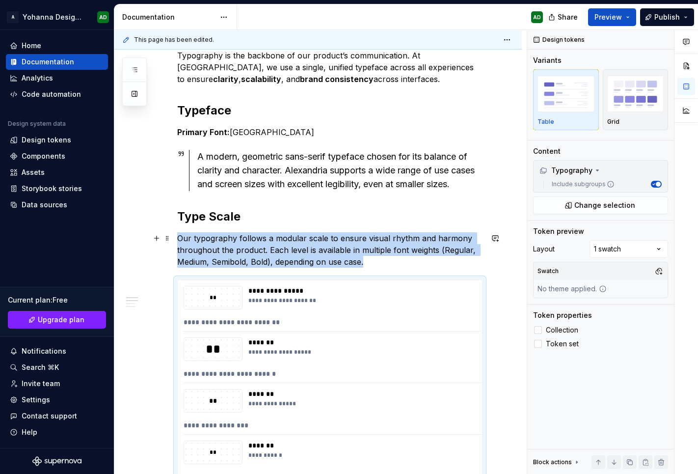
scroll to position [141, 0]
click at [636, 247] on div "Comments Open comments No comments yet Select ‘Comment’ from the block context …" at bounding box center [612, 252] width 171 height 444
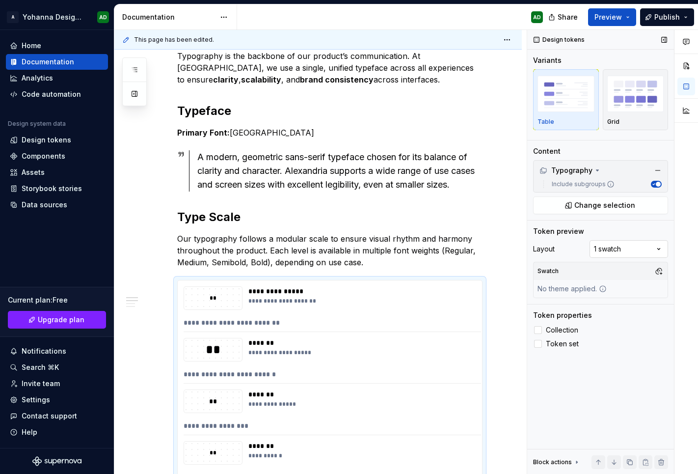
click at [636, 247] on div "Comments Open comments No comments yet Select ‘Comment’ from the block context …" at bounding box center [612, 252] width 171 height 444
click at [640, 111] on img "button" at bounding box center [635, 94] width 57 height 36
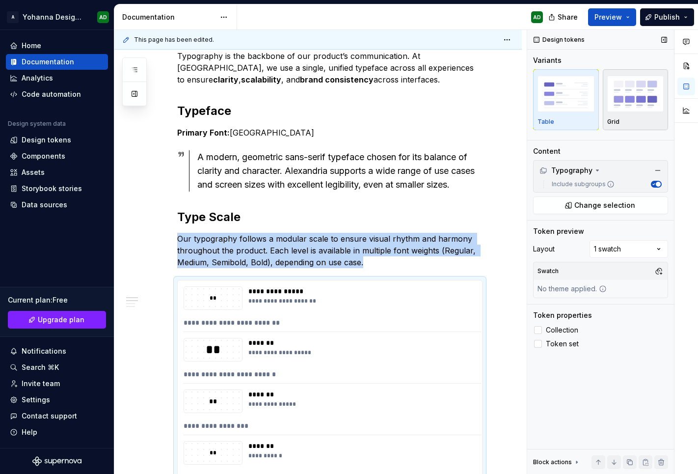
scroll to position [391, 0]
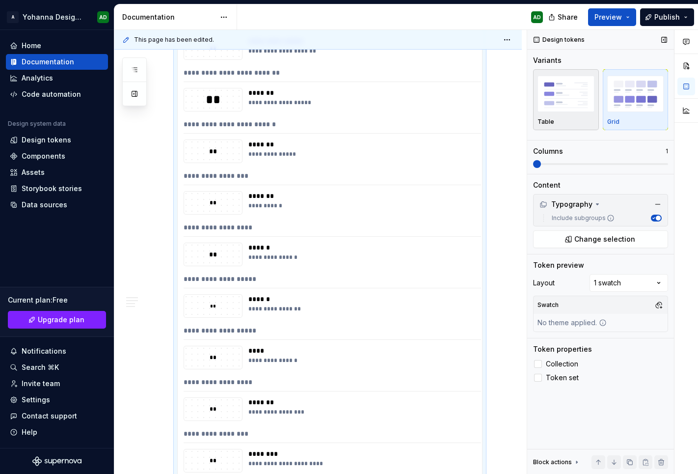
click at [568, 105] on img "button" at bounding box center [565, 94] width 57 height 36
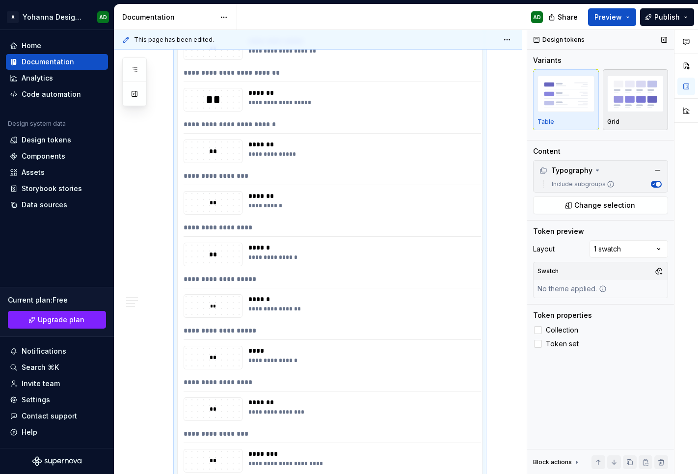
click at [616, 109] on img "button" at bounding box center [635, 94] width 57 height 36
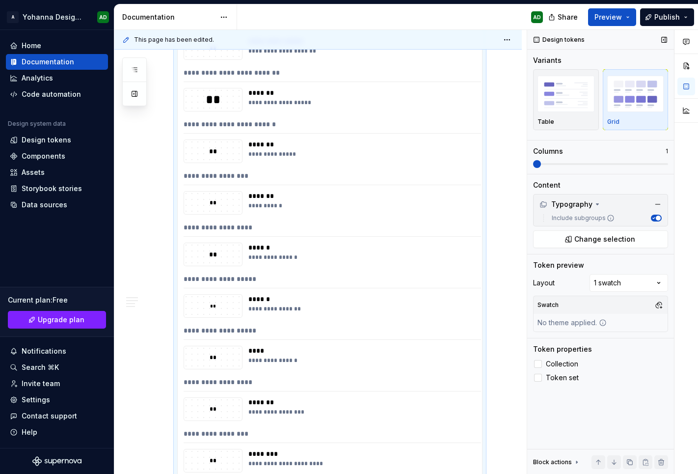
click at [533, 164] on span at bounding box center [537, 164] width 8 height 8
click at [570, 115] on div "Table" at bounding box center [565, 100] width 57 height 52
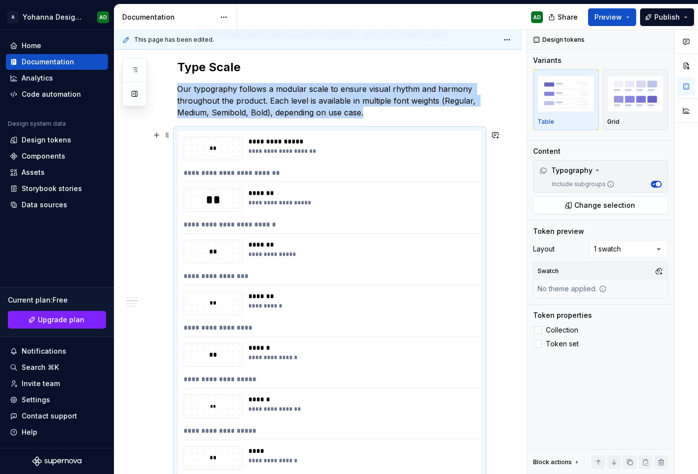
scroll to position [331, 0]
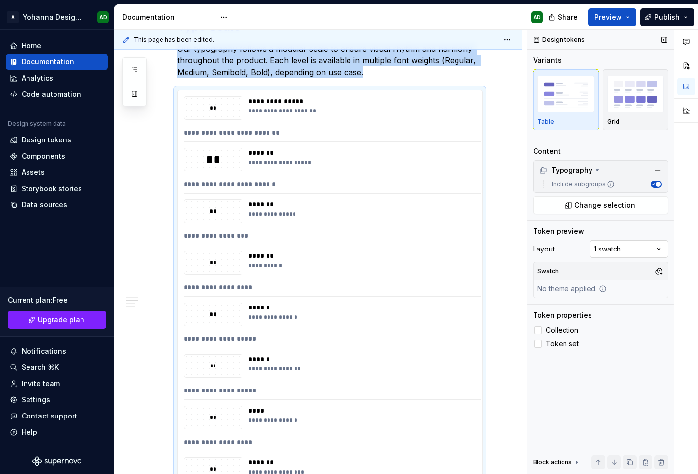
click at [604, 250] on div "Comments Open comments No comments yet Select ‘Comment’ from the block context …" at bounding box center [612, 252] width 171 height 444
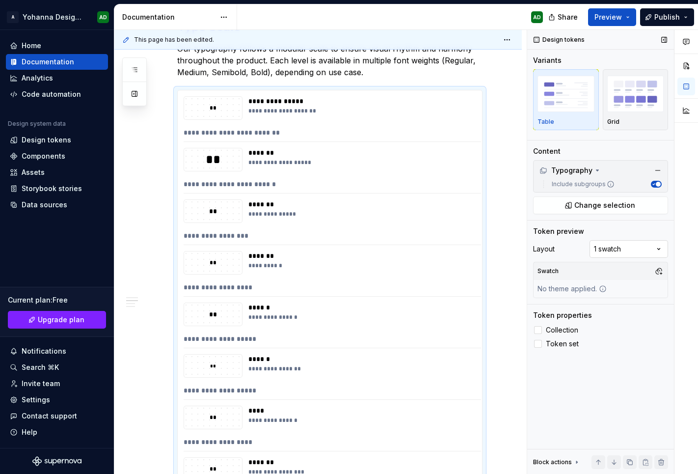
click at [604, 250] on div "Comments Open comments No comments yet Select ‘Comment’ from the block context …" at bounding box center [612, 252] width 171 height 444
click at [664, 269] on button "button" at bounding box center [659, 271] width 14 height 14
click at [663, 268] on div "Comments Open comments No comments yet Select ‘Comment’ from the block context …" at bounding box center [612, 252] width 171 height 444
click at [656, 270] on button "button" at bounding box center [659, 271] width 14 height 14
click at [641, 247] on div "Comments Open comments No comments yet Select ‘Comment’ from the block context …" at bounding box center [612, 252] width 171 height 444
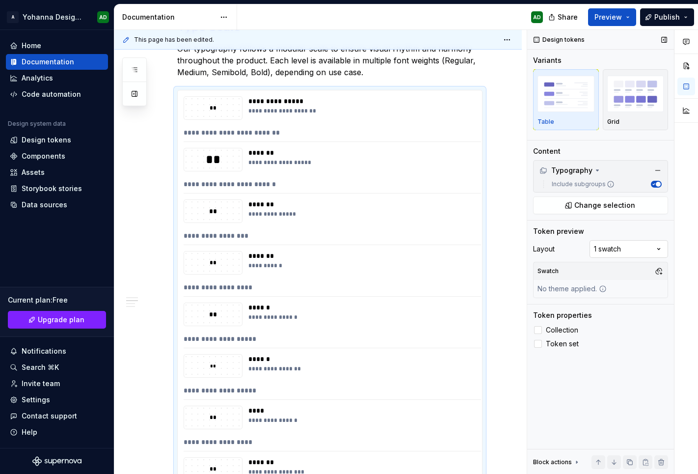
click at [641, 247] on div "Comments Open comments No comments yet Select ‘Comment’ from the block context …" at bounding box center [612, 252] width 171 height 444
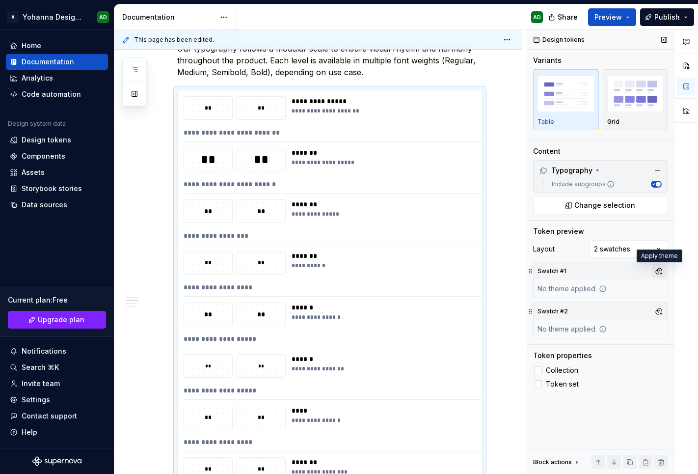
click at [656, 271] on button "button" at bounding box center [659, 271] width 14 height 14
click at [576, 310] on div "Dark" at bounding box center [574, 308] width 16 height 10
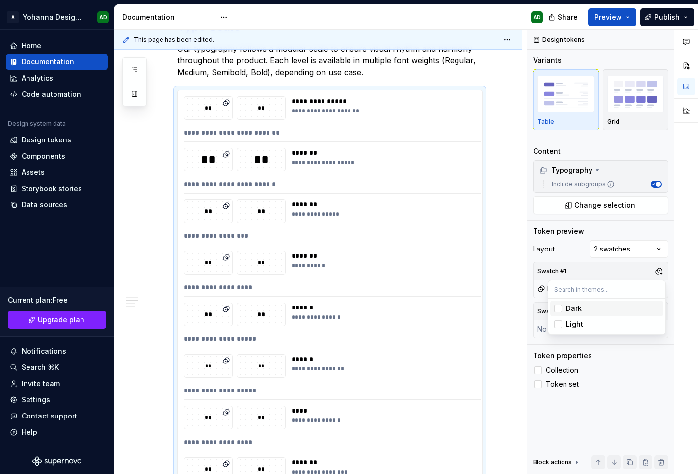
click at [578, 312] on div "Dark" at bounding box center [574, 308] width 16 height 10
click at [562, 326] on div "Suggestions" at bounding box center [558, 324] width 8 height 8
click at [526, 329] on html "A Yohanna Design System AD Home Documentation Analytics Code automation Design …" at bounding box center [349, 237] width 698 height 474
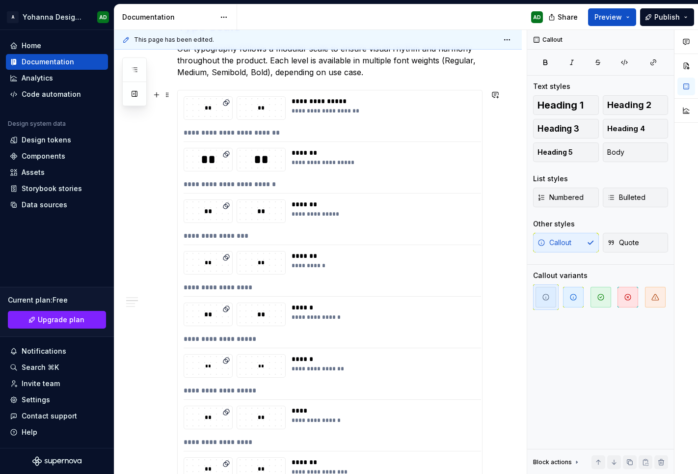
click at [433, 106] on div "**********" at bounding box center [381, 108] width 179 height 24
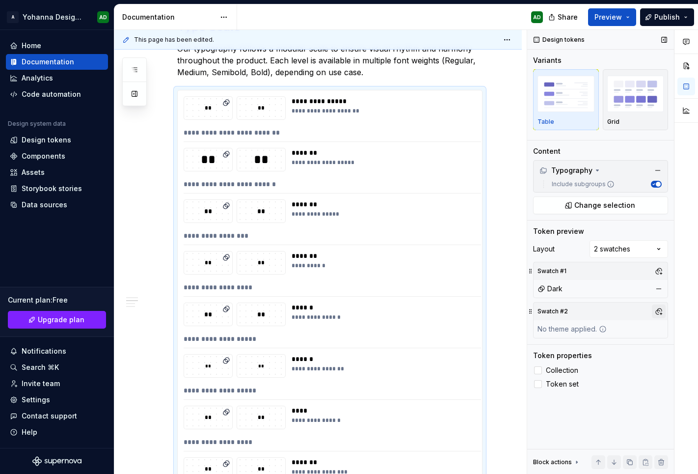
click at [654, 311] on button "button" at bounding box center [659, 311] width 14 height 14
click at [586, 366] on div "Light" at bounding box center [612, 364] width 93 height 10
click at [474, 321] on html "A Yohanna Design System AD Home Documentation Analytics Code automation Design …" at bounding box center [349, 237] width 698 height 474
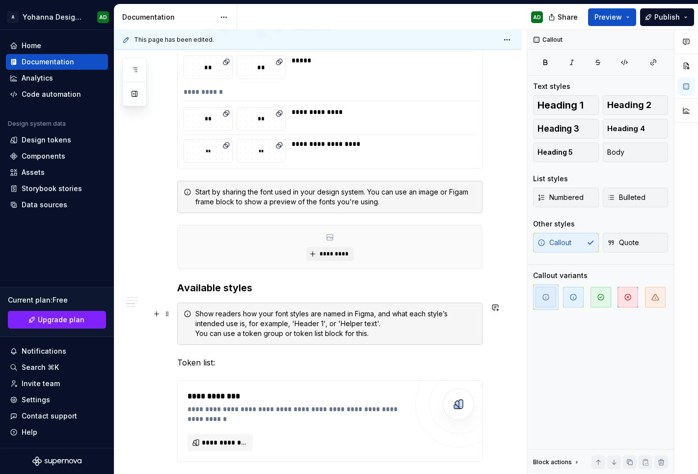
scroll to position [2327, 0]
click at [166, 192] on span at bounding box center [167, 191] width 8 height 14
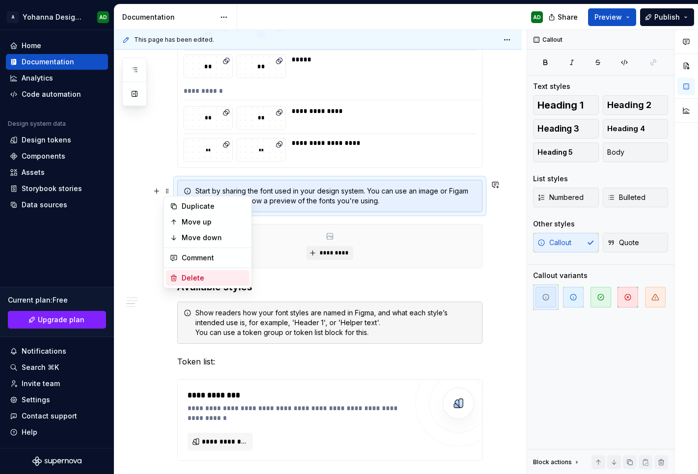
click at [178, 283] on div "Delete" at bounding box center [207, 278] width 83 height 16
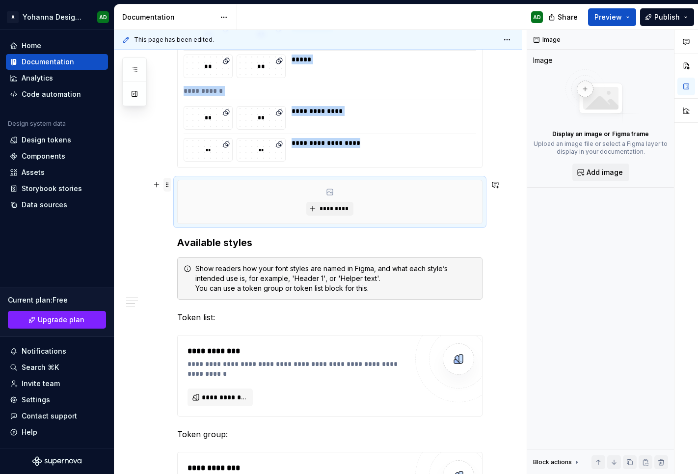
click at [169, 187] on span at bounding box center [167, 185] width 8 height 14
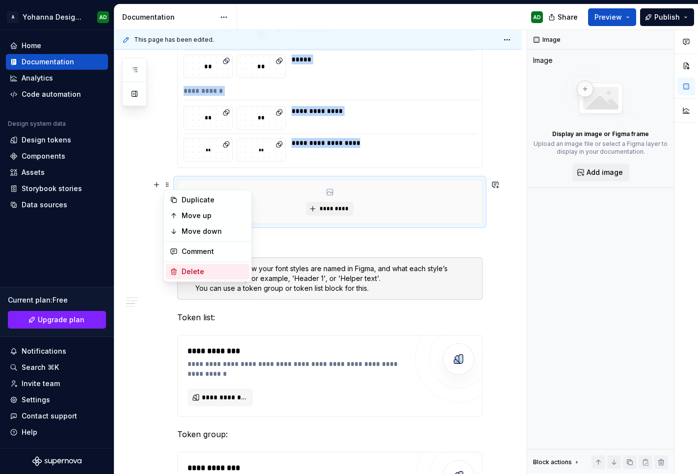
click at [180, 274] on div "Delete" at bounding box center [207, 272] width 83 height 16
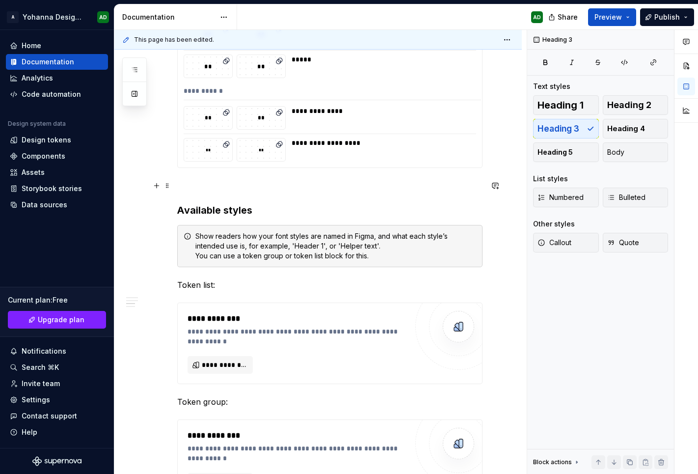
click at [186, 187] on p at bounding box center [329, 186] width 305 height 12
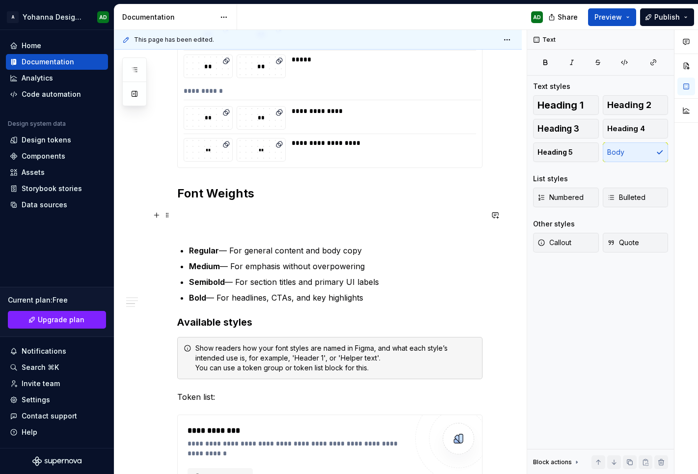
click at [205, 226] on p at bounding box center [329, 221] width 305 height 24
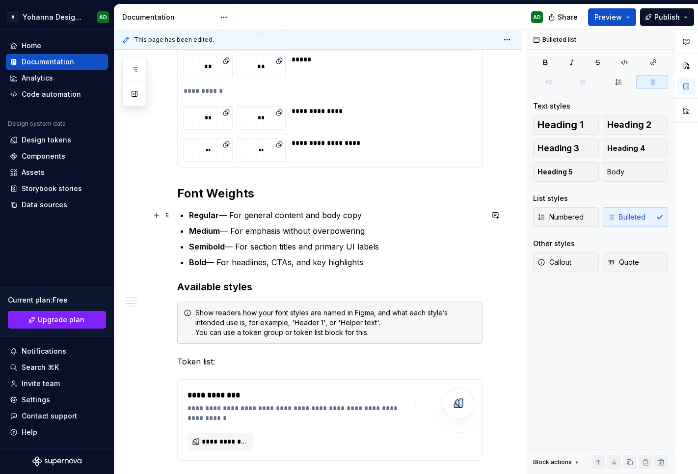
click at [226, 215] on p "Regular — For general content and body copy" at bounding box center [336, 215] width 294 height 12
click at [221, 232] on p "Medium — For emphasis without overpowering" at bounding box center [336, 231] width 294 height 12
click at [235, 246] on p "Semibold — For section titles and primary UI labels" at bounding box center [336, 247] width 294 height 12
click at [210, 263] on p "Bold — For headlines, CTAs, and key highlights" at bounding box center [336, 262] width 294 height 12
click at [393, 265] on p "Bold - For headlines, CTAs, and key highlights" at bounding box center [336, 262] width 294 height 12
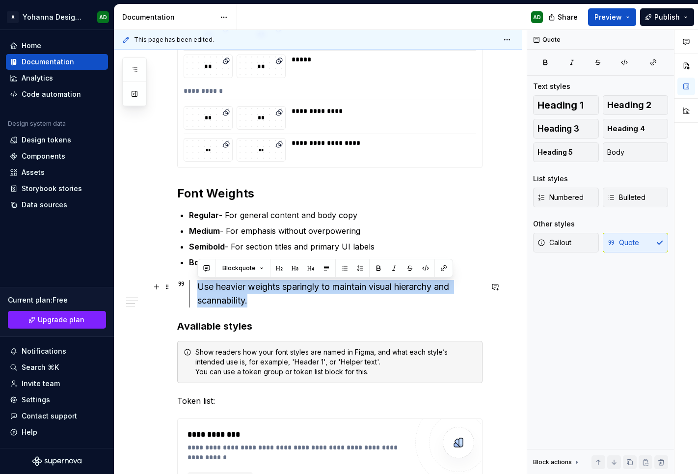
drag, startPoint x: 261, startPoint y: 301, endPoint x: 192, endPoint y: 287, distance: 70.7
click at [192, 287] on div "Use heavier weights sparingly to maintain visual hierarchy and scannability." at bounding box center [336, 293] width 294 height 27
click at [564, 246] on span "Callout" at bounding box center [554, 243] width 34 height 10
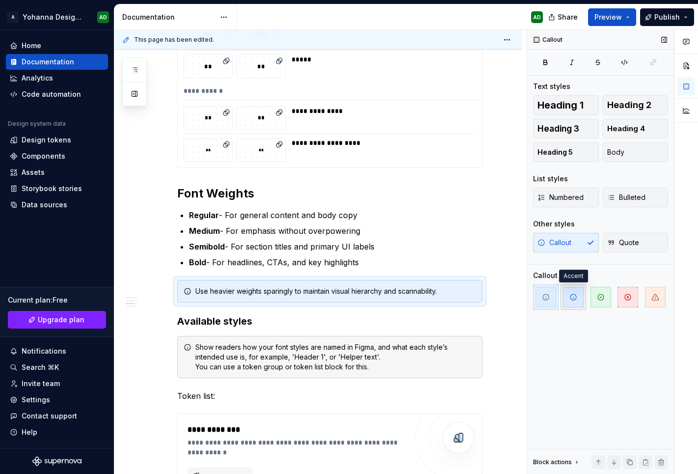
click at [564, 294] on span "button" at bounding box center [573, 297] width 21 height 21
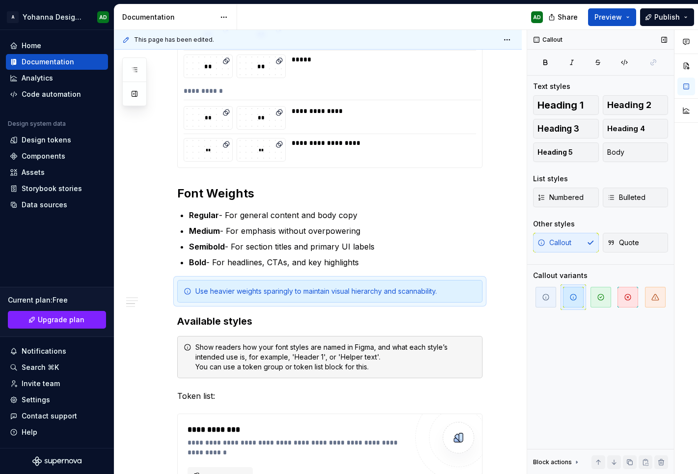
click at [564, 294] on span "button" at bounding box center [573, 297] width 21 height 21
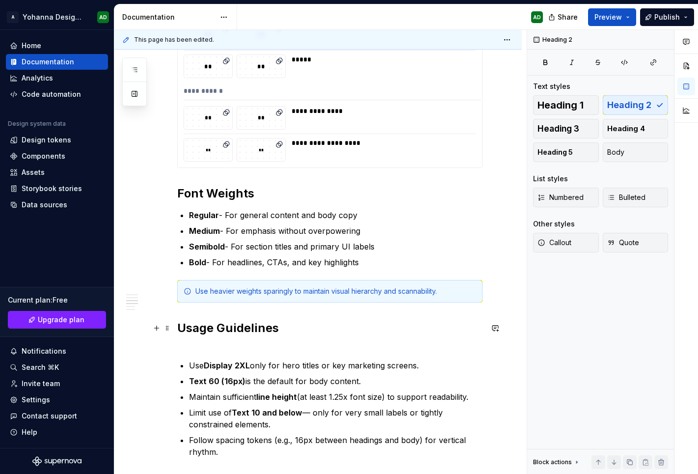
click at [192, 351] on h2 "Usage Guidelines" at bounding box center [329, 335] width 305 height 31
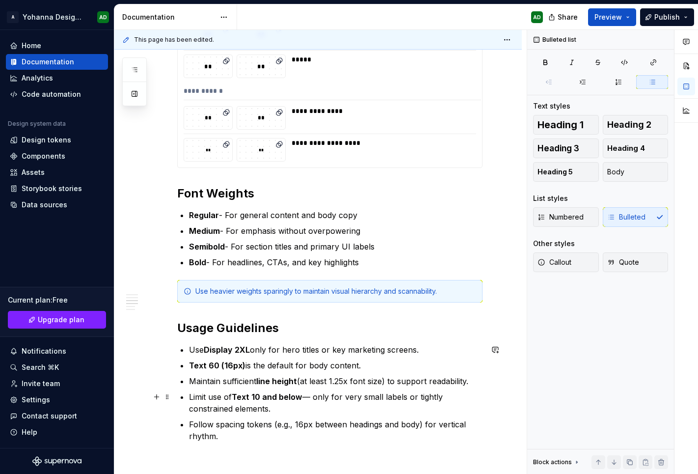
click at [307, 380] on p "Limit use of Text 10 and below — only for very small labels or tightly constrai…" at bounding box center [336, 403] width 294 height 24
click at [314, 380] on p "Limit use of Text 10 and below — only for very small labels or tightly constrai…" at bounding box center [336, 403] width 294 height 24
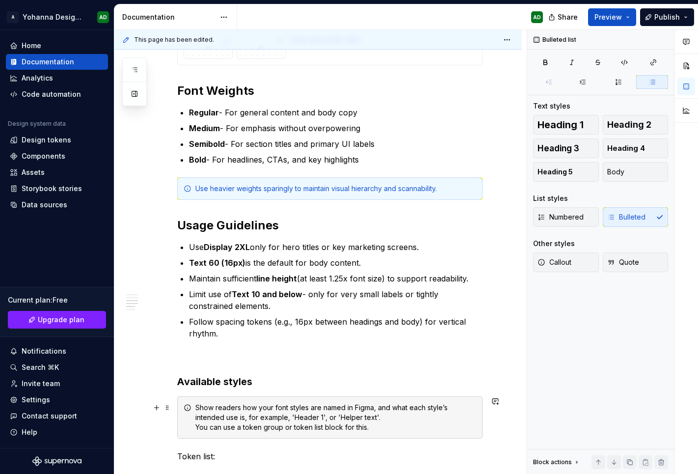
scroll to position [2433, 0]
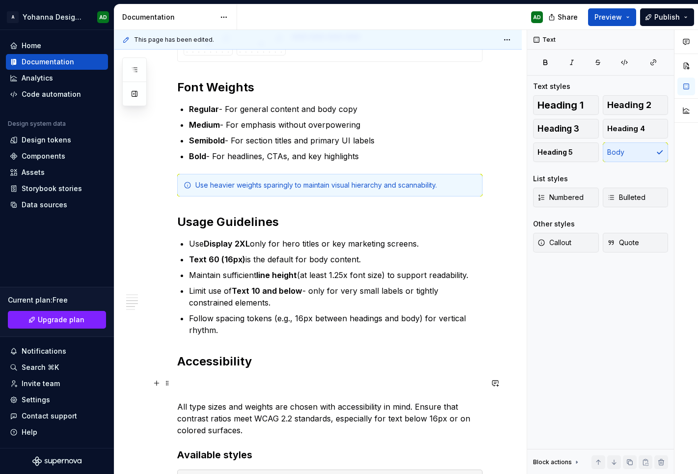
click at [239, 380] on p "All type sizes and weights are chosen with accessibility in mind. Ensure that c…" at bounding box center [329, 406] width 305 height 59
drag, startPoint x: 194, startPoint y: 383, endPoint x: 235, endPoint y: 397, distance: 42.8
click at [235, 380] on p "All type sizes and weights are chosen with accessibility in mind. Ensure that c…" at bounding box center [329, 406] width 305 height 59
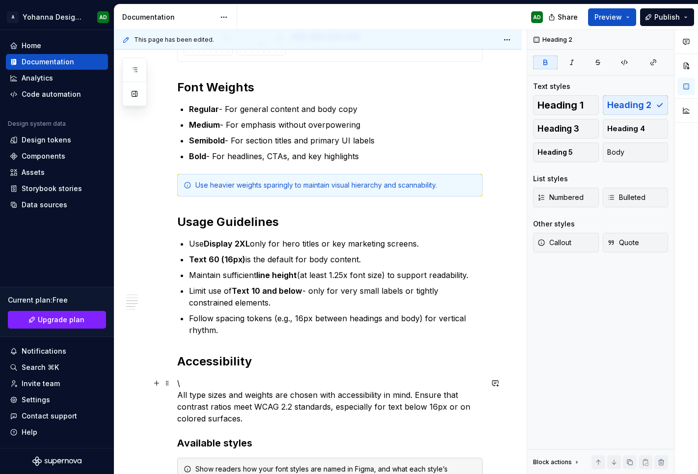
click at [205, 380] on p "\ All type sizes and weights are chosen with accessibility in mind. Ensure that…" at bounding box center [329, 400] width 305 height 47
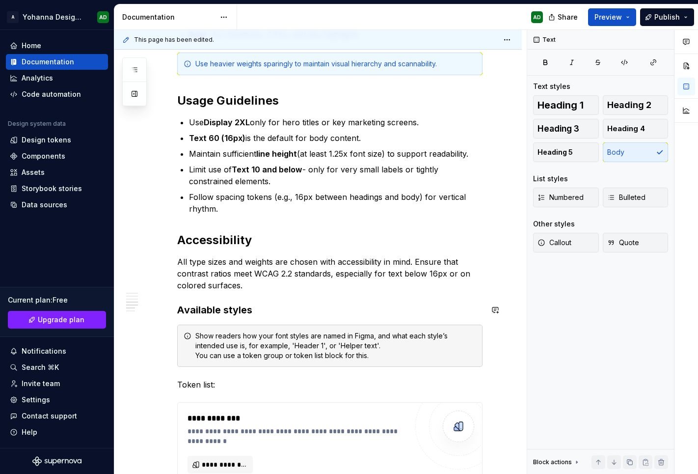
scroll to position [2559, 0]
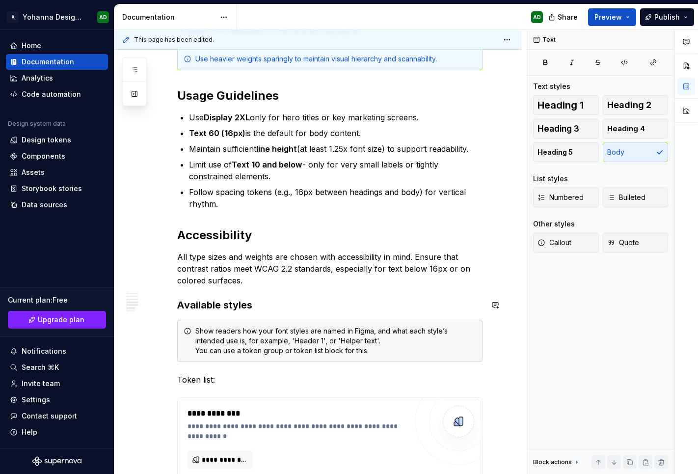
click at [267, 298] on h3 "Available styles" at bounding box center [329, 305] width 305 height 14
click at [266, 281] on p "All type sizes and weights are chosen with accessibility in mind. Ensure that c…" at bounding box center [329, 268] width 305 height 35
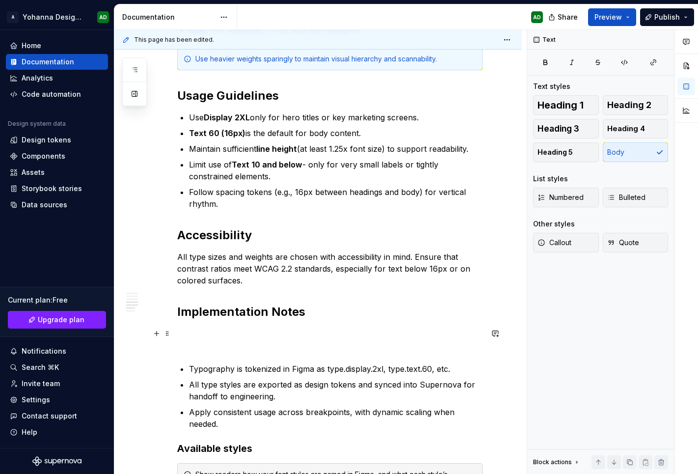
click at [217, 346] on p at bounding box center [329, 339] width 305 height 24
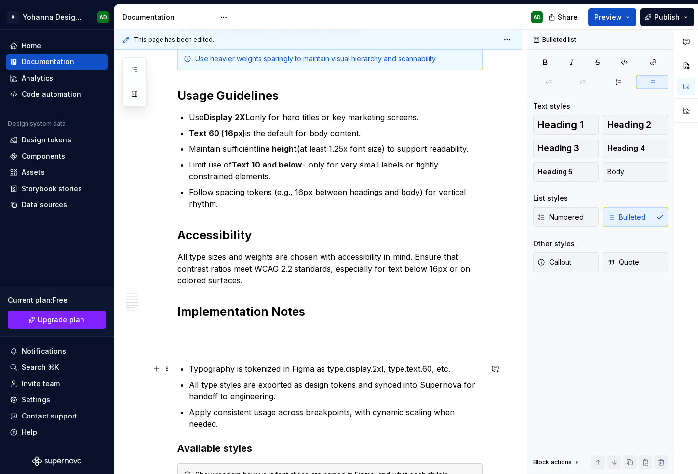
click at [233, 364] on p "Typography is tokenized in Figma as type.display.2xl, type.text.60, etc." at bounding box center [336, 369] width 294 height 12
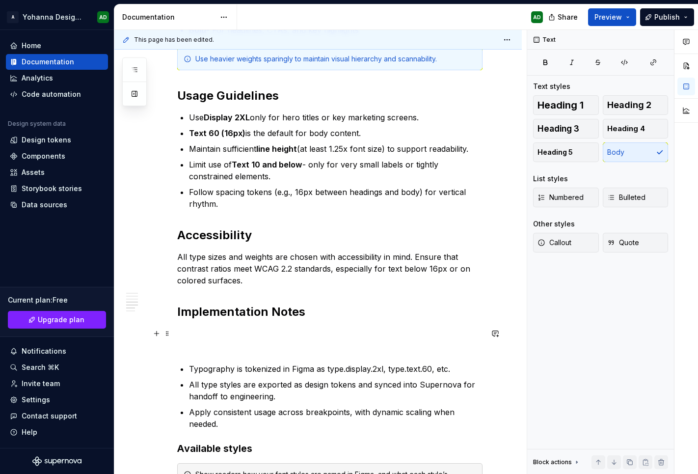
click at [280, 345] on p at bounding box center [329, 339] width 305 height 24
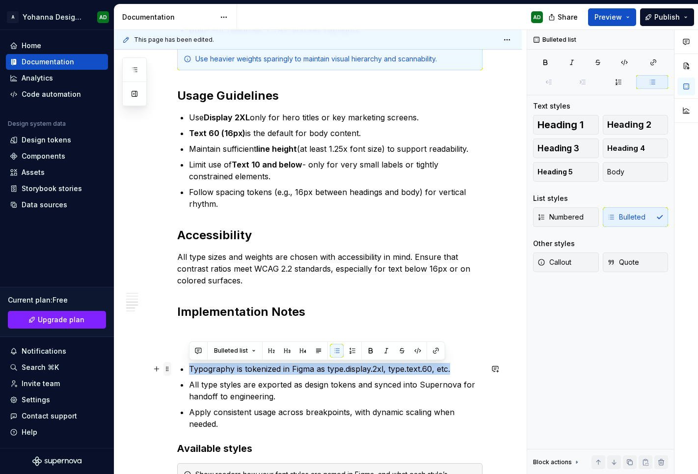
drag, startPoint x: 452, startPoint y: 370, endPoint x: 167, endPoint y: 364, distance: 284.7
copy p "Typography is tokenized in Figma as type.display.2xl, type.text.60, etc."
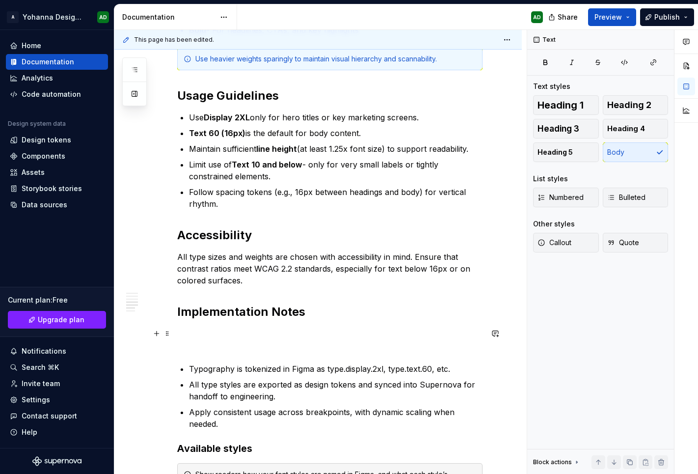
click at [187, 343] on p at bounding box center [329, 339] width 305 height 24
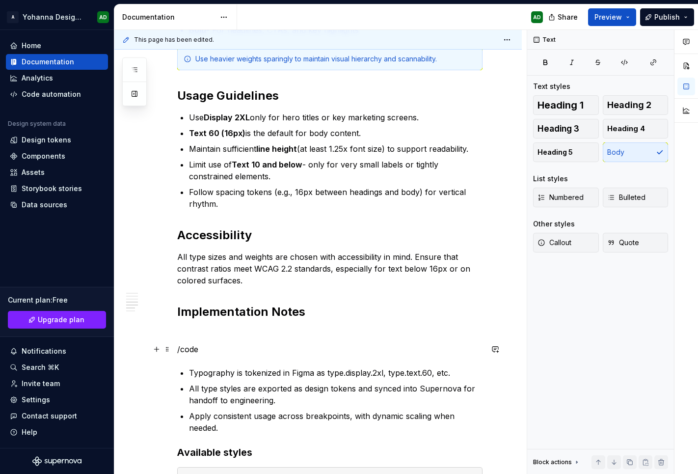
click at [203, 347] on p "/code" at bounding box center [329, 349] width 305 height 12
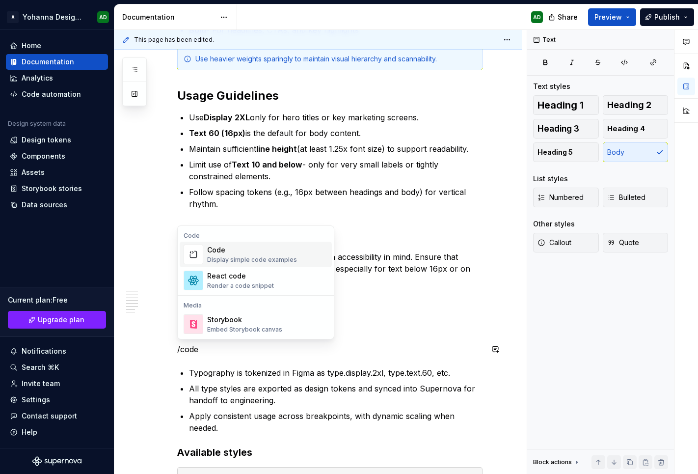
click at [255, 252] on div "Code" at bounding box center [252, 250] width 90 height 10
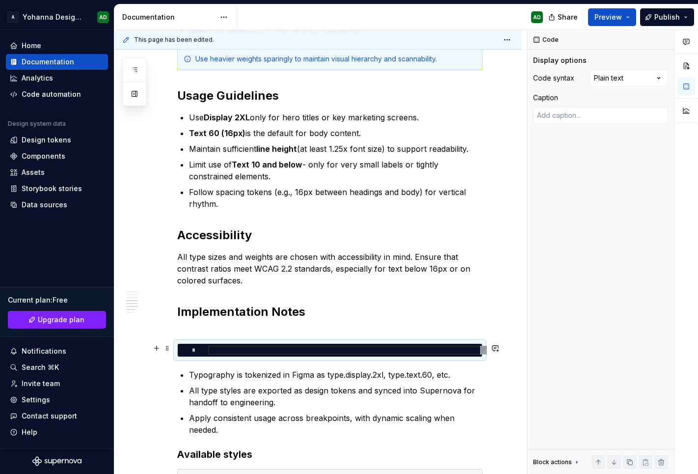
type textarea "*"
type textarea "**********"
click at [335, 349] on div "**********" at bounding box center [347, 350] width 279 height 9
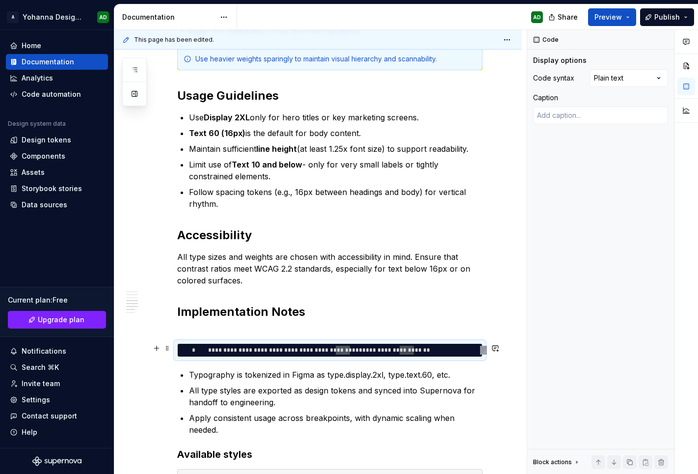
click at [335, 349] on div "**********" at bounding box center [347, 350] width 279 height 9
drag, startPoint x: 336, startPoint y: 349, endPoint x: 143, endPoint y: 342, distance: 192.5
click at [208, 346] on div "**********" at bounding box center [347, 350] width 279 height 9
type textarea "*"
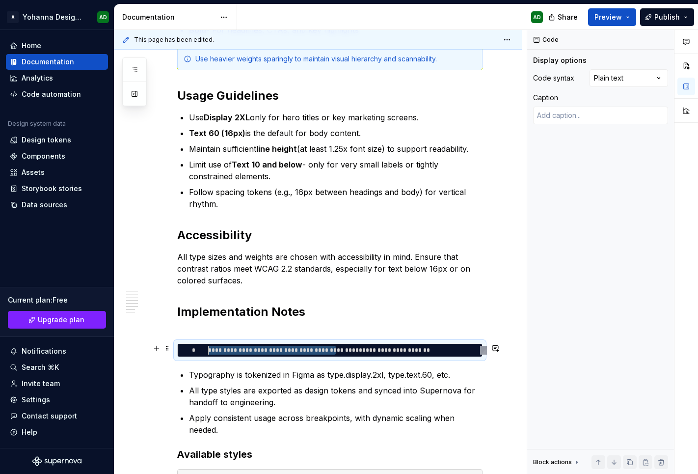
type textarea "**********"
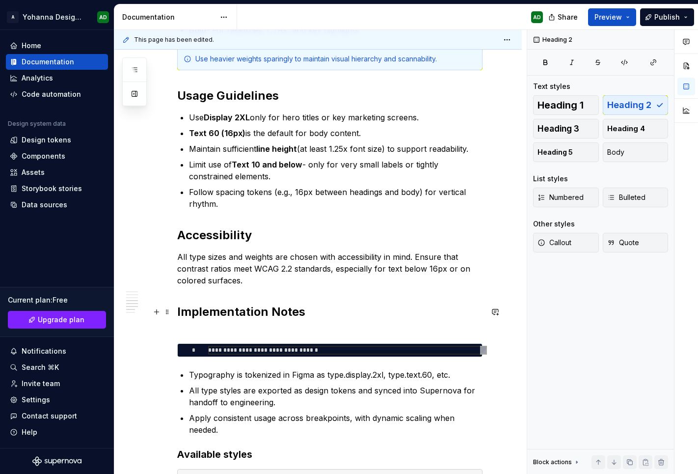
click at [192, 334] on h2 "Implementation Notes" at bounding box center [329, 319] width 305 height 31
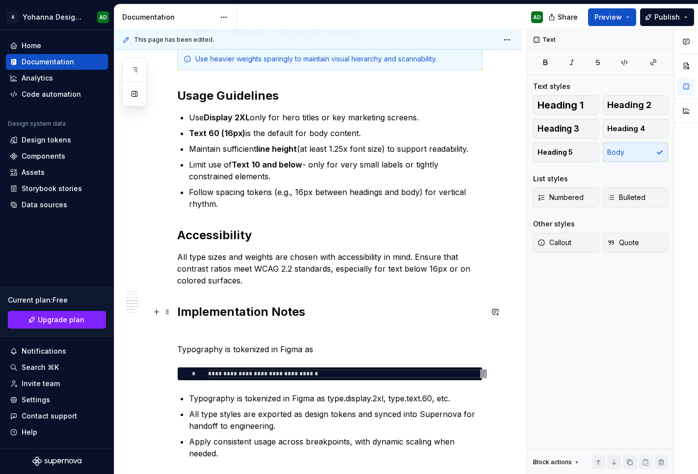
click at [187, 327] on h2 "Implementation Notes" at bounding box center [329, 319] width 305 height 31
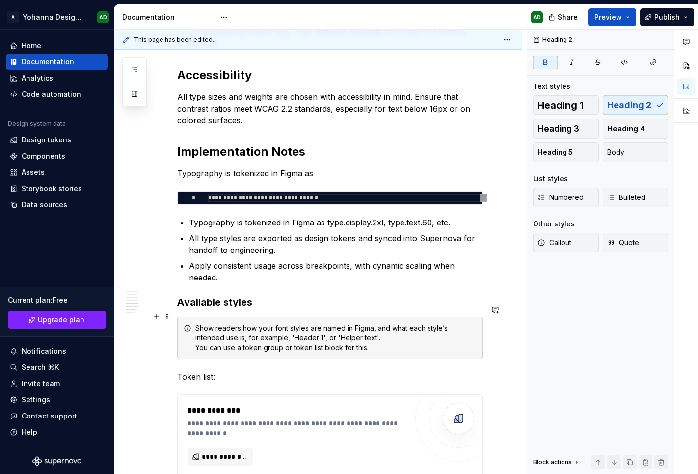
scroll to position [2722, 0]
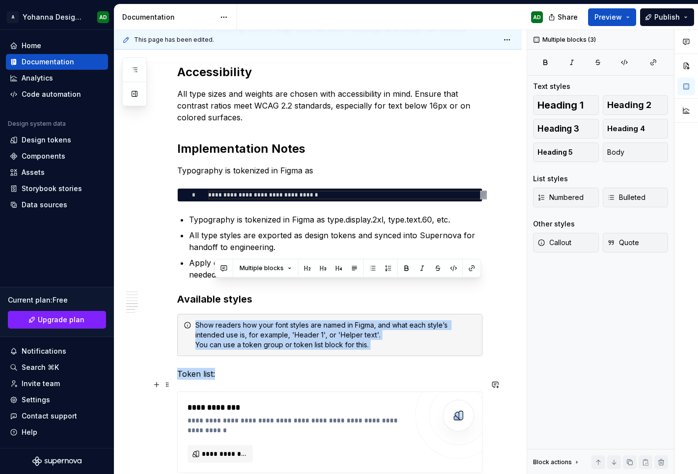
drag, startPoint x: 278, startPoint y: 290, endPoint x: 386, endPoint y: 413, distance: 164.2
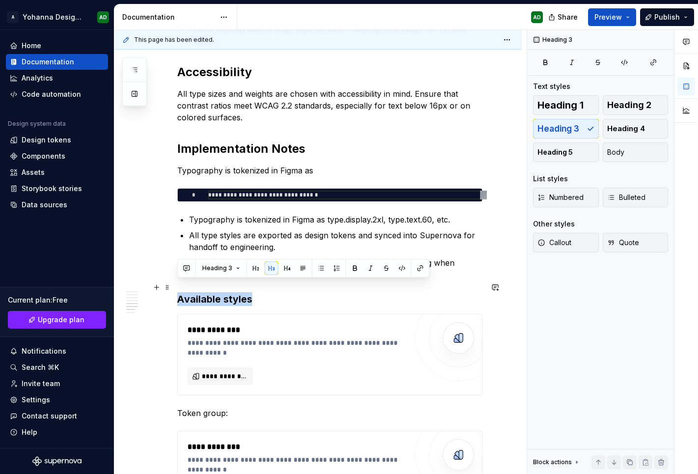
drag, startPoint x: 264, startPoint y: 282, endPoint x: 171, endPoint y: 284, distance: 92.3
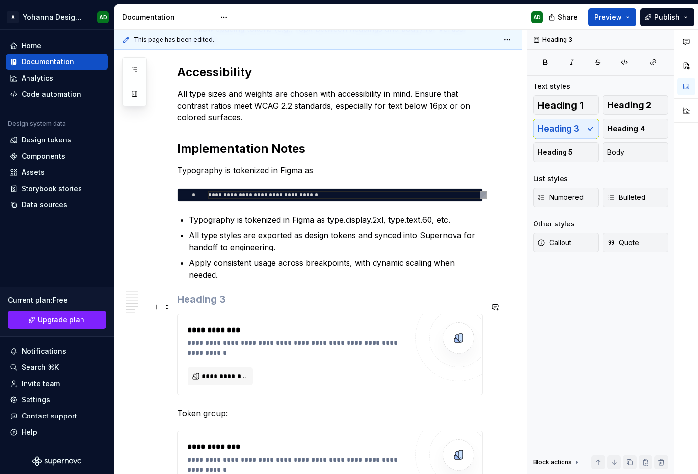
click at [235, 338] on div "**********" at bounding box center [299, 348] width 225 height 20
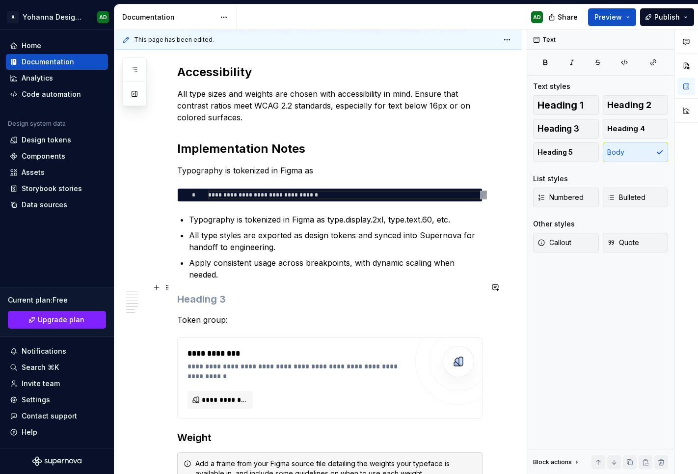
click at [198, 293] on h3 at bounding box center [329, 299] width 305 height 14
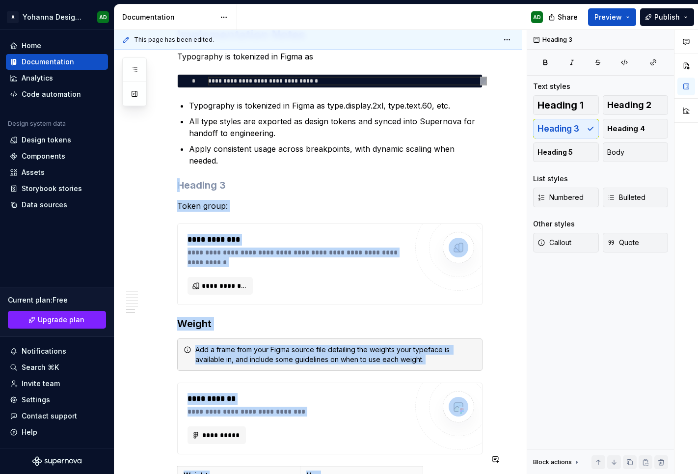
scroll to position [3127, 0]
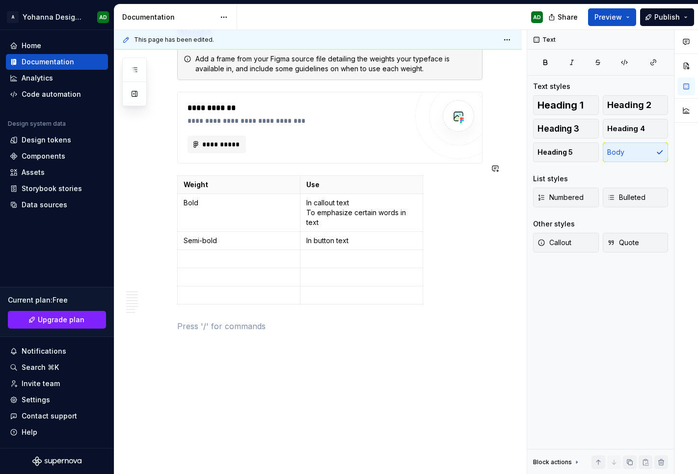
drag, startPoint x: 198, startPoint y: 293, endPoint x: 366, endPoint y: 448, distance: 228.5
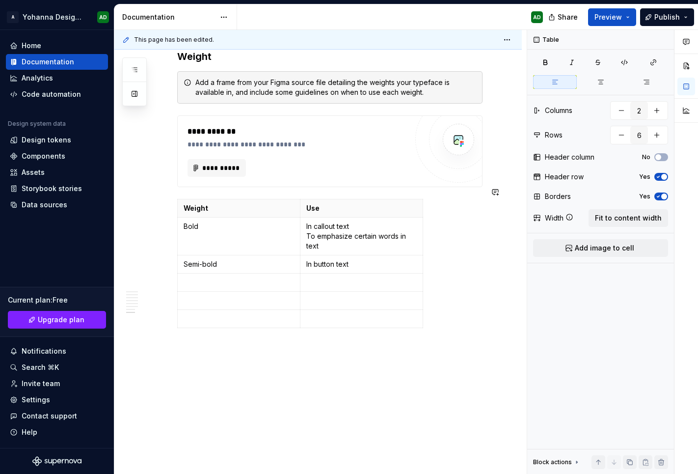
click at [169, 194] on span at bounding box center [167, 192] width 8 height 14
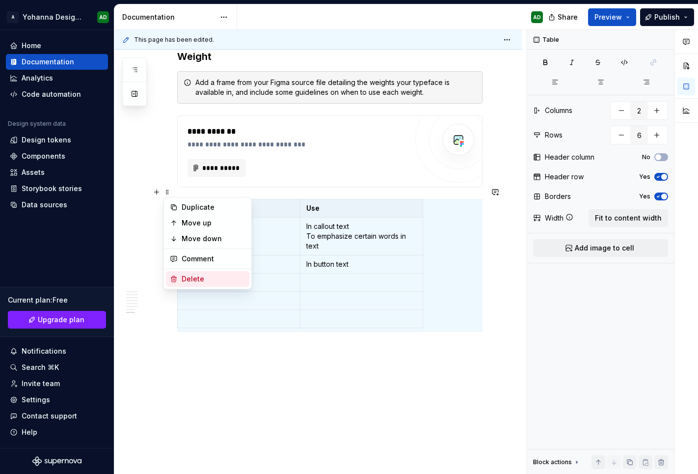
click at [185, 275] on div "Delete" at bounding box center [214, 279] width 64 height 10
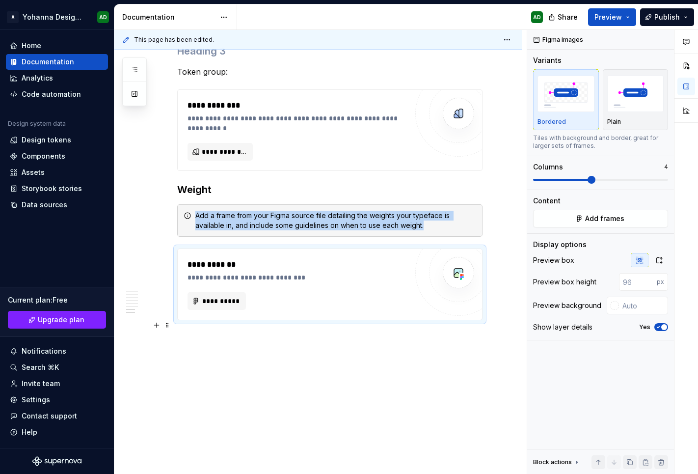
scroll to position [2958, 0]
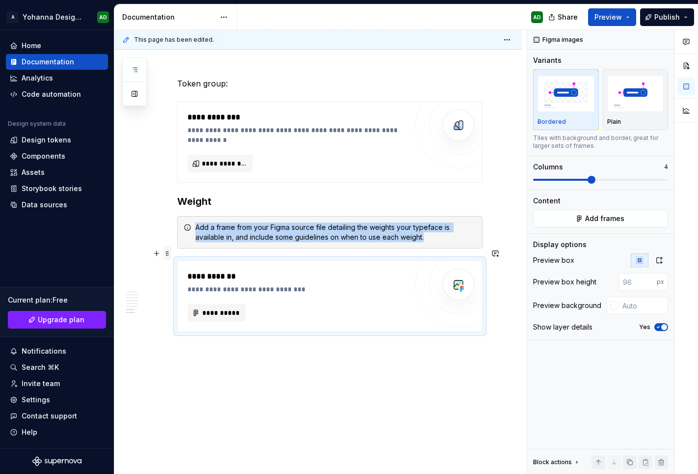
click at [170, 254] on span at bounding box center [167, 253] width 8 height 14
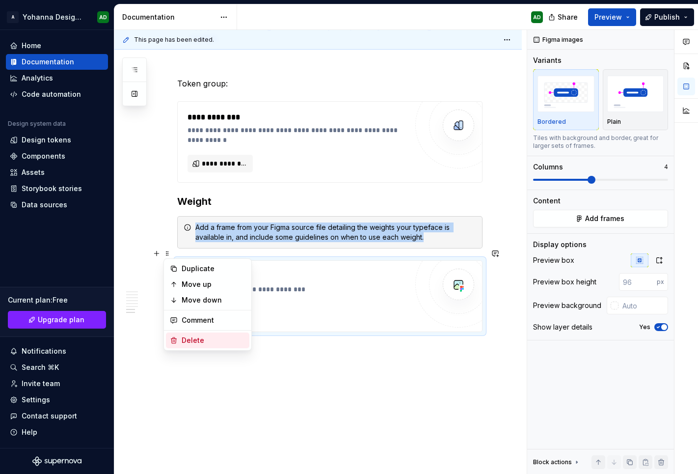
click at [182, 333] on div "Delete" at bounding box center [207, 340] width 83 height 16
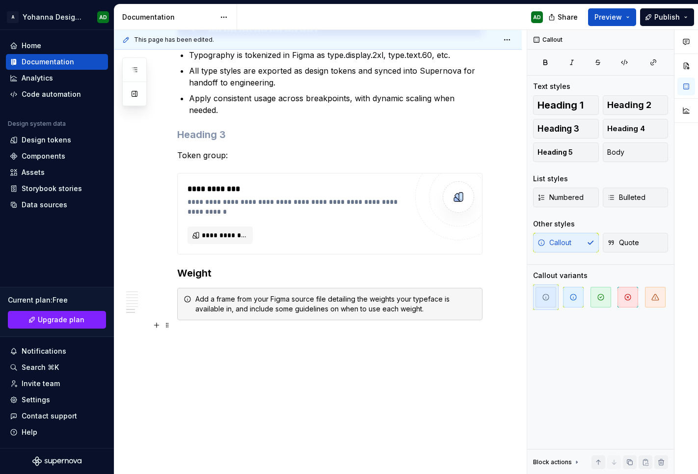
scroll to position [2875, 0]
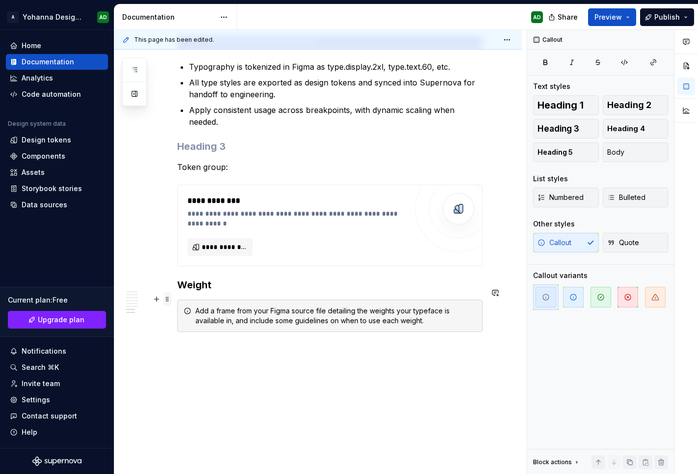
click at [170, 300] on span at bounding box center [167, 299] width 8 height 14
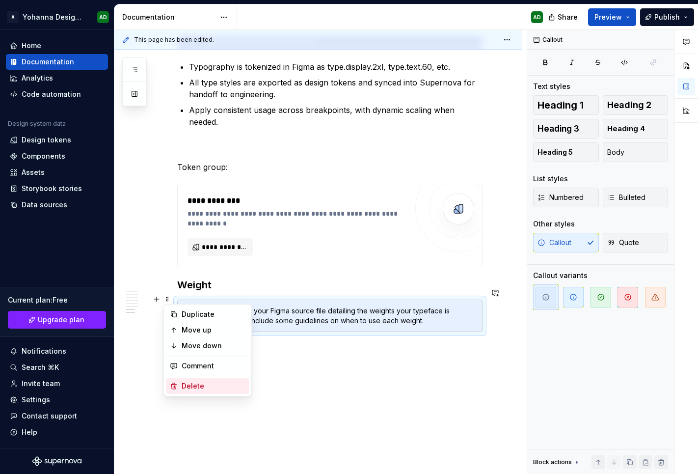
click at [212, 380] on div "Delete" at bounding box center [207, 386] width 83 height 16
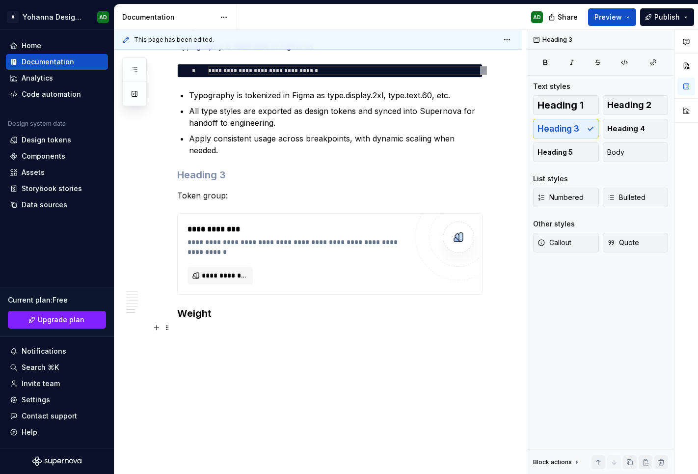
scroll to position [2835, 0]
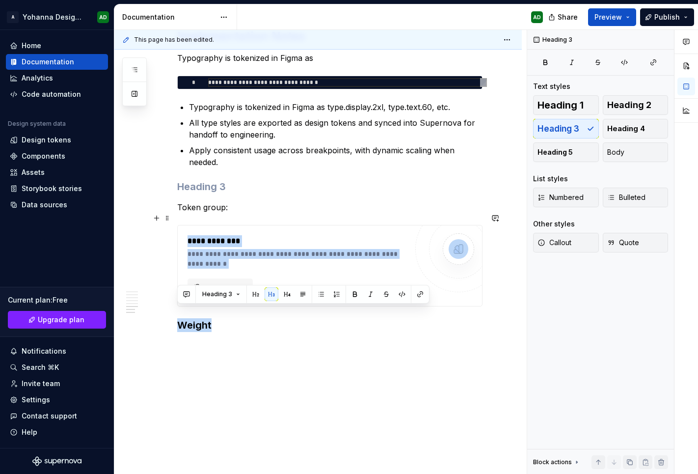
drag, startPoint x: 223, startPoint y: 315, endPoint x: 180, endPoint y: 220, distance: 104.1
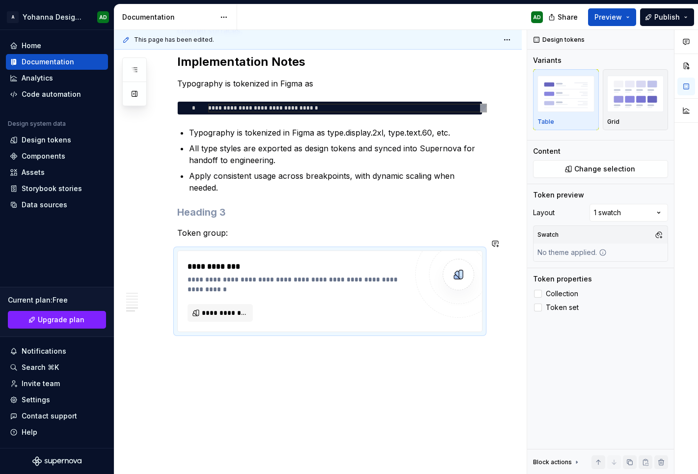
scroll to position [2716, 0]
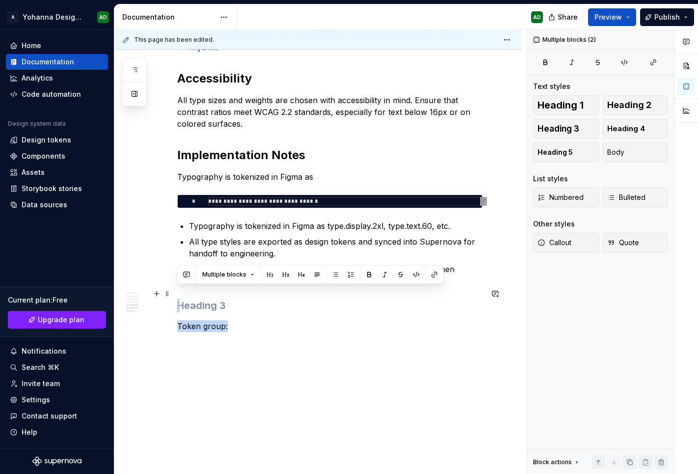
drag, startPoint x: 235, startPoint y: 314, endPoint x: 185, endPoint y: 292, distance: 54.7
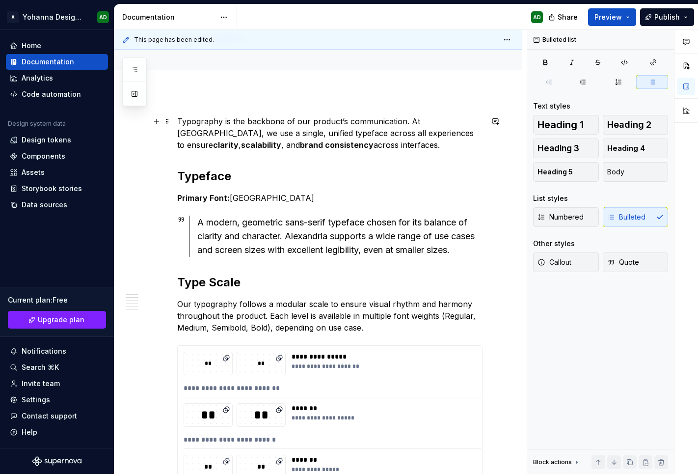
scroll to position [0, 0]
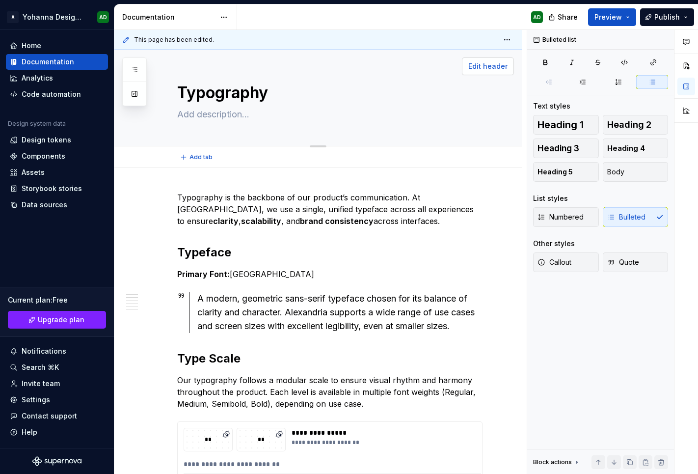
click at [475, 71] on span "Edit header" at bounding box center [487, 66] width 39 height 10
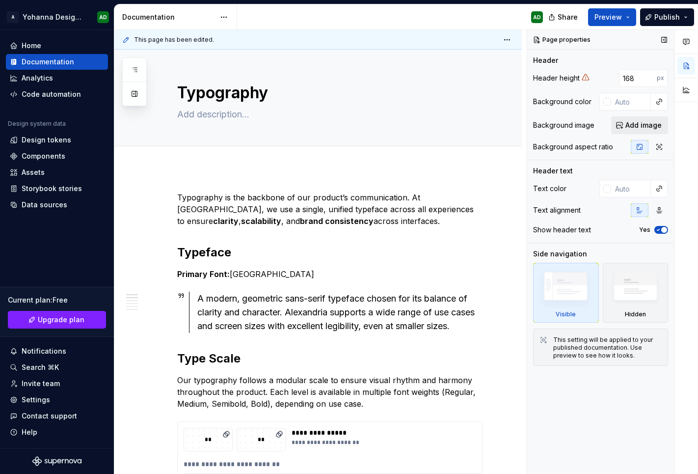
click at [633, 130] on span "Add image" at bounding box center [643, 125] width 36 height 10
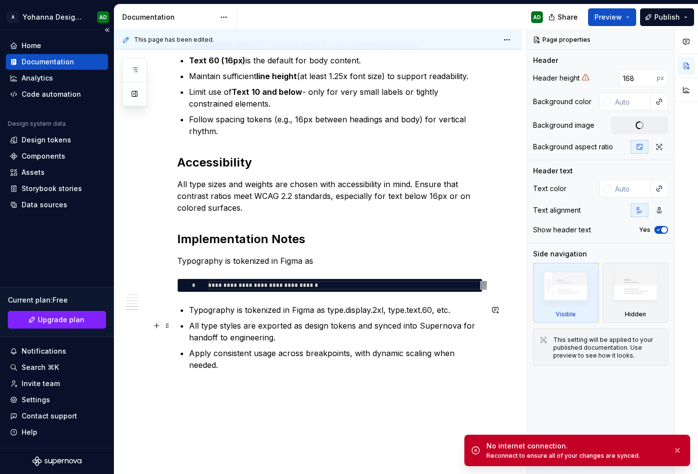
scroll to position [2633, 0]
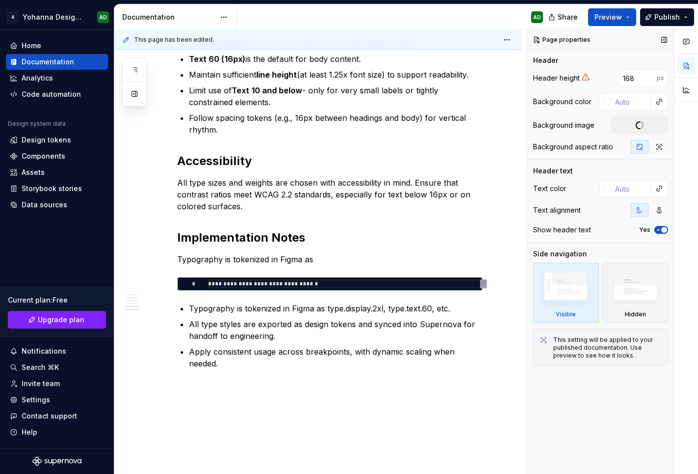
click at [626, 129] on div "Add image" at bounding box center [639, 125] width 57 height 18
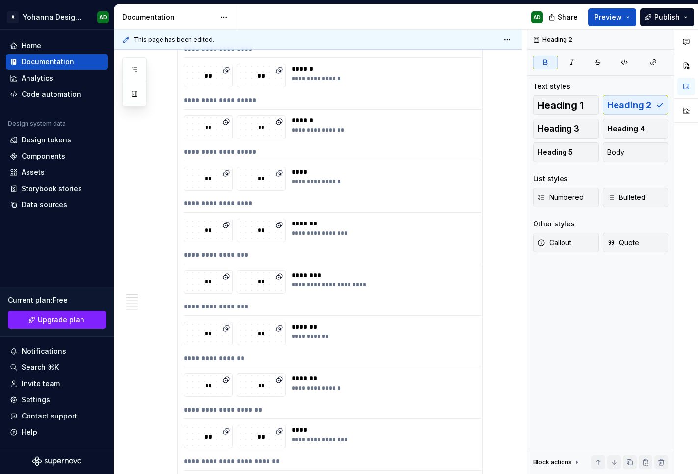
scroll to position [0, 0]
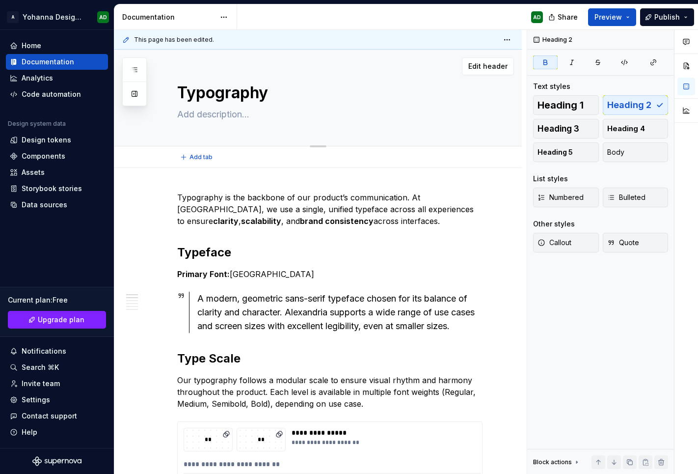
click at [397, 85] on textarea "Typography" at bounding box center [327, 93] width 305 height 24
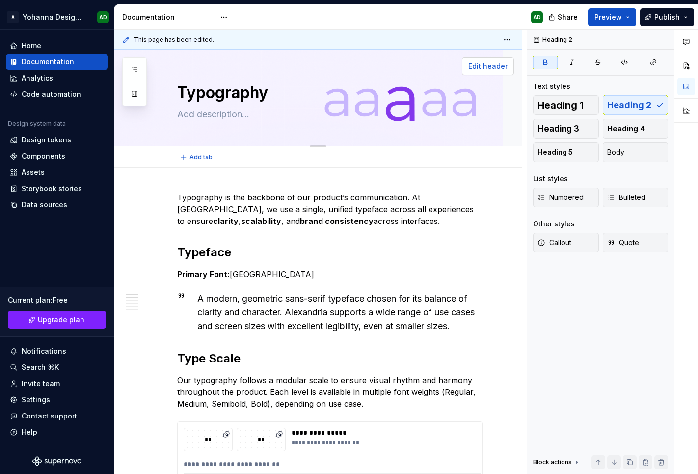
click at [483, 73] on button "Edit header" at bounding box center [488, 66] width 52 height 18
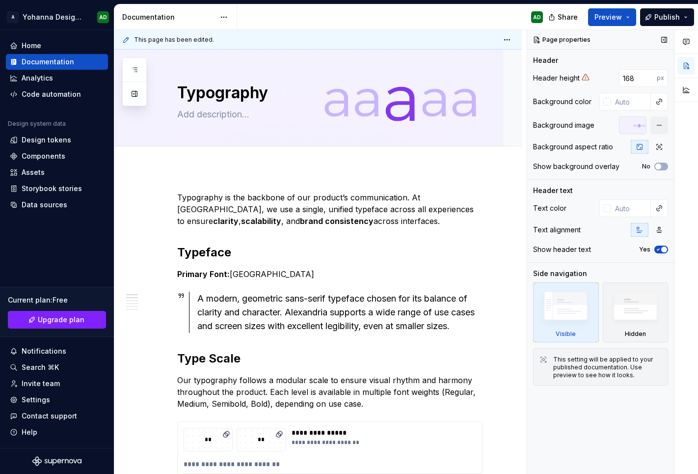
click at [630, 126] on div at bounding box center [632, 125] width 27 height 18
click at [658, 125] on button "button" at bounding box center [659, 125] width 18 height 18
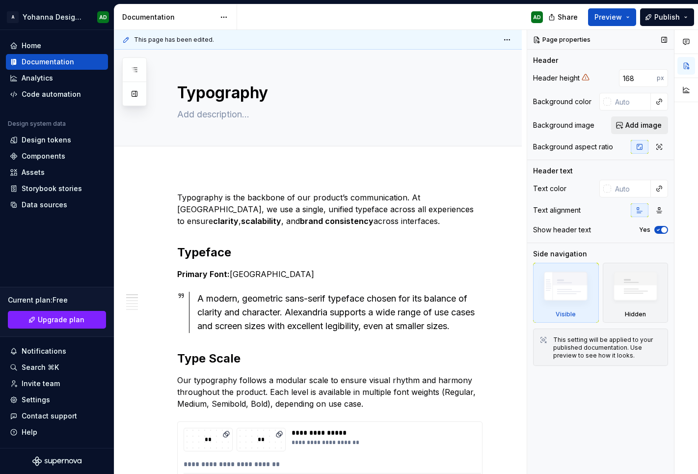
click at [636, 122] on span "Add image" at bounding box center [643, 125] width 36 height 10
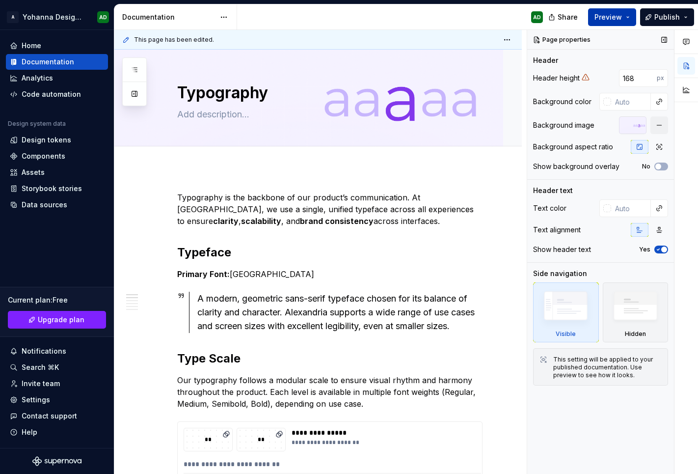
click at [622, 20] on span "Preview" at bounding box center [607, 17] width 27 height 10
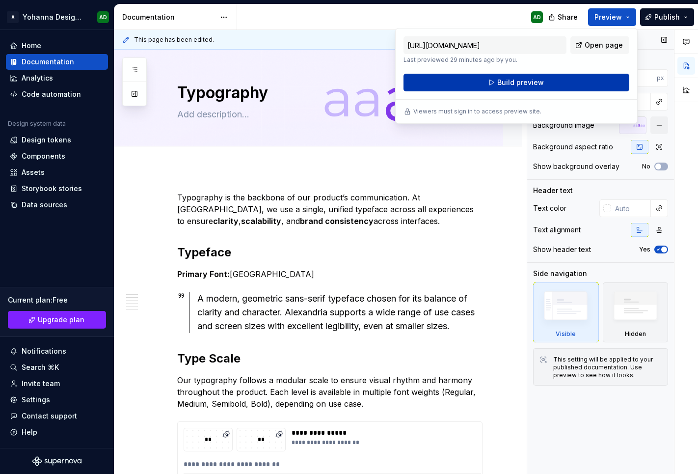
click at [546, 87] on button "Build preview" at bounding box center [516, 83] width 226 height 18
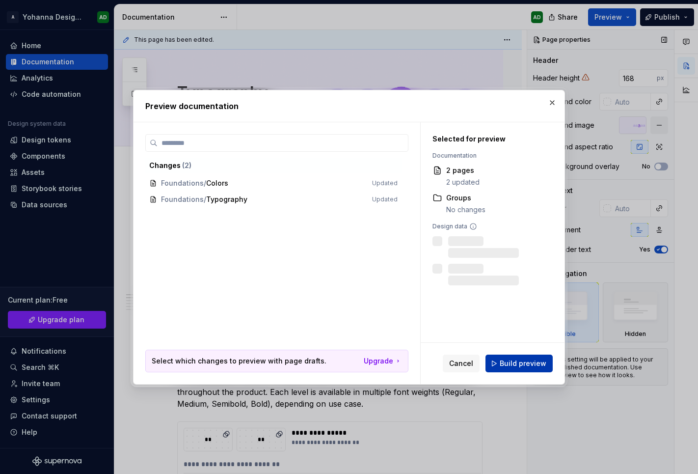
click at [511, 368] on span "Build preview" at bounding box center [523, 363] width 47 height 10
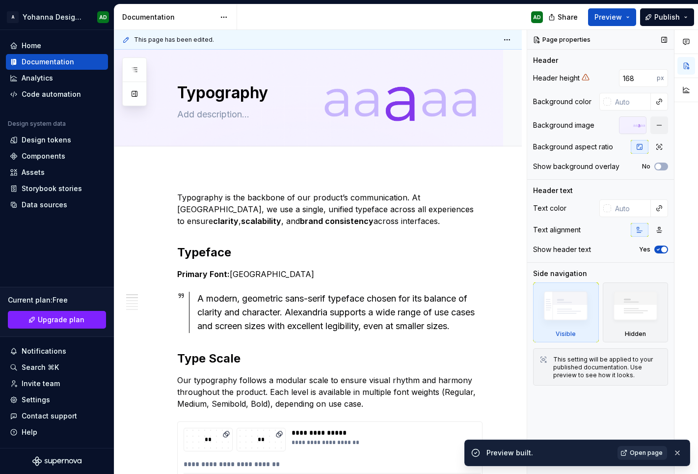
click at [635, 380] on span "Open page" at bounding box center [646, 453] width 33 height 8
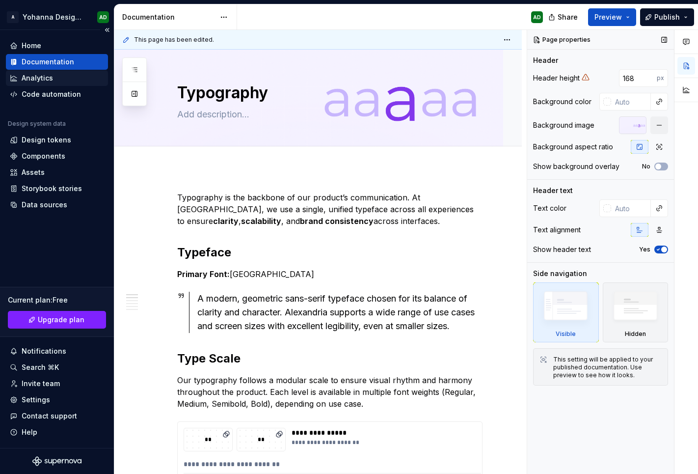
click at [34, 70] on div "Analytics" at bounding box center [57, 78] width 102 height 16
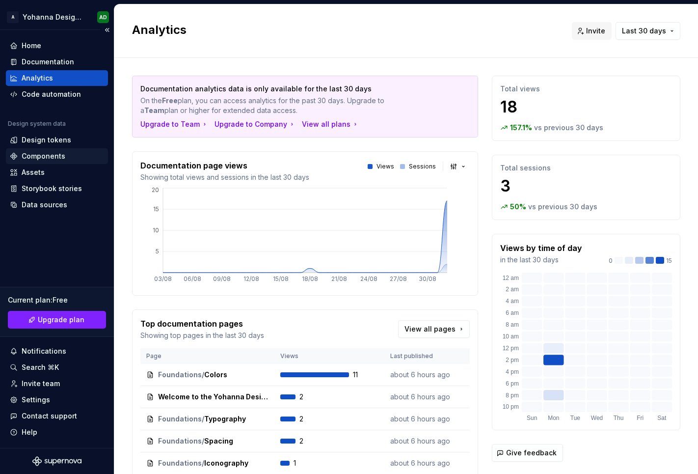
click at [34, 151] on div "Components" at bounding box center [44, 156] width 44 height 10
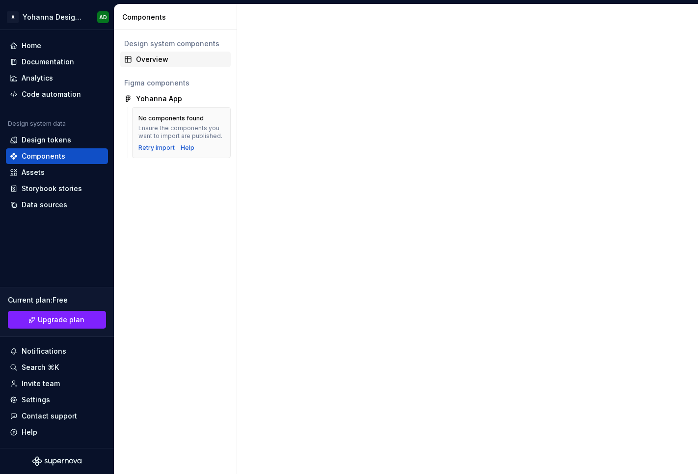
click at [147, 59] on div "Overview" at bounding box center [181, 59] width 91 height 10
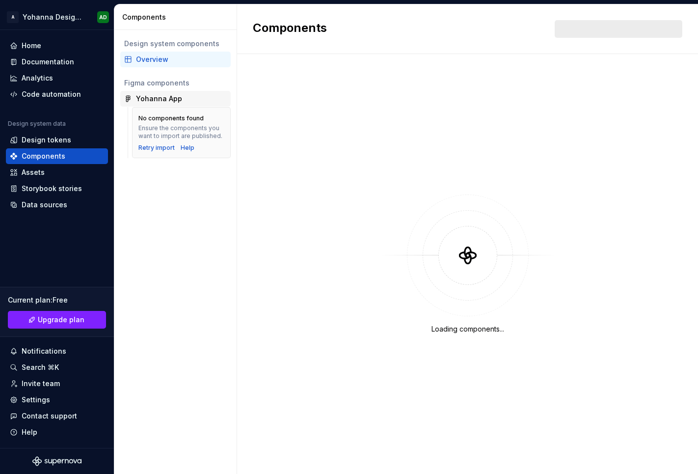
click at [165, 100] on div "Yohanna App" at bounding box center [159, 99] width 46 height 10
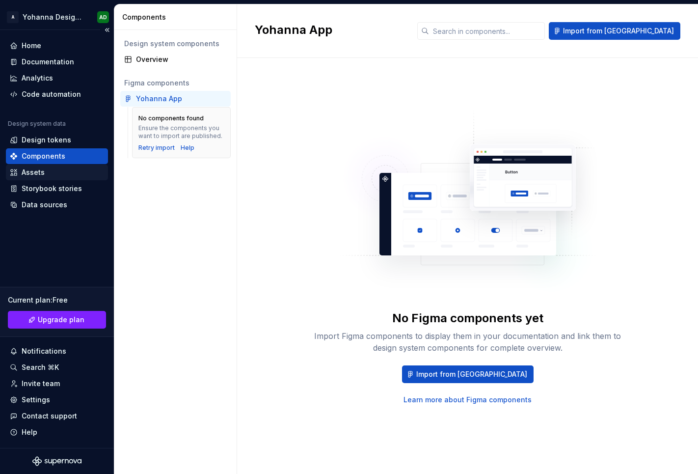
click at [54, 167] on div "Assets" at bounding box center [57, 172] width 94 height 10
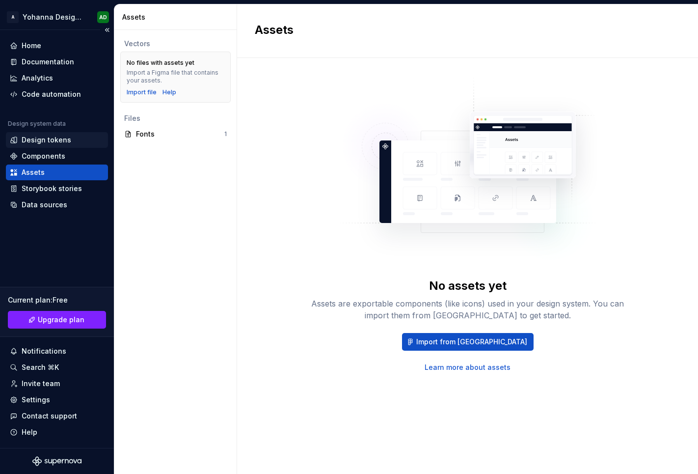
click at [22, 146] on div "Design tokens" at bounding box center [57, 140] width 102 height 16
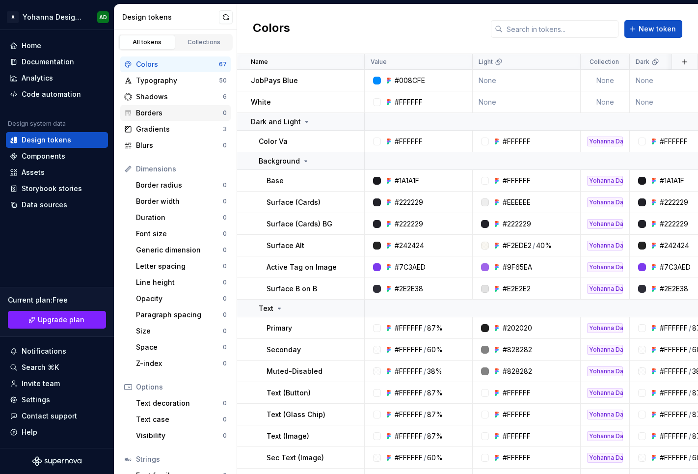
click at [193, 120] on div "Borders 0" at bounding box center [175, 113] width 110 height 16
click at [181, 128] on div "Gradients" at bounding box center [179, 129] width 87 height 10
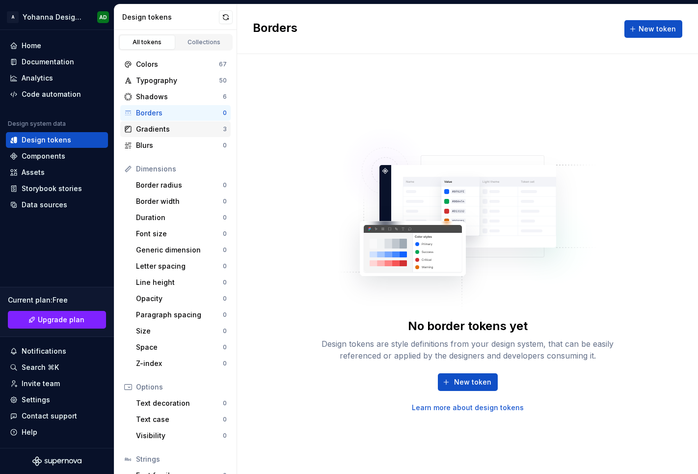
click at [185, 130] on div "Gradients" at bounding box center [179, 129] width 87 height 10
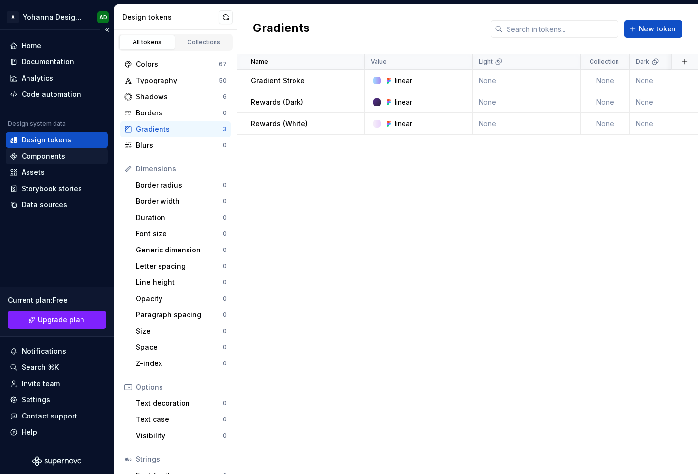
click at [35, 161] on div "Components" at bounding box center [57, 156] width 102 height 16
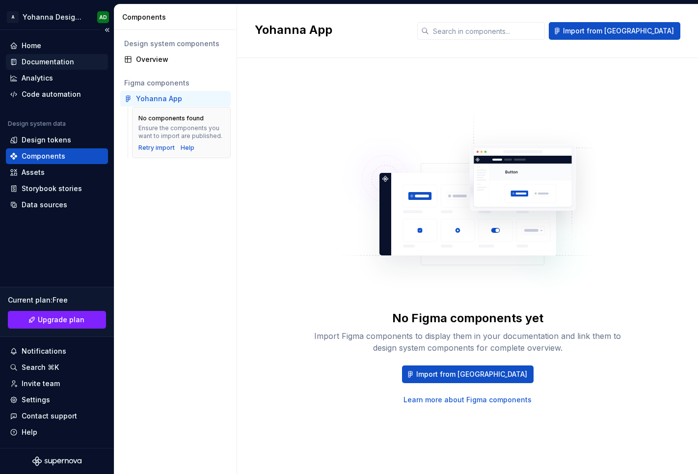
click at [39, 67] on div "Documentation" at bounding box center [57, 62] width 102 height 16
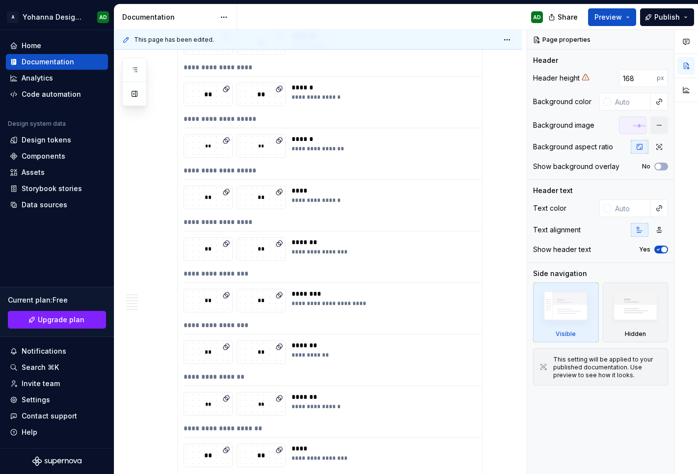
scroll to position [539, 0]
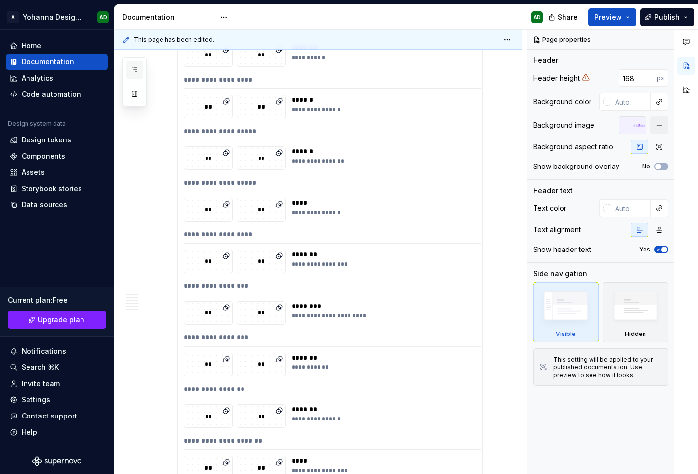
click at [143, 67] on button "button" at bounding box center [135, 70] width 18 height 18
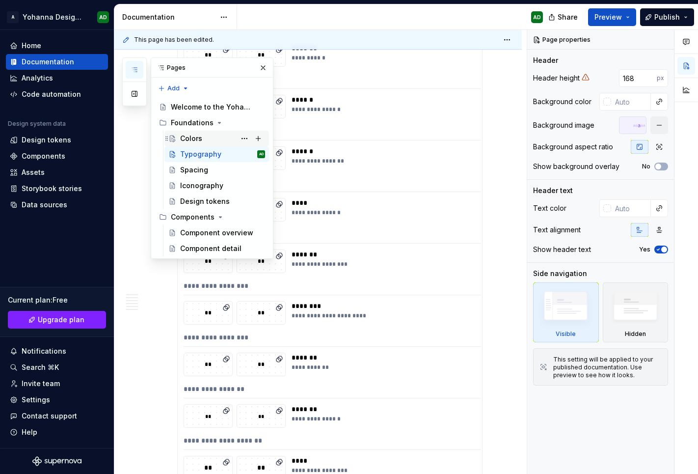
click at [189, 145] on div "Colors" at bounding box center [222, 139] width 85 height 14
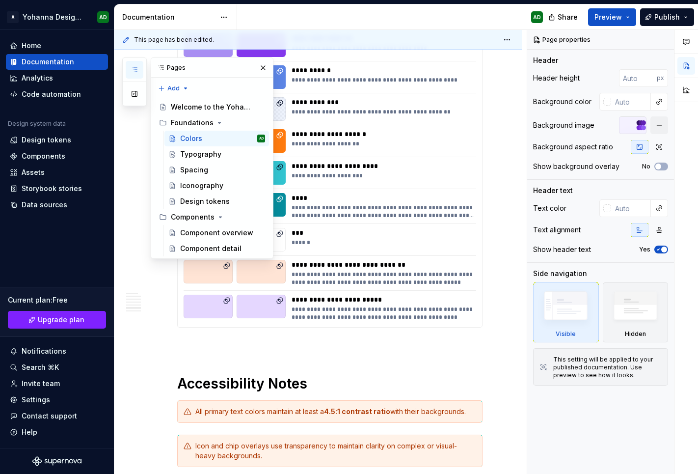
scroll to position [3352, 0]
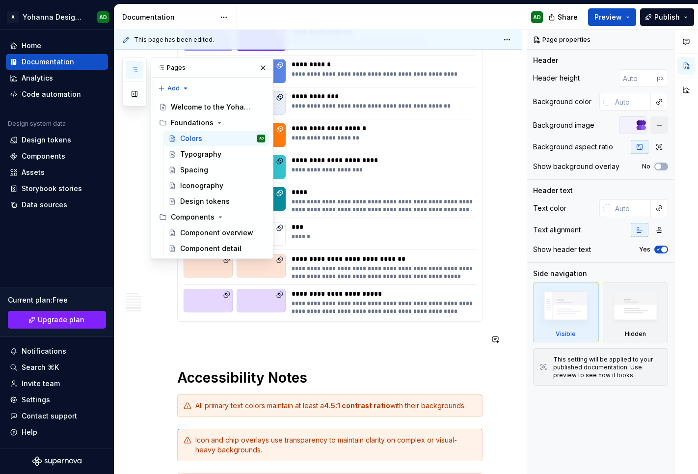
type textarea "*"
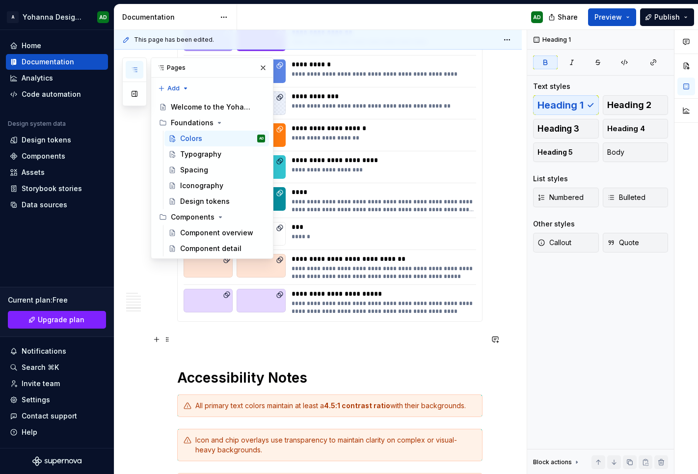
click at [251, 343] on p at bounding box center [329, 339] width 305 height 12
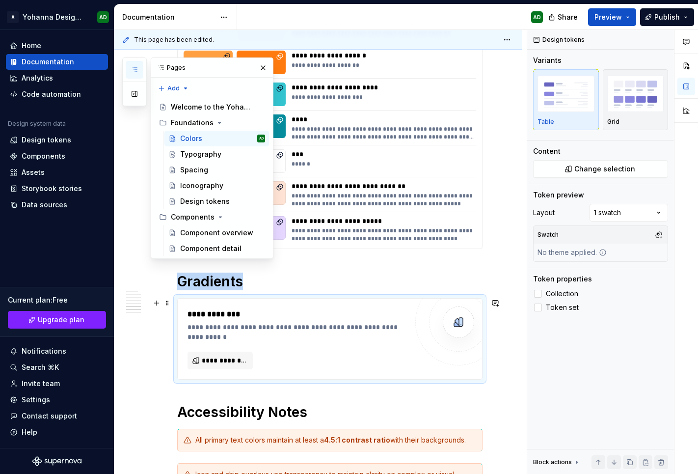
scroll to position [3433, 0]
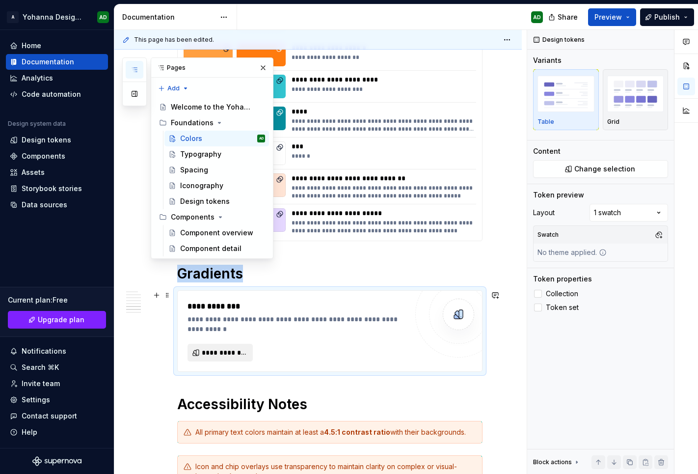
click at [230, 349] on span "**********" at bounding box center [224, 353] width 45 height 10
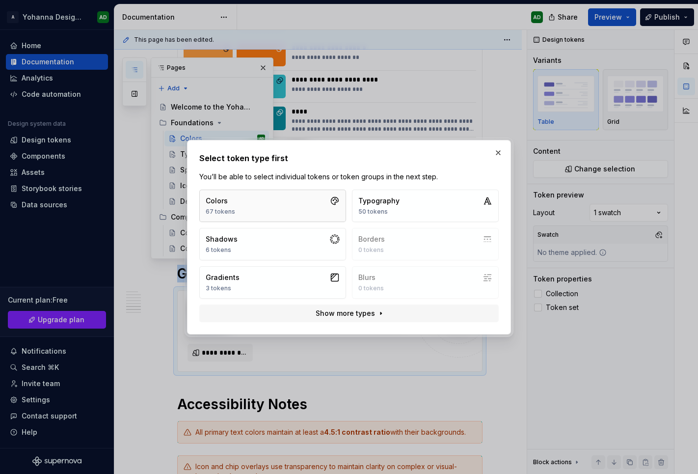
click at [291, 205] on button "Colors 67 tokens" at bounding box center [272, 205] width 147 height 32
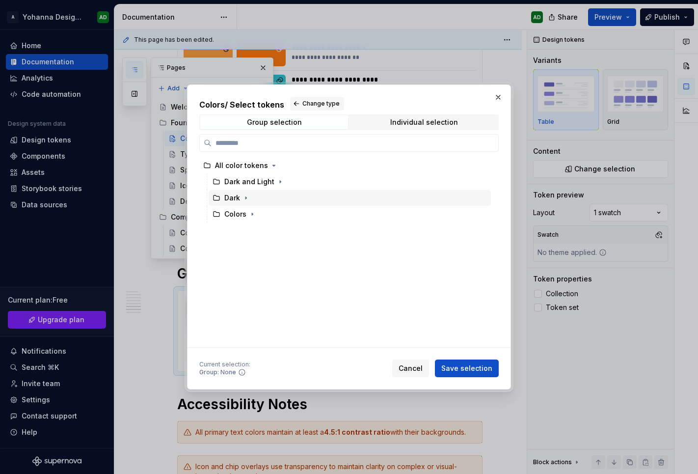
type input "*"
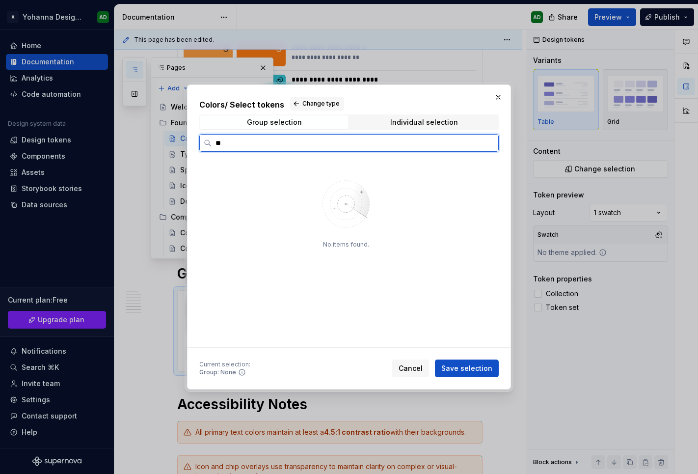
type input "*"
click at [241, 185] on div "Dark and Light" at bounding box center [249, 182] width 50 height 10
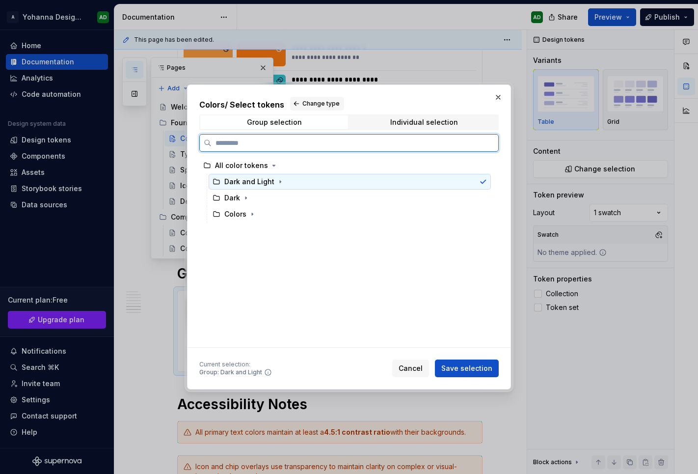
click at [253, 185] on div "Dark and Light" at bounding box center [249, 182] width 50 height 10
click at [320, 183] on div "Dark and Light" at bounding box center [350, 182] width 282 height 16
click at [328, 171] on div "All color tokens" at bounding box center [345, 166] width 292 height 16
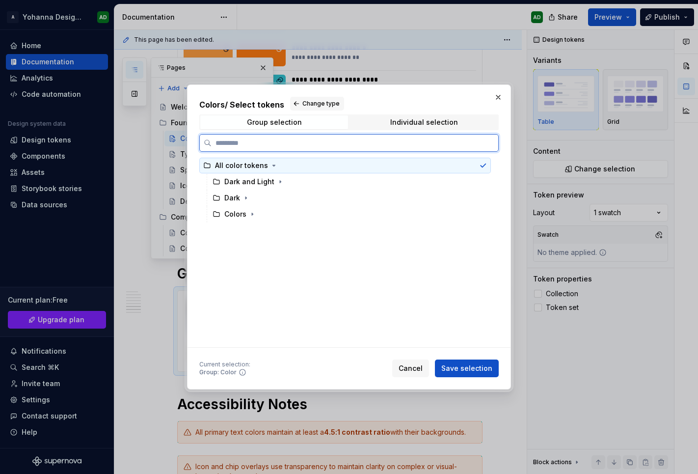
click at [324, 172] on div "All color tokens" at bounding box center [345, 166] width 292 height 16
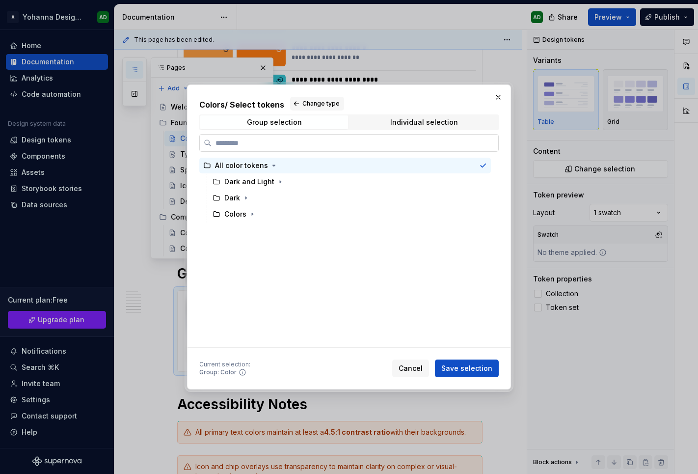
click at [296, 134] on label at bounding box center [348, 143] width 299 height 18
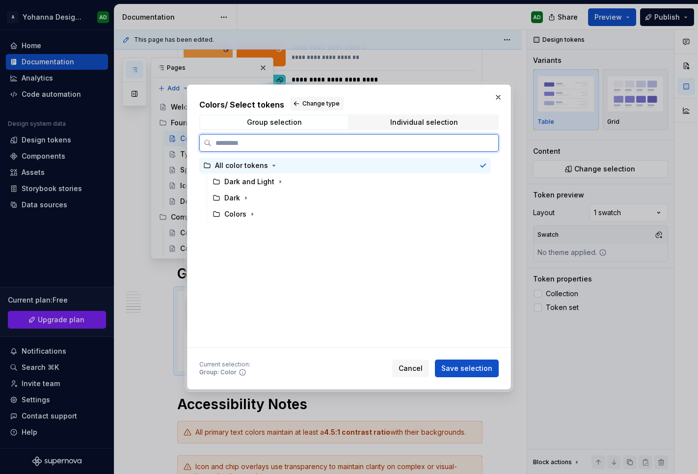
click at [296, 138] on input "search" at bounding box center [355, 143] width 287 height 10
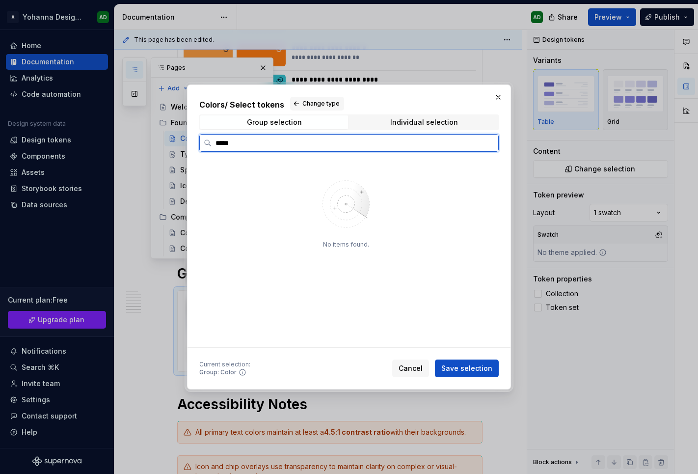
type input "******"
type textarea "*"
type input "*"
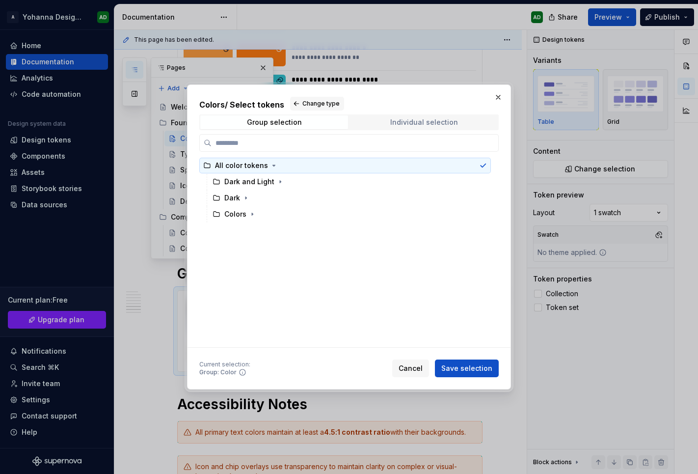
click at [404, 125] on div "Individual selection" at bounding box center [424, 122] width 68 height 8
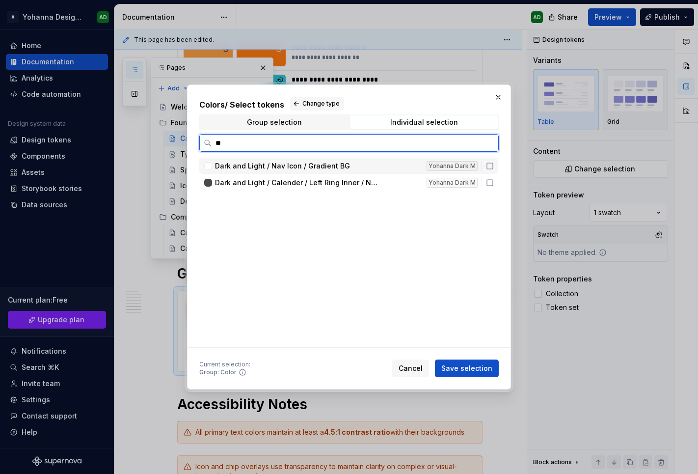
type input "*"
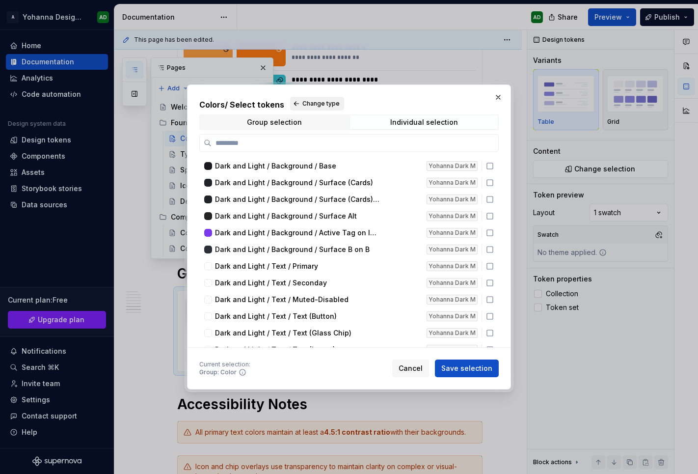
click at [310, 100] on span "Change type" at bounding box center [320, 104] width 37 height 8
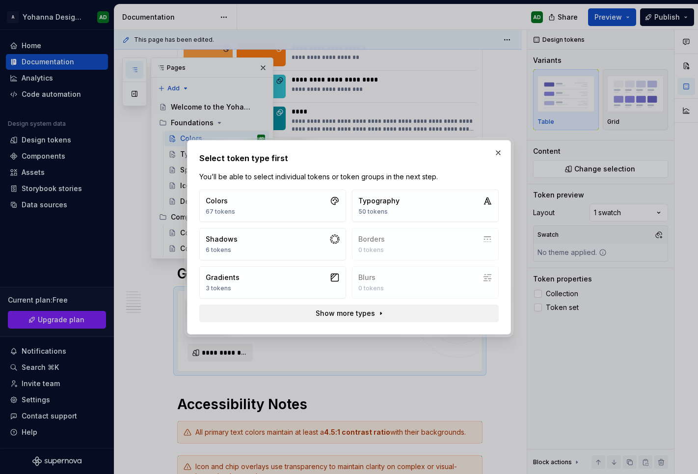
click at [317, 312] on span "Show more types" at bounding box center [345, 313] width 59 height 10
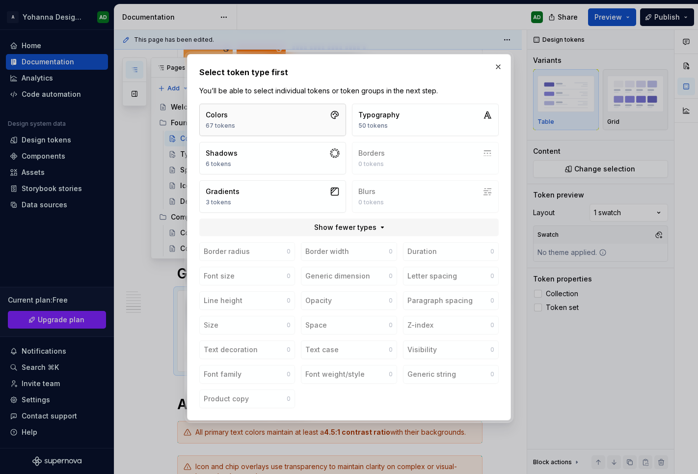
click at [296, 117] on button "Colors 67 tokens" at bounding box center [272, 120] width 147 height 32
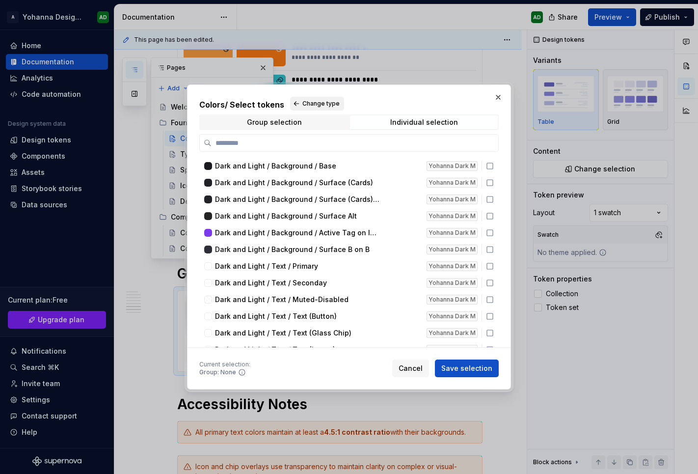
click at [305, 100] on span "Change type" at bounding box center [320, 104] width 37 height 8
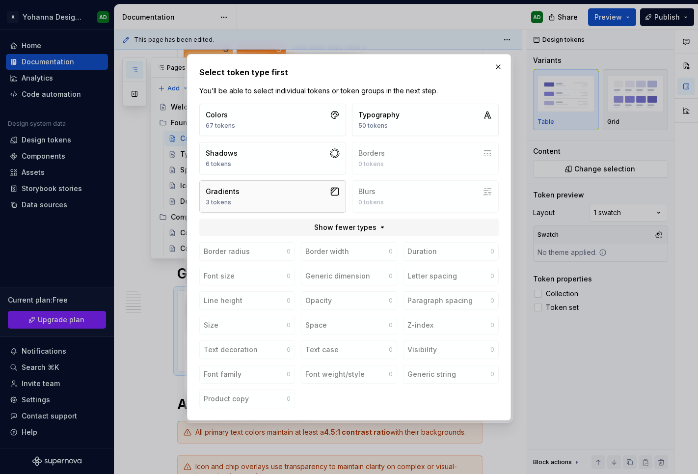
click at [315, 190] on button "Gradients 3 tokens" at bounding box center [272, 196] width 147 height 32
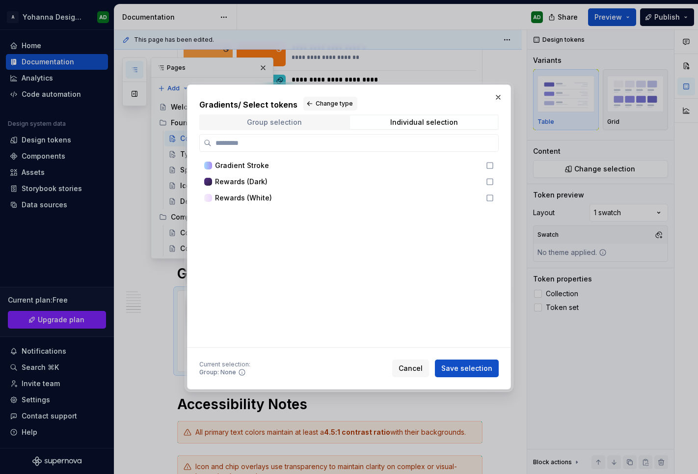
click at [278, 128] on span "Group selection" at bounding box center [274, 122] width 148 height 14
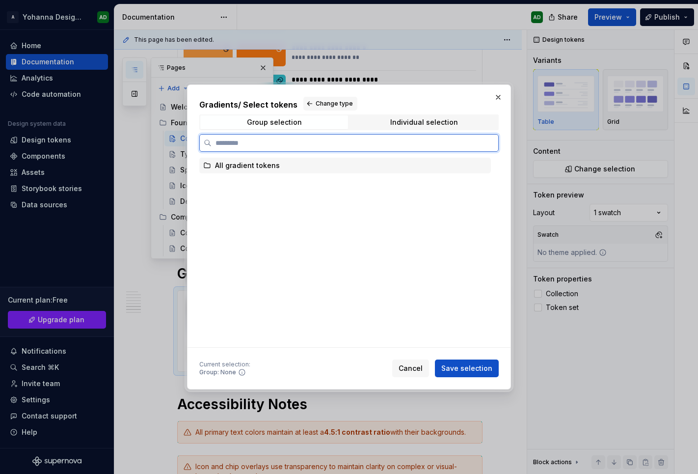
click at [282, 162] on div "All gradient tokens" at bounding box center [345, 166] width 292 height 16
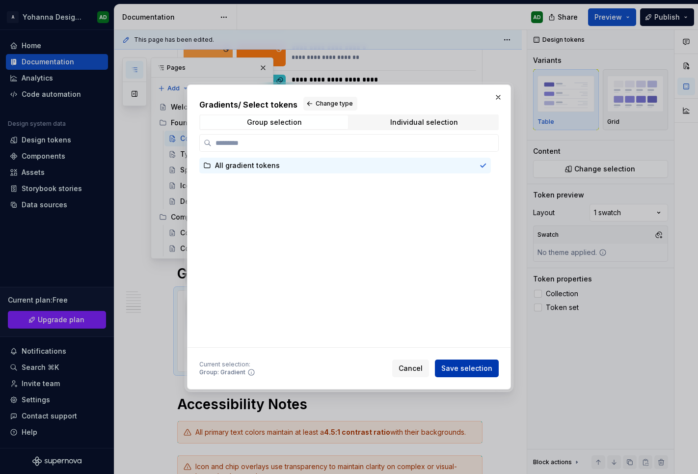
click at [460, 373] on button "Save selection" at bounding box center [467, 368] width 64 height 18
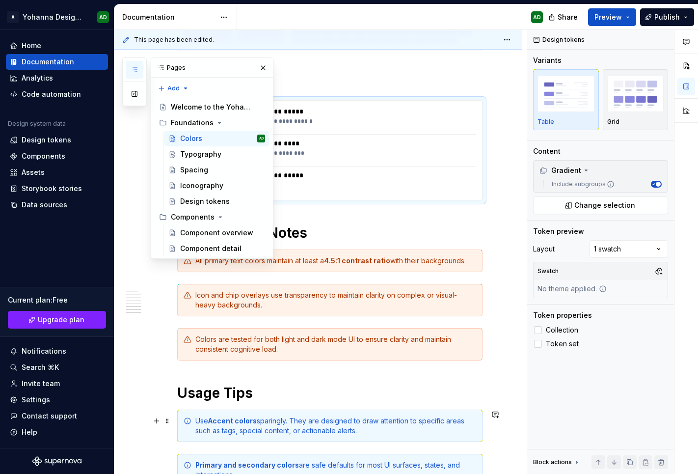
scroll to position [3823, 0]
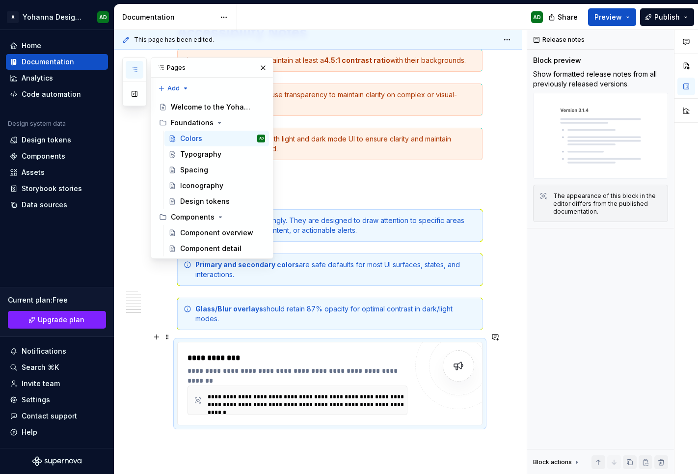
type textarea "*"
click at [441, 355] on div at bounding box center [458, 365] width 59 height 59
click at [168, 340] on span at bounding box center [167, 337] width 8 height 14
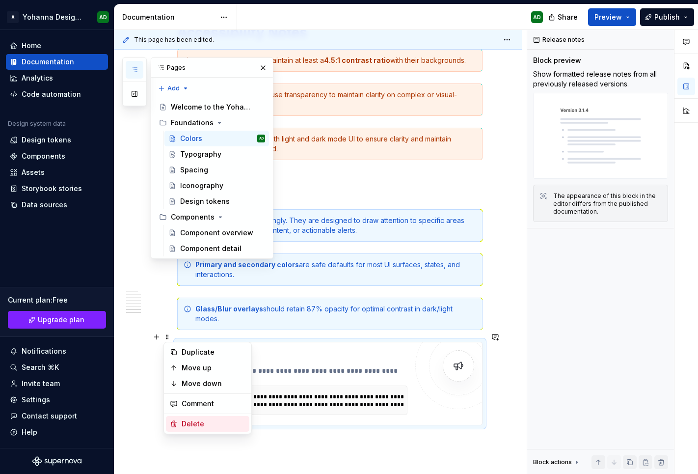
click at [185, 380] on div "Delete" at bounding box center [214, 424] width 64 height 10
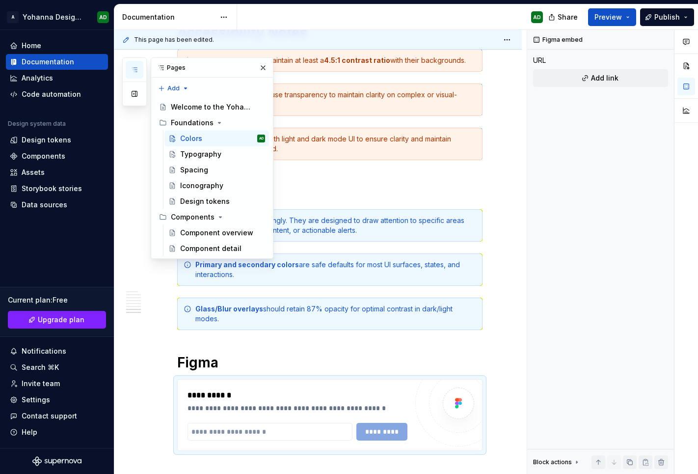
scroll to position [3826, 0]
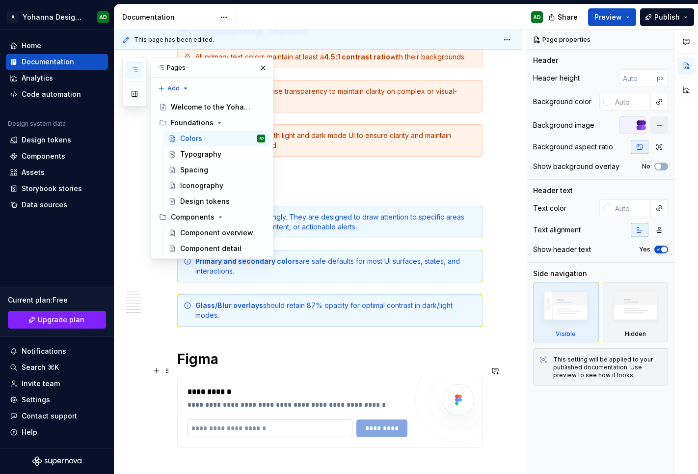
click at [237, 380] on input "text" at bounding box center [269, 428] width 165 height 18
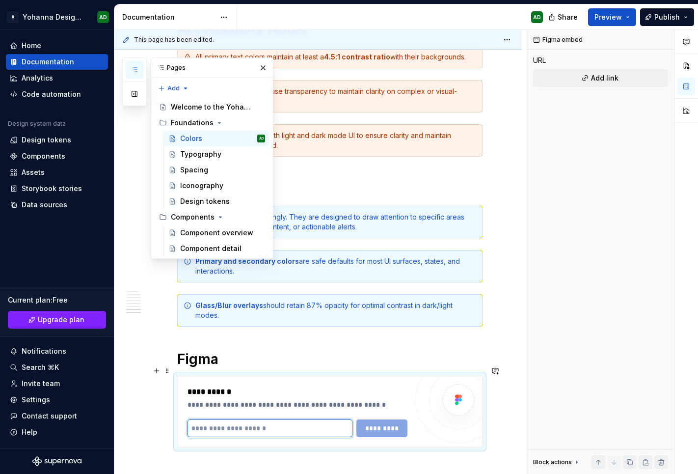
paste input "**********"
type input "**********"
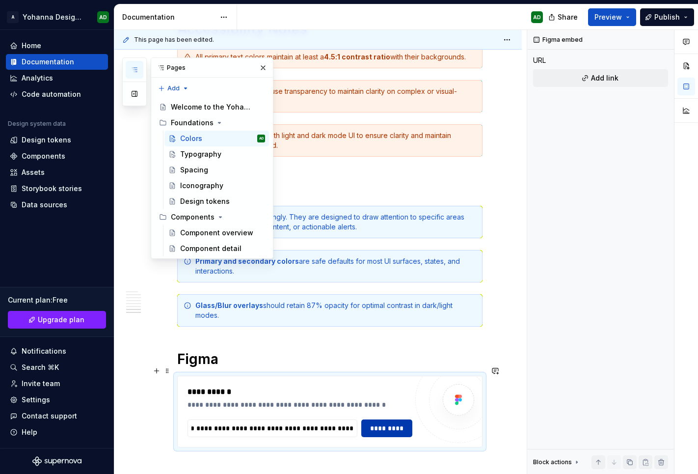
click at [384, 380] on span "*********" at bounding box center [387, 428] width 38 height 10
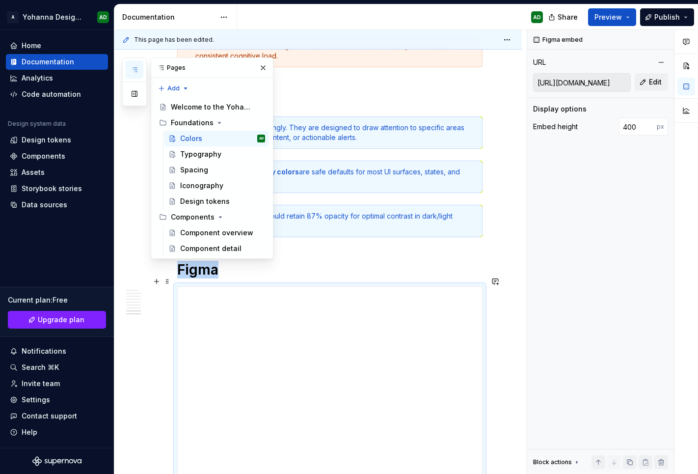
scroll to position [3937, 0]
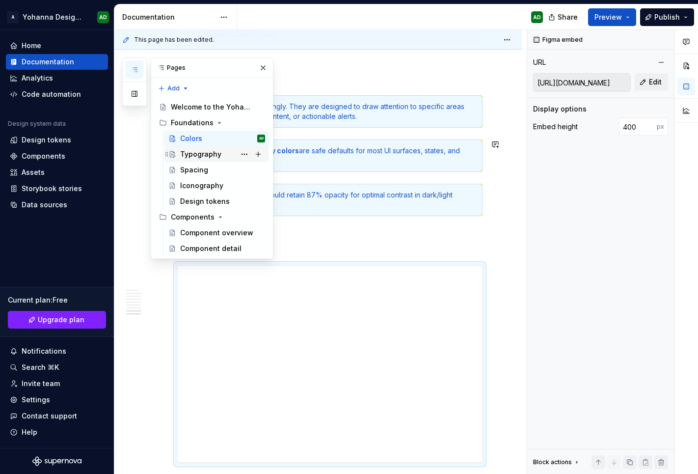
click at [187, 152] on div "Typography" at bounding box center [200, 154] width 41 height 10
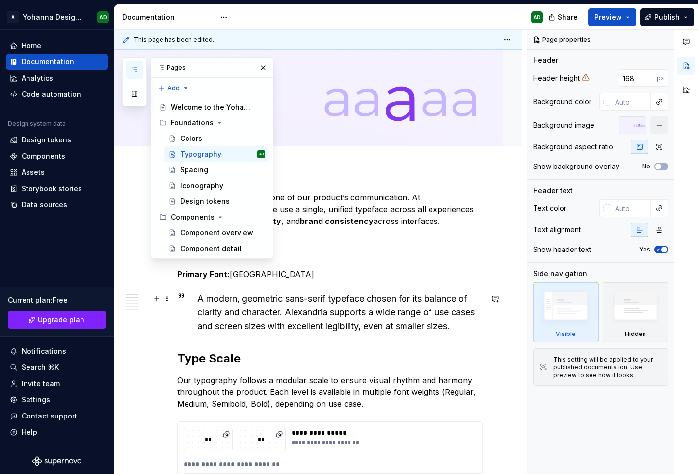
click at [372, 327] on div "A modern, geometric sans-serif typeface chosen for its balance of clarity and c…" at bounding box center [339, 312] width 285 height 41
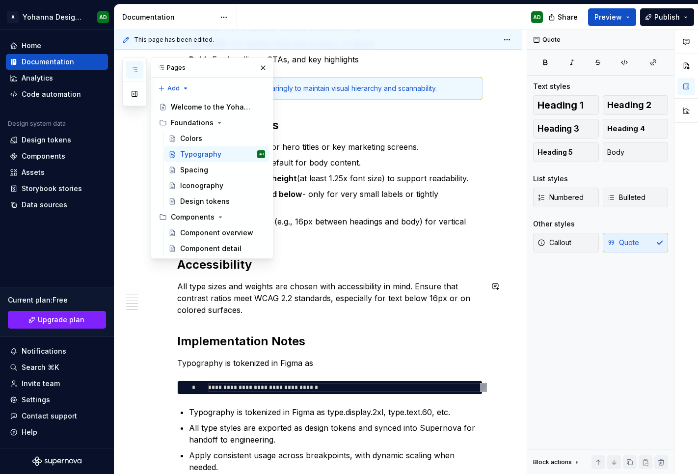
scroll to position [2671, 0]
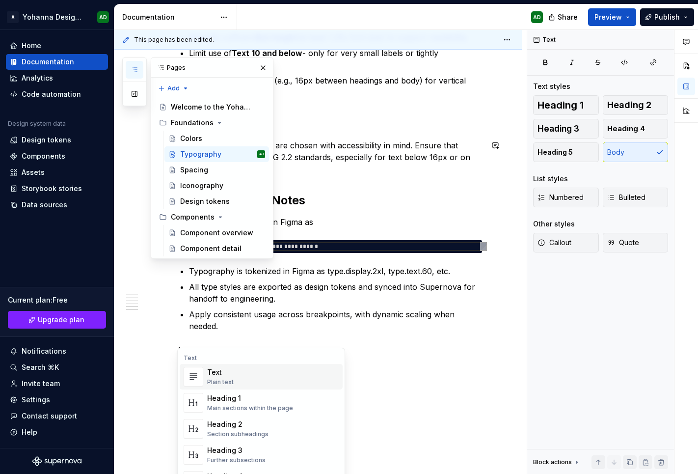
type textarea "*"
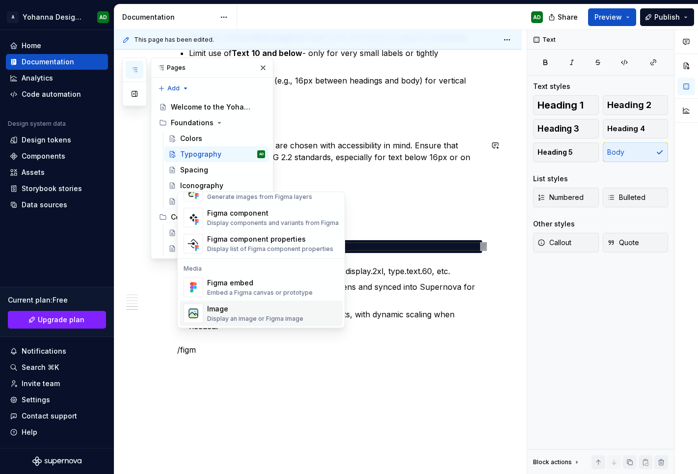
scroll to position [29, 0]
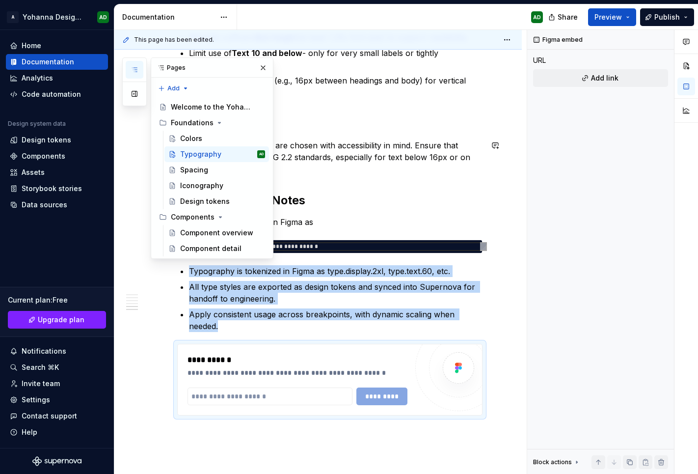
click at [219, 354] on div "**********" at bounding box center [299, 360] width 225 height 12
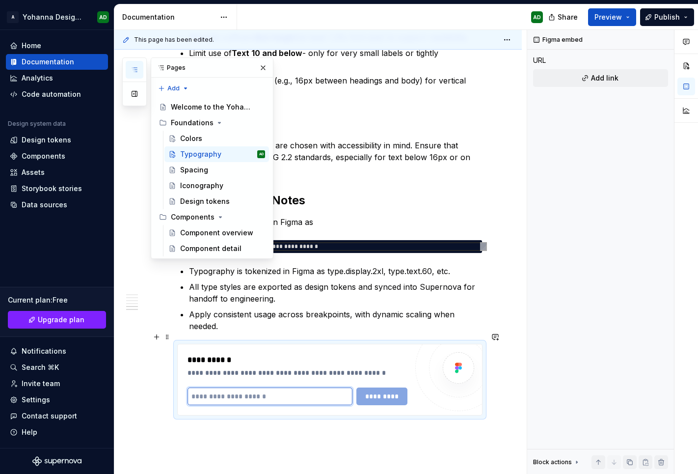
click at [228, 380] on input "text" at bounding box center [269, 396] width 165 height 18
paste input "**********"
type input "**********"
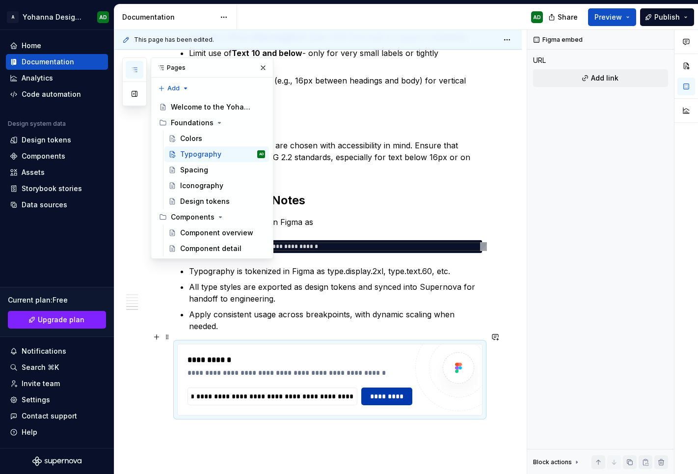
scroll to position [0, 0]
click at [374, 380] on span "*********" at bounding box center [387, 396] width 38 height 10
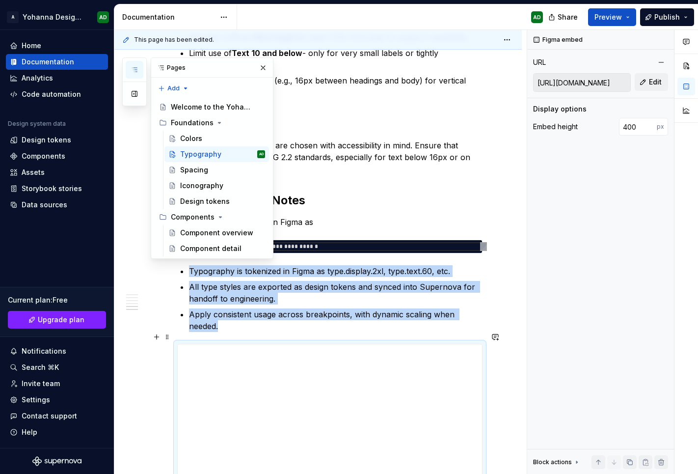
scroll to position [2726, 0]
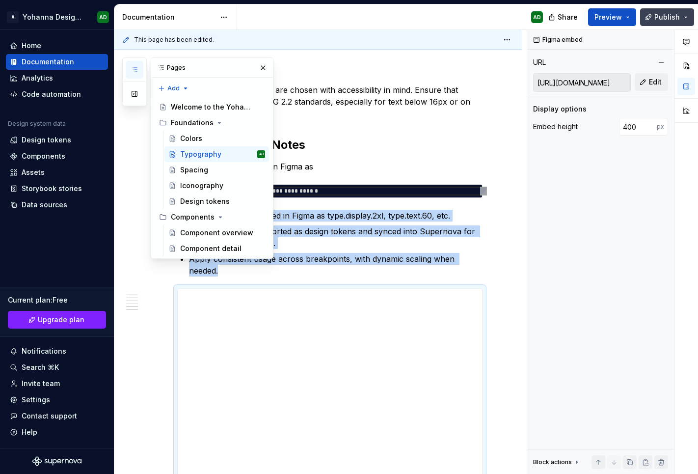
click at [651, 16] on button "Publish" at bounding box center [667, 17] width 54 height 18
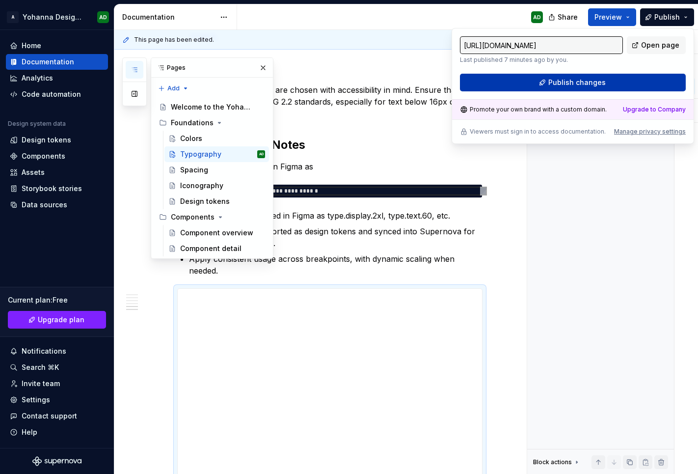
click at [543, 82] on button "Publish changes" at bounding box center [573, 83] width 226 height 18
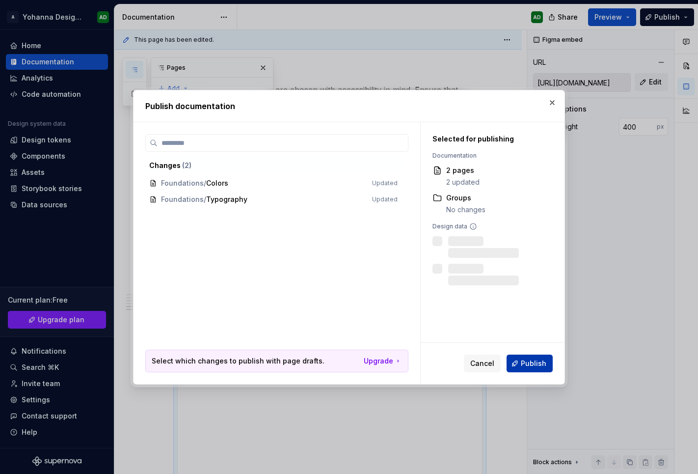
click at [527, 362] on span "Publish" at bounding box center [534, 363] width 26 height 10
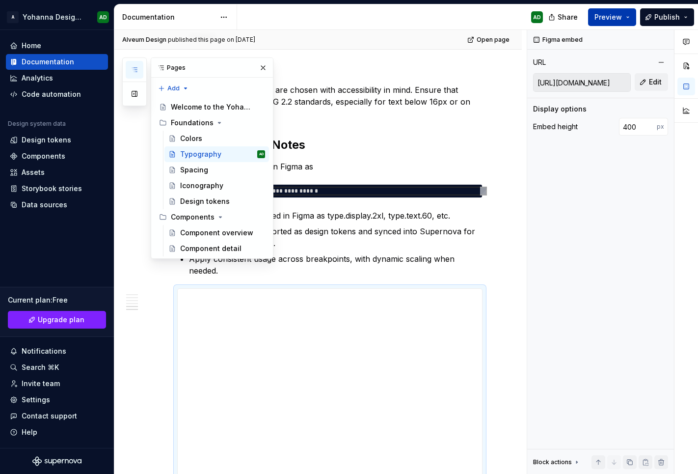
click at [607, 18] on span "Preview" at bounding box center [607, 17] width 27 height 10
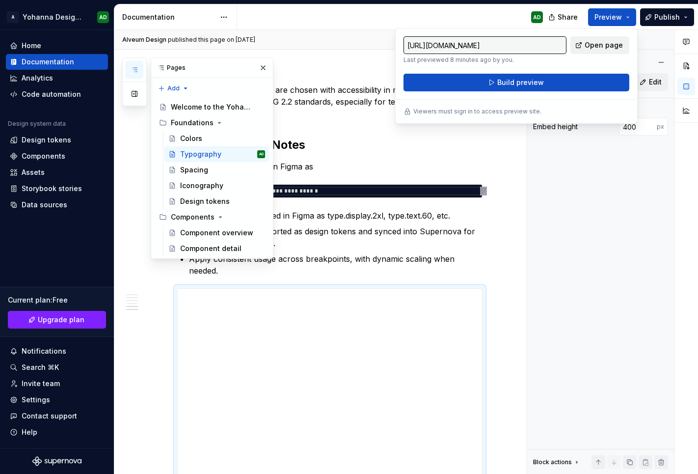
click at [591, 44] on span "Open page" at bounding box center [604, 45] width 38 height 10
click at [385, 217] on p "Typography is tokenized in Figma as type.display.2xl, type.text.60, etc." at bounding box center [336, 216] width 294 height 12
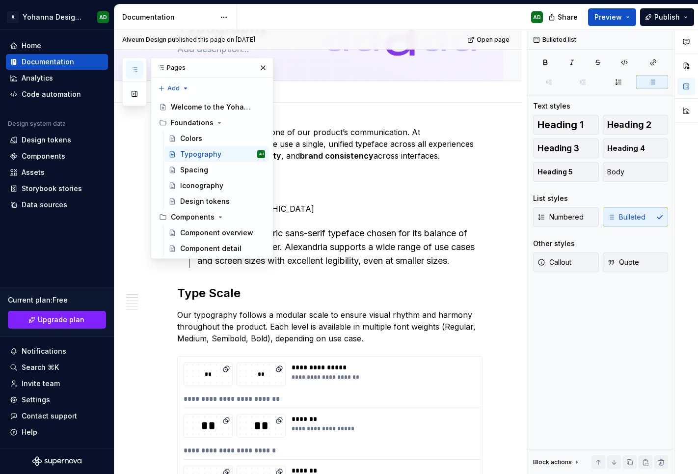
scroll to position [0, 0]
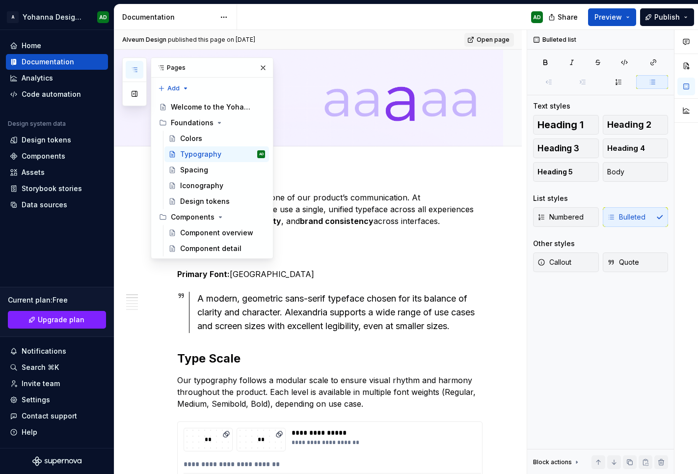
click at [498, 41] on span "Open page" at bounding box center [493, 40] width 33 height 8
click at [383, 123] on div "Typography" at bounding box center [329, 98] width 305 height 96
click at [45, 380] on div "Settings" at bounding box center [36, 400] width 28 height 10
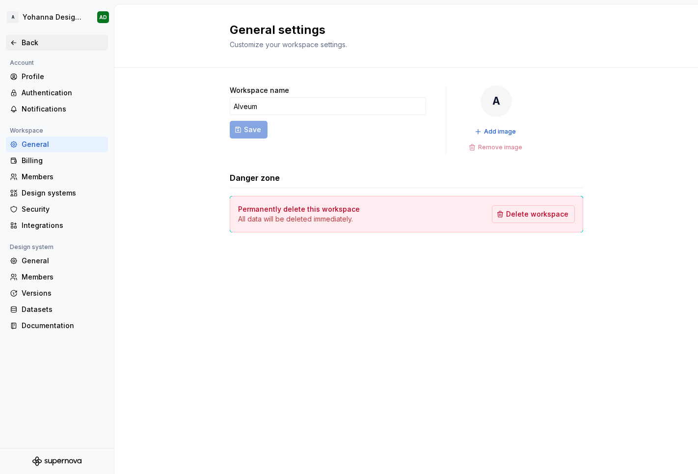
click at [13, 42] on icon at bounding box center [14, 43] width 8 height 8
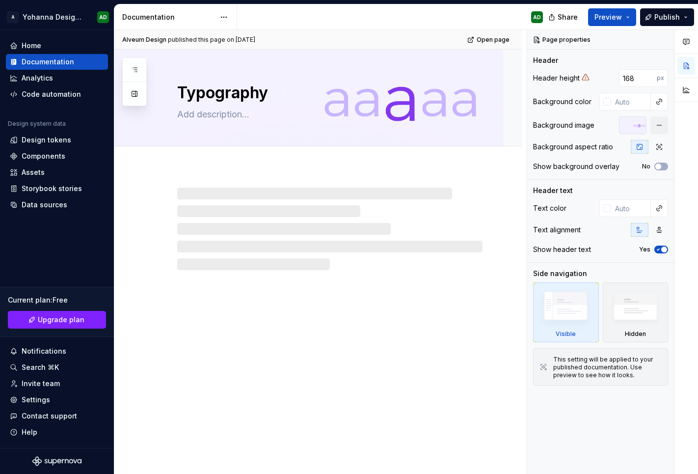
click at [142, 13] on div "Documentation" at bounding box center [168, 17] width 93 height 10
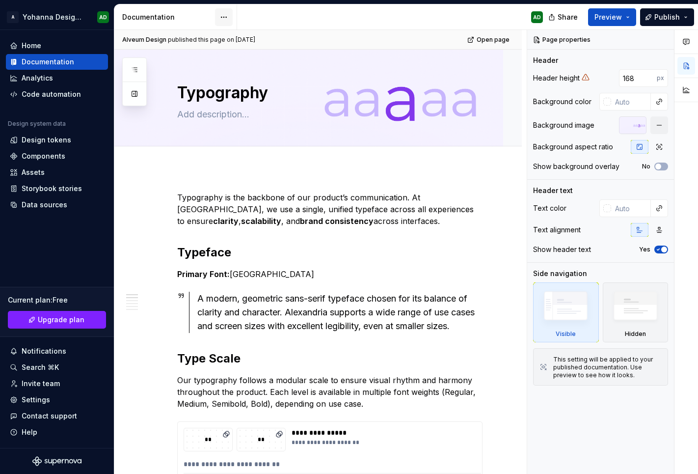
click at [221, 15] on html "A Yohanna Design System AD Home Documentation Analytics Code automation Design …" at bounding box center [349, 237] width 698 height 474
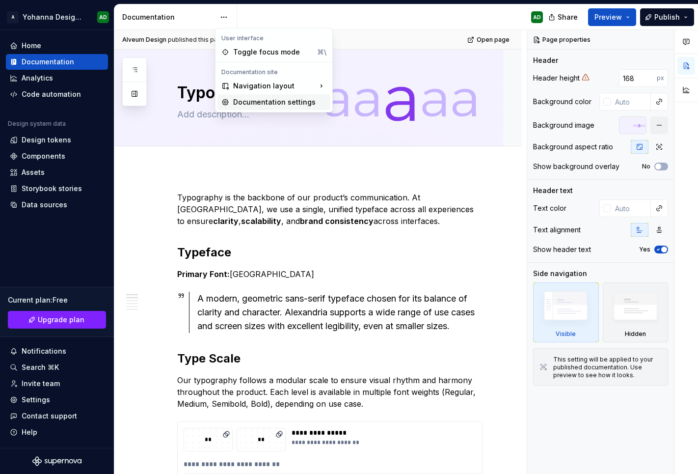
click at [234, 107] on div "Documentation settings" at bounding box center [279, 102] width 93 height 10
type textarea "*"
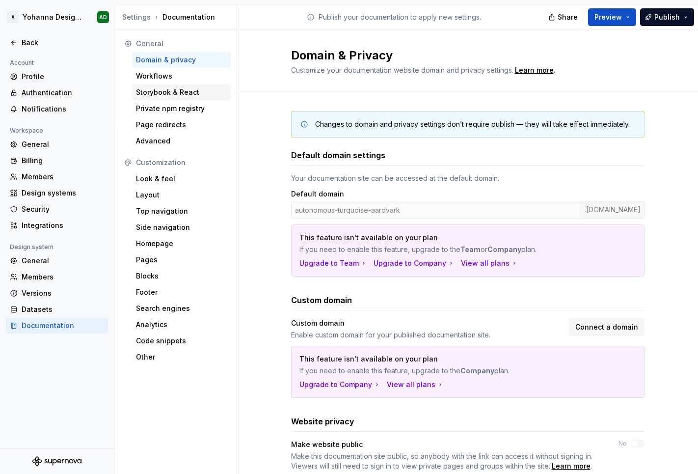
click at [162, 85] on div "Storybook & React" at bounding box center [181, 92] width 99 height 16
click at [169, 75] on div "Workflows" at bounding box center [181, 76] width 91 height 10
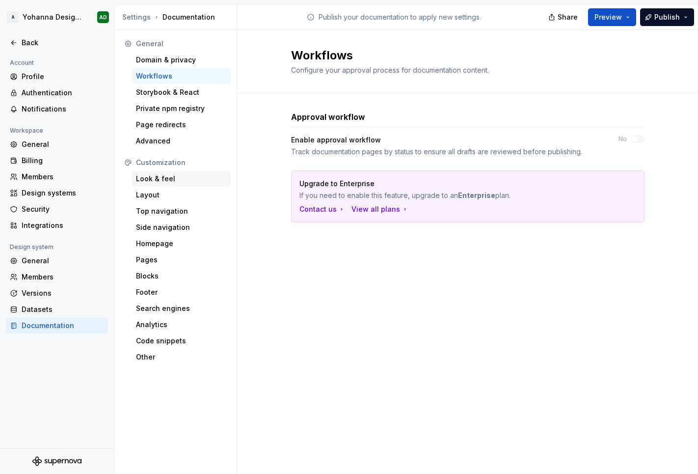
click at [151, 185] on div "Look & feel" at bounding box center [181, 179] width 99 height 16
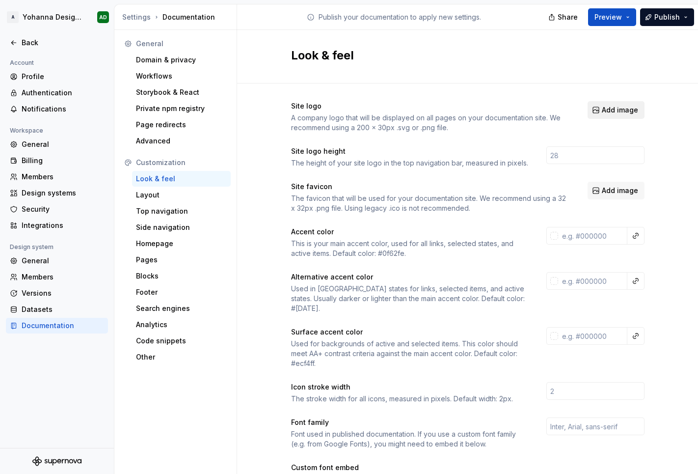
click at [602, 107] on span "Add image" at bounding box center [620, 110] width 36 height 10
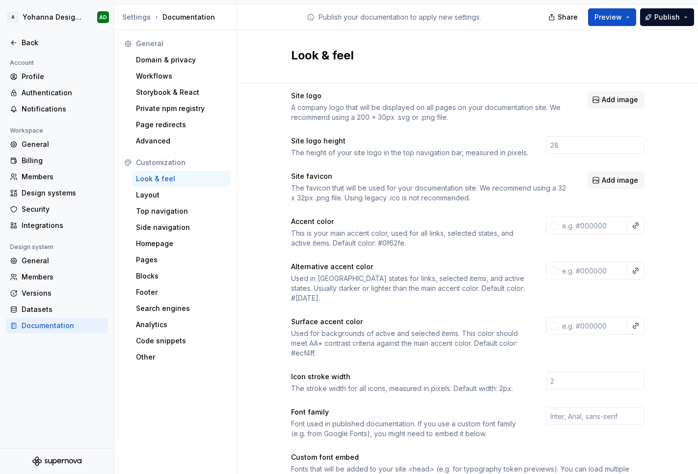
scroll to position [1, 0]
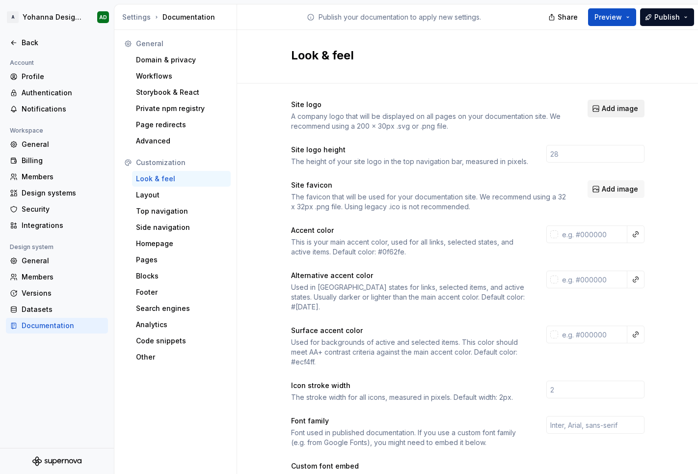
click at [591, 109] on button "Add image" at bounding box center [616, 109] width 57 height 18
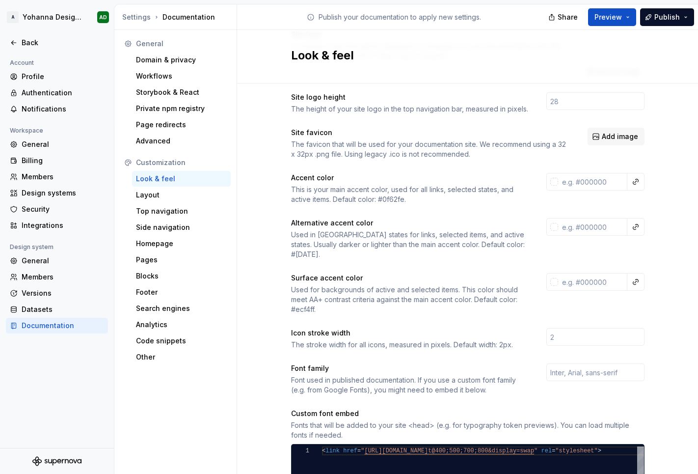
scroll to position [0, 0]
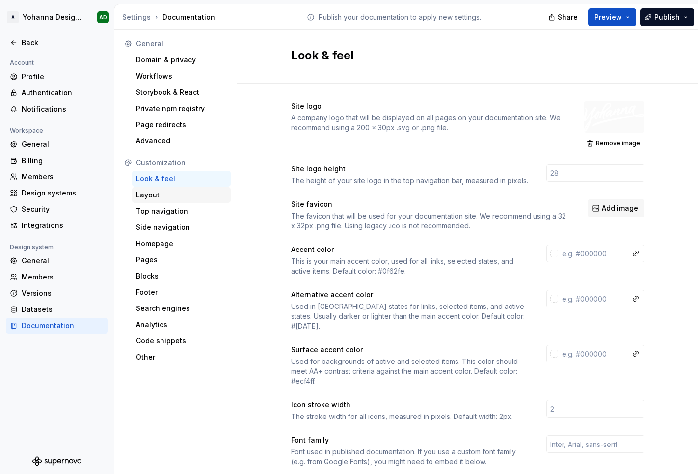
click at [142, 190] on div "Layout" at bounding box center [181, 195] width 91 height 10
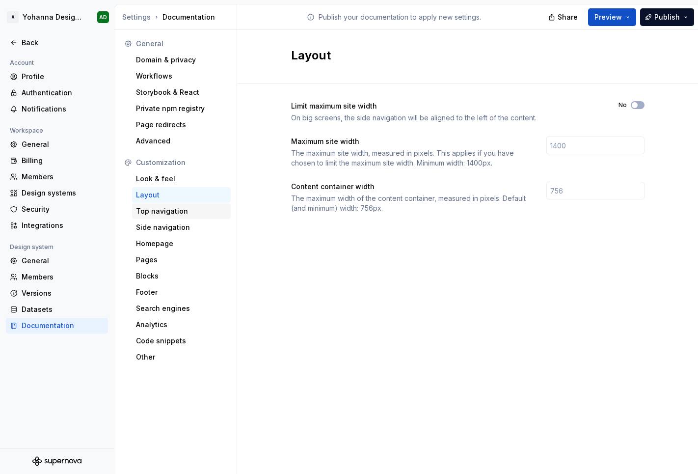
click at [164, 213] on div "Top navigation" at bounding box center [181, 211] width 91 height 10
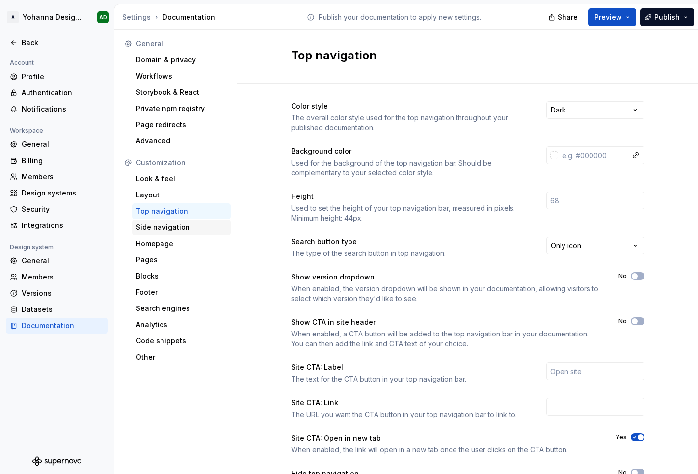
click at [163, 232] on div "Side navigation" at bounding box center [181, 227] width 99 height 16
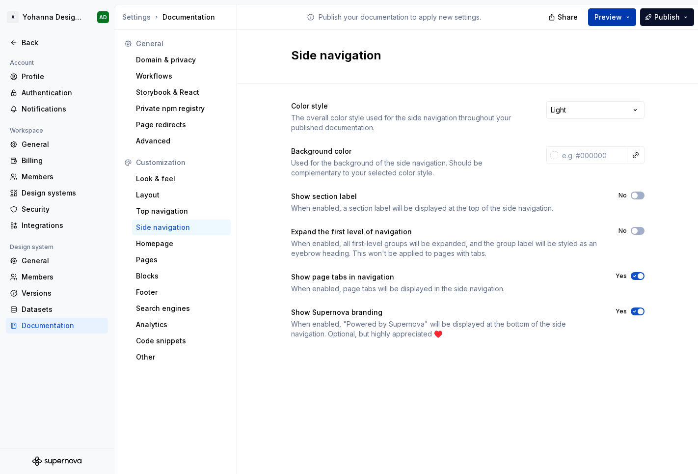
click at [608, 17] on span "Preview" at bounding box center [607, 17] width 27 height 10
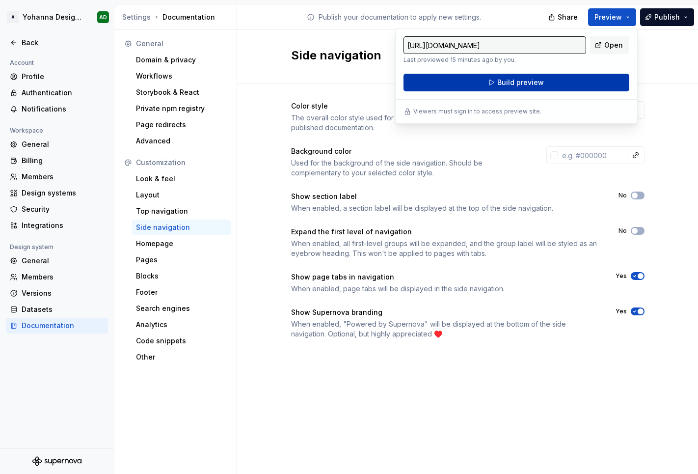
click at [538, 83] on span "Build preview" at bounding box center [520, 83] width 47 height 10
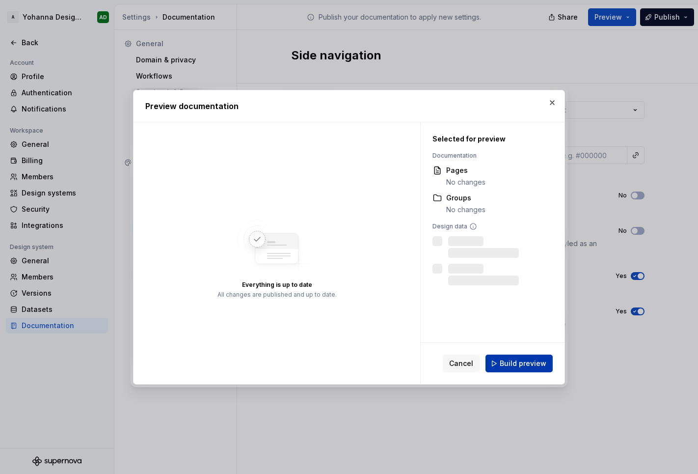
click at [516, 366] on span "Build preview" at bounding box center [523, 363] width 47 height 10
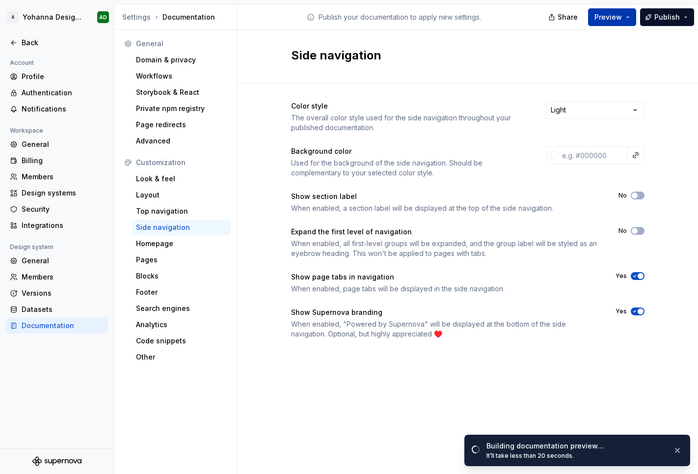
click at [614, 17] on span "Preview" at bounding box center [607, 17] width 27 height 10
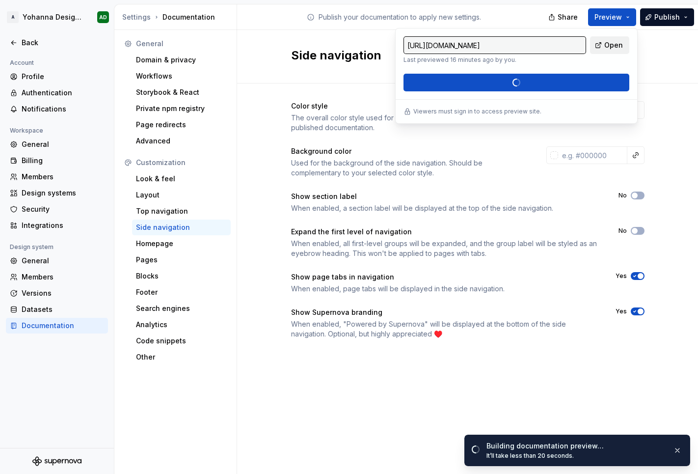
click at [602, 46] on link "Open" at bounding box center [609, 45] width 39 height 18
type input "[URL][DOMAIN_NAME]"
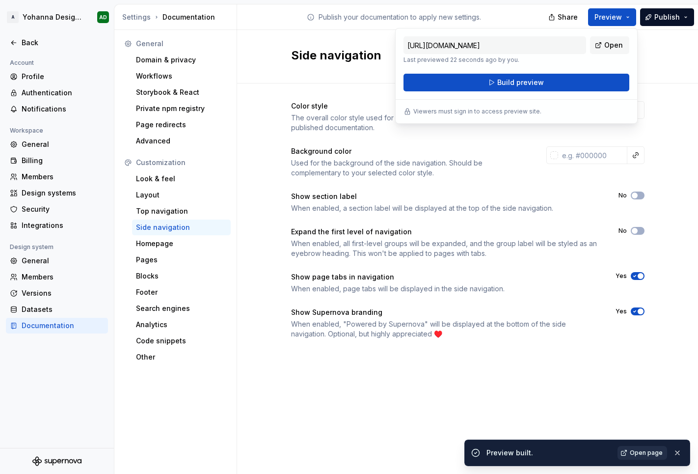
click at [635, 380] on span "Open page" at bounding box center [646, 453] width 33 height 8
